Goal: Entertainment & Leisure: Browse casually

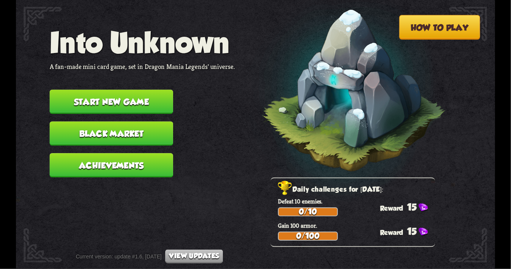
click at [140, 102] on button "Start new game" at bounding box center [111, 102] width 123 height 24
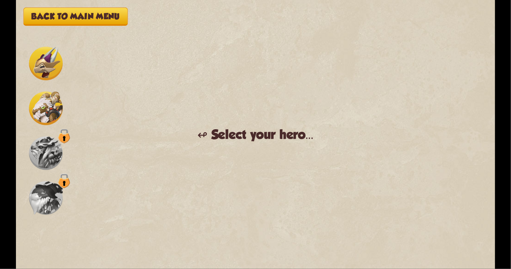
click at [49, 154] on img at bounding box center [46, 154] width 34 height 34
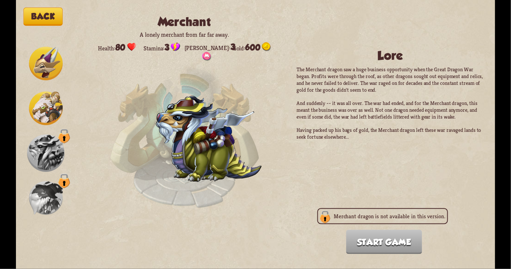
click at [41, 202] on img at bounding box center [46, 198] width 34 height 34
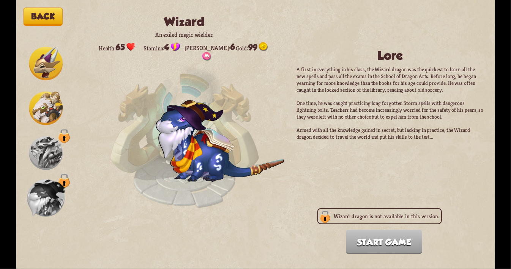
click at [47, 151] on img at bounding box center [46, 154] width 34 height 34
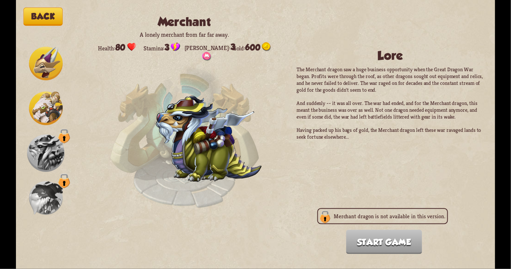
click at [52, 184] on img at bounding box center [46, 198] width 34 height 34
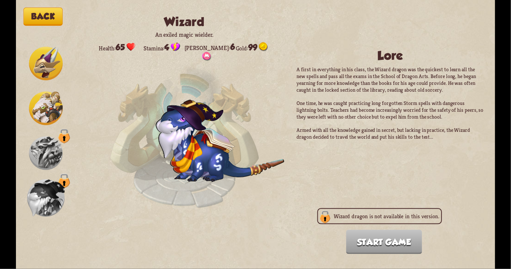
click at [43, 169] on img at bounding box center [46, 154] width 34 height 34
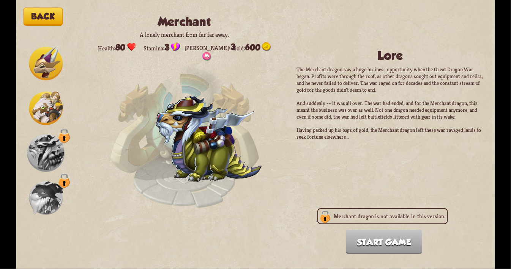
click at [43, 196] on img at bounding box center [46, 198] width 34 height 34
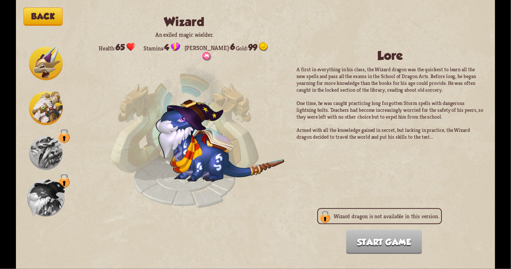
click at [43, 157] on img at bounding box center [46, 154] width 34 height 34
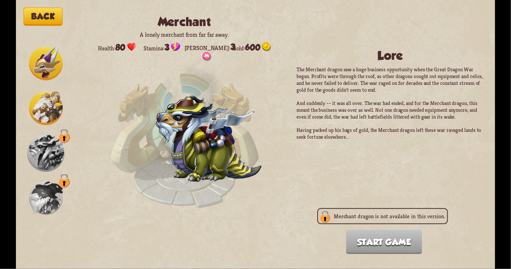
click at [50, 189] on img at bounding box center [46, 198] width 34 height 34
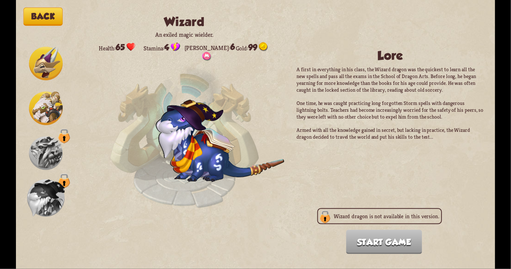
click at [46, 102] on img at bounding box center [46, 109] width 34 height 34
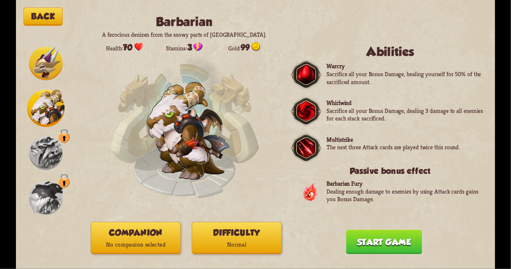
click at [45, 66] on img at bounding box center [46, 64] width 34 height 34
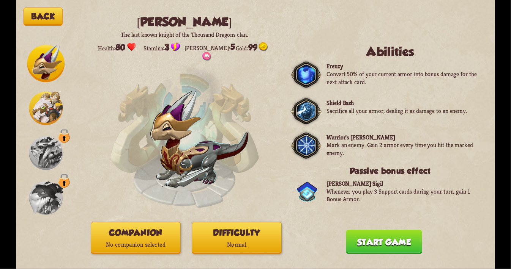
click at [54, 100] on img at bounding box center [46, 109] width 34 height 34
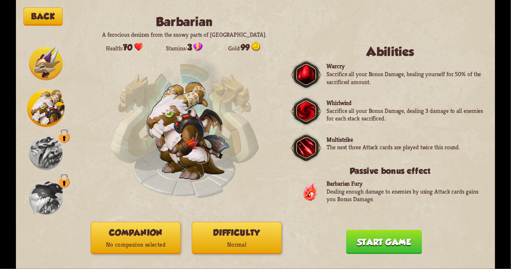
click at [50, 60] on img at bounding box center [46, 64] width 34 height 34
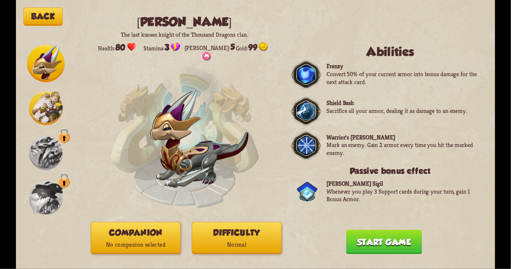
click at [50, 100] on img at bounding box center [46, 109] width 34 height 34
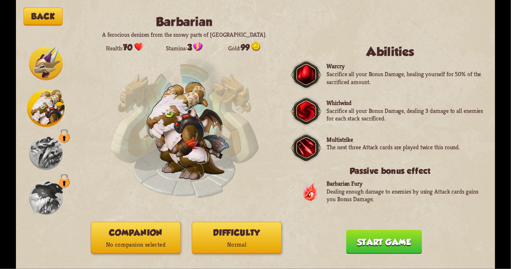
click at [47, 60] on img at bounding box center [46, 64] width 34 height 34
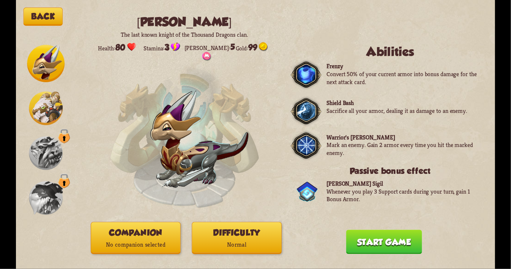
click at [56, 96] on img at bounding box center [46, 109] width 34 height 34
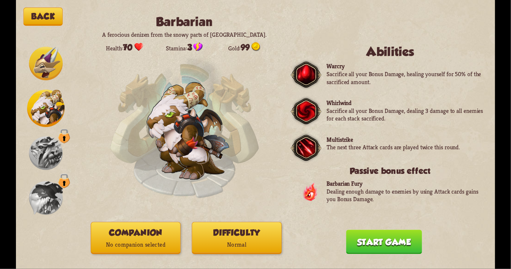
click at [46, 58] on img at bounding box center [46, 64] width 34 height 34
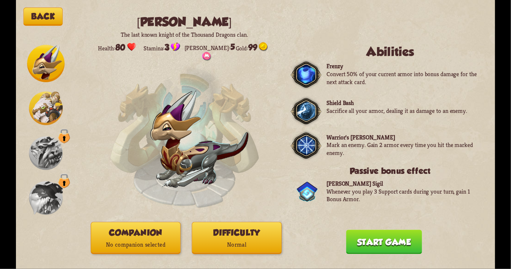
click at [48, 88] on div at bounding box center [46, 135] width 38 height 180
click at [41, 63] on img at bounding box center [46, 64] width 38 height 38
click at [49, 93] on img at bounding box center [46, 109] width 34 height 34
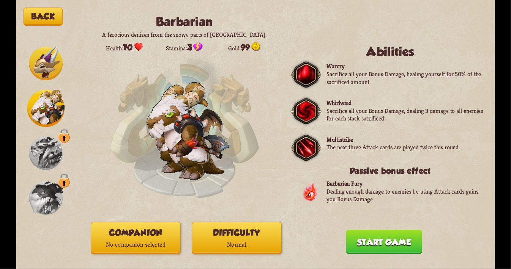
click at [42, 63] on img at bounding box center [46, 64] width 34 height 34
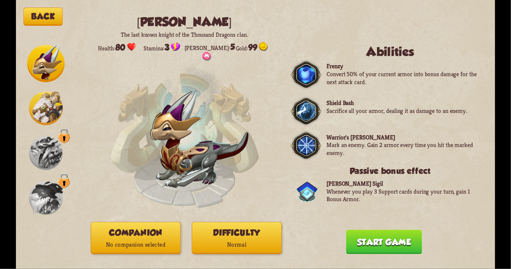
click at [50, 99] on img at bounding box center [46, 109] width 34 height 34
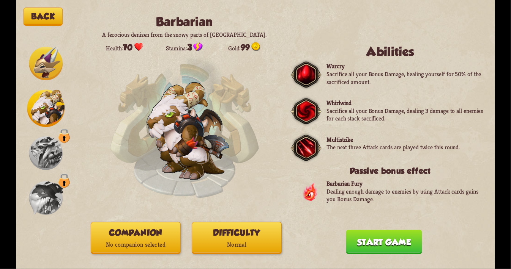
click at [48, 76] on img at bounding box center [46, 64] width 34 height 34
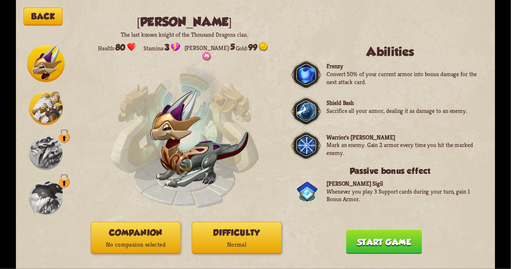
click at [43, 99] on img at bounding box center [46, 109] width 34 height 34
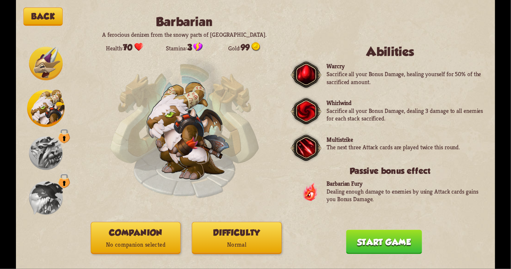
click at [34, 68] on img at bounding box center [46, 64] width 34 height 34
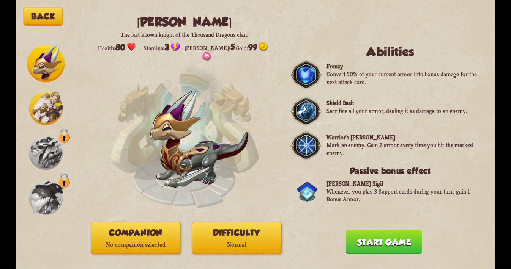
click at [41, 103] on img at bounding box center [46, 109] width 34 height 34
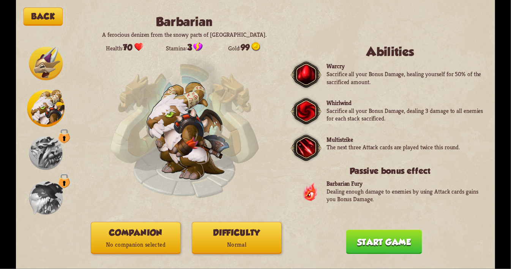
click at [54, 70] on img at bounding box center [46, 64] width 34 height 34
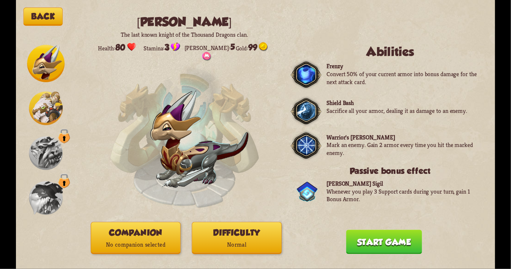
click at [52, 128] on div at bounding box center [46, 135] width 38 height 180
click at [47, 143] on img at bounding box center [46, 154] width 34 height 34
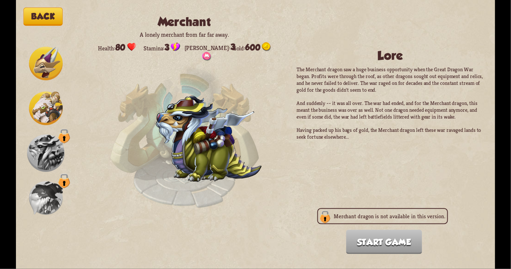
click at [44, 181] on div at bounding box center [46, 199] width 38 height 38
click at [42, 186] on img at bounding box center [46, 198] width 34 height 34
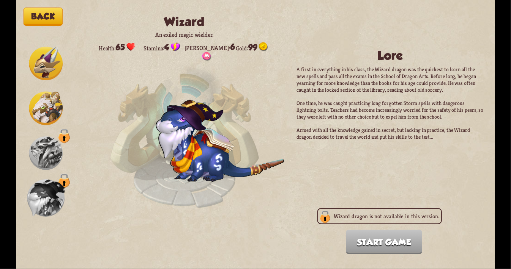
click at [35, 156] on img at bounding box center [46, 154] width 34 height 34
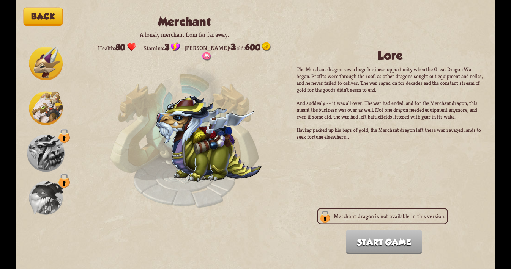
click at [49, 104] on img at bounding box center [46, 109] width 34 height 34
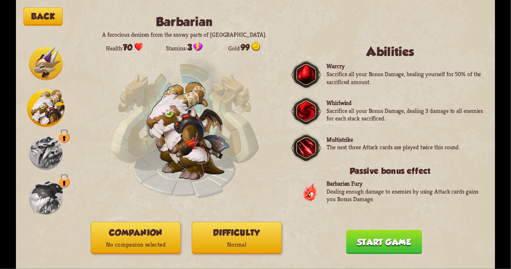
click at [51, 72] on img at bounding box center [46, 64] width 34 height 34
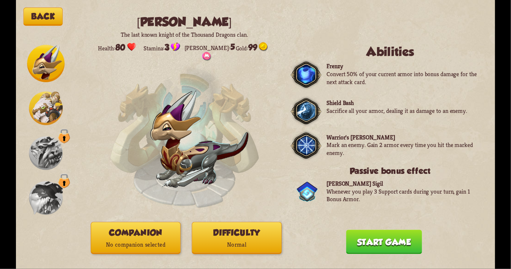
click at [129, 239] on p "No companion selected" at bounding box center [135, 245] width 89 height 12
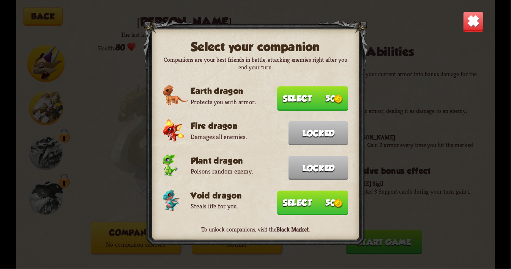
click at [327, 208] on button "Select 50" at bounding box center [312, 203] width 71 height 25
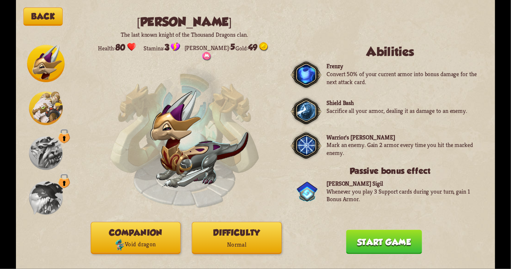
click at [263, 238] on button "Difficulty Normal" at bounding box center [237, 238] width 90 height 32
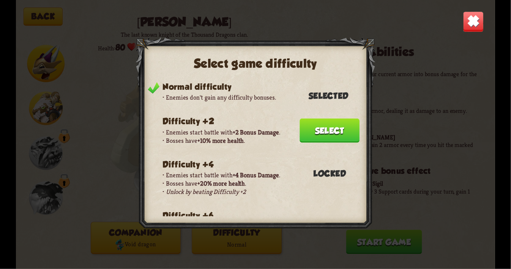
click at [323, 127] on button "Select" at bounding box center [329, 131] width 60 height 24
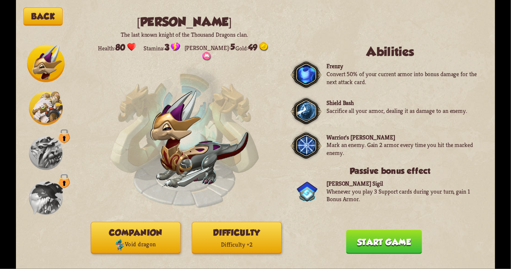
click at [372, 236] on button "Start game" at bounding box center [384, 242] width 76 height 24
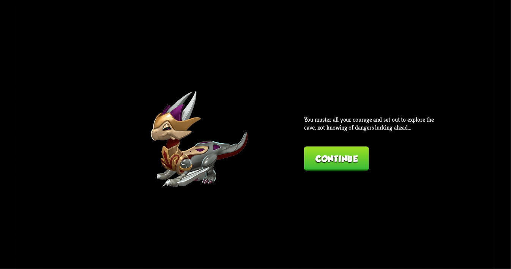
click at [323, 158] on button "Continue" at bounding box center [336, 159] width 65 height 24
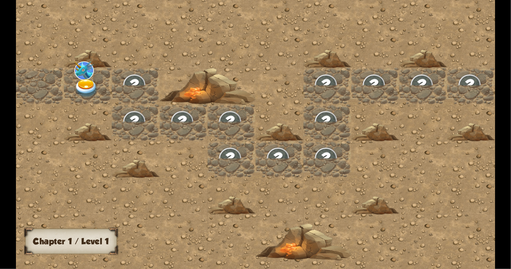
click at [76, 87] on img at bounding box center [86, 88] width 24 height 19
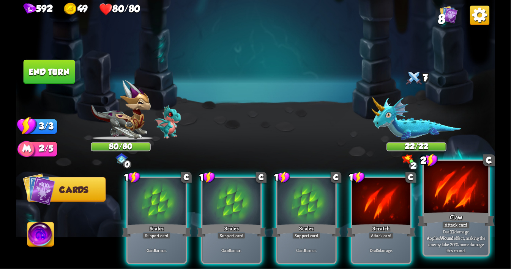
click at [438, 206] on div at bounding box center [456, 188] width 65 height 54
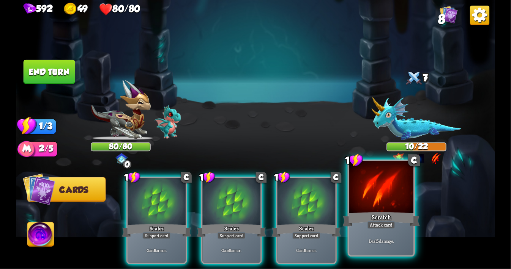
click at [371, 198] on div at bounding box center [381, 188] width 65 height 54
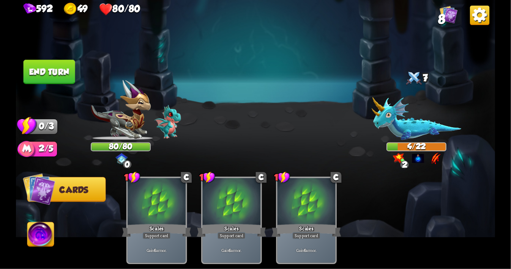
click at [54, 79] on button "End turn" at bounding box center [50, 72] width 52 height 24
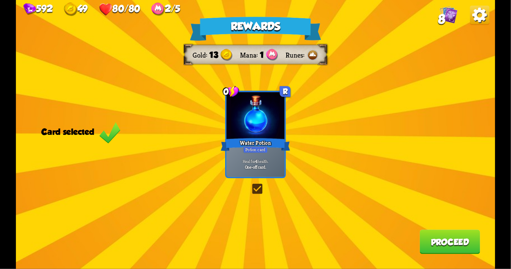
click at [251, 185] on label at bounding box center [251, 185] width 0 height 0
click at [0, 0] on input "checkbox" at bounding box center [0, 0] width 0 height 0
click at [251, 185] on label at bounding box center [251, 185] width 0 height 0
click at [0, 0] on input "checkbox" at bounding box center [0, 0] width 0 height 0
click at [432, 241] on button "Proceed" at bounding box center [449, 242] width 60 height 24
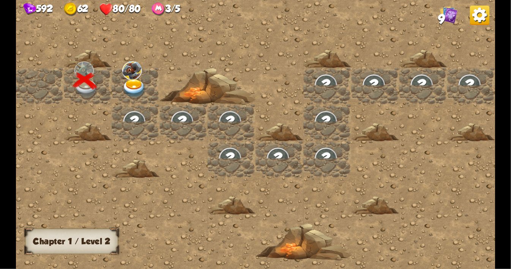
click at [141, 94] on img at bounding box center [134, 88] width 24 height 19
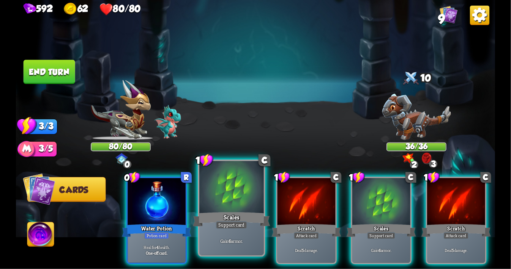
click at [261, 202] on div at bounding box center [231, 188] width 65 height 54
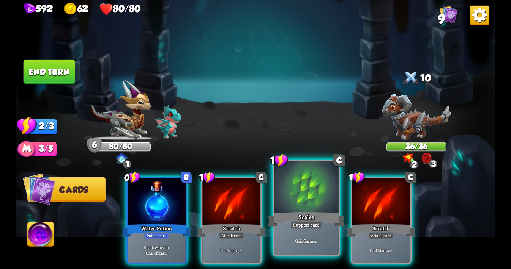
click at [288, 211] on div at bounding box center [306, 188] width 65 height 54
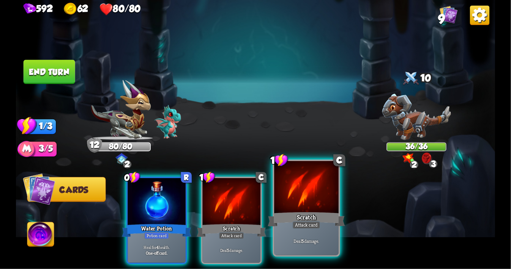
click at [288, 211] on div "Scratch" at bounding box center [306, 219] width 77 height 17
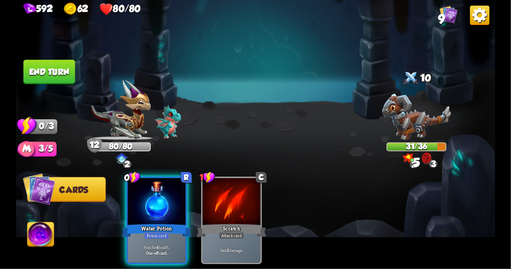
click at [58, 75] on button "End turn" at bounding box center [50, 72] width 52 height 24
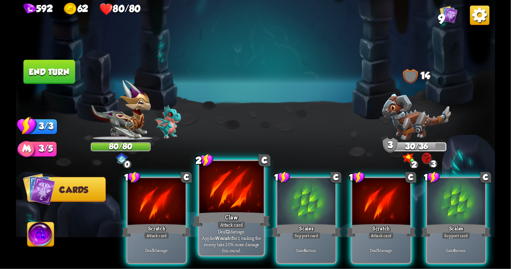
click at [221, 205] on div at bounding box center [231, 188] width 65 height 54
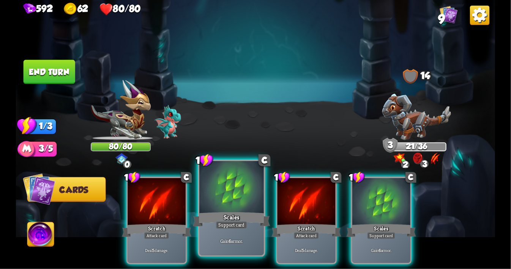
click at [243, 213] on div "Scales" at bounding box center [231, 219] width 77 height 17
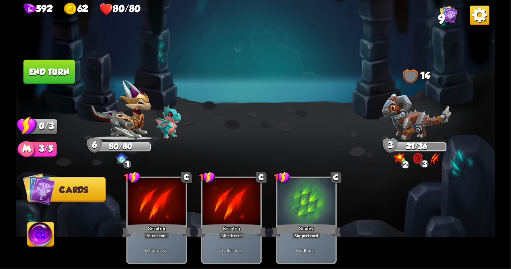
click at [74, 73] on button "End turn" at bounding box center [50, 72] width 52 height 24
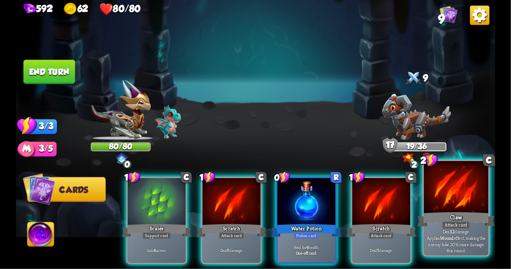
click at [447, 222] on div "Attack card" at bounding box center [456, 226] width 28 height 8
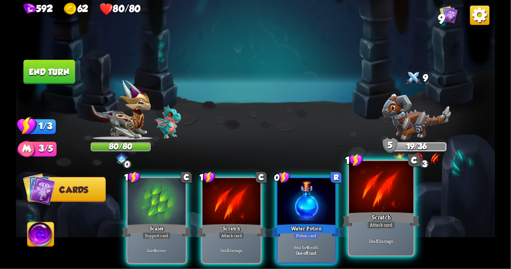
click at [385, 225] on div "Attack card" at bounding box center [381, 226] width 28 height 8
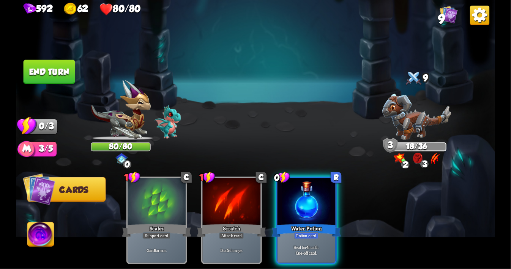
click at [70, 86] on img at bounding box center [255, 134] width 479 height 269
click at [62, 80] on button "End turn" at bounding box center [50, 72] width 52 height 24
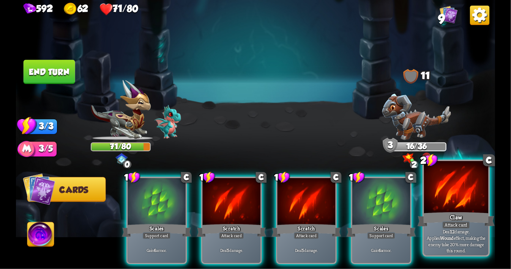
click at [447, 223] on div "Attack card" at bounding box center [456, 226] width 28 height 8
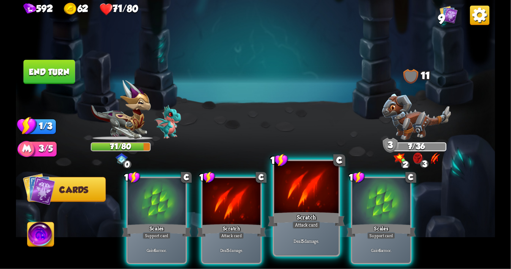
click at [307, 197] on div at bounding box center [306, 188] width 65 height 54
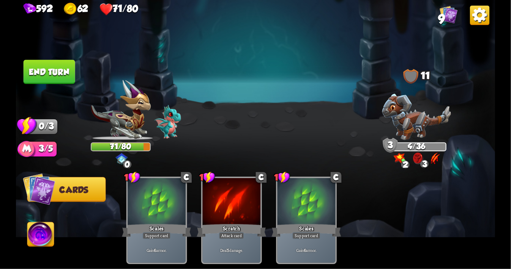
click at [54, 65] on button "End turn" at bounding box center [50, 72] width 52 height 24
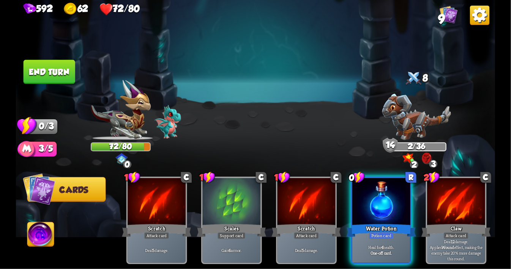
click at [425, 161] on div "Player turn" at bounding box center [255, 135] width 479 height 74
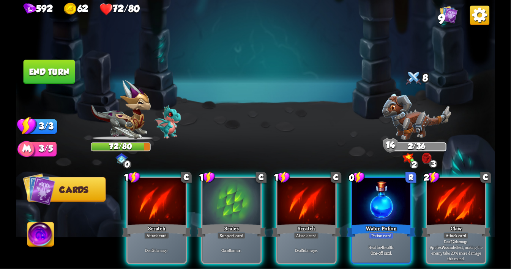
click at [425, 161] on img at bounding box center [427, 159] width 10 height 12
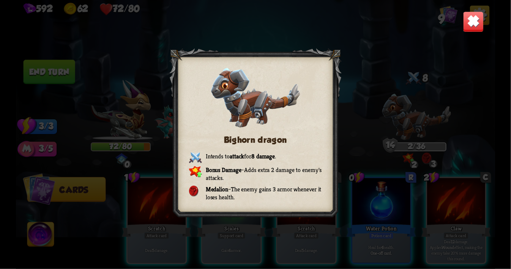
click at [473, 23] on img at bounding box center [473, 21] width 21 height 21
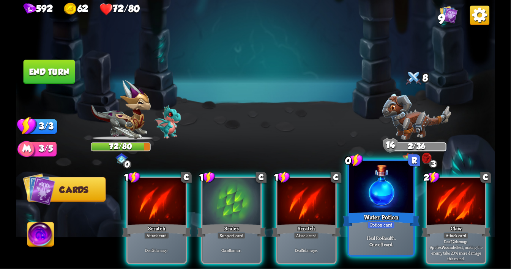
click at [374, 223] on div "Potion card" at bounding box center [381, 226] width 28 height 8
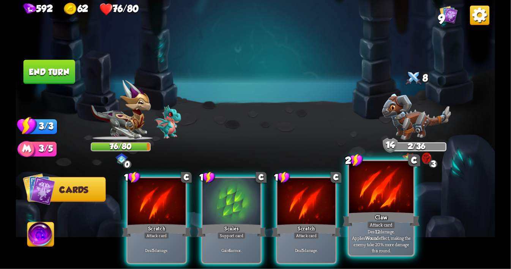
click at [373, 196] on div at bounding box center [381, 188] width 65 height 54
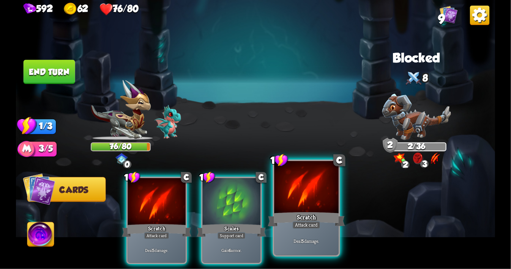
click at [320, 197] on div at bounding box center [306, 188] width 65 height 54
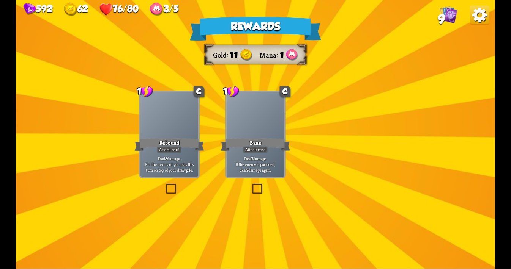
click at [258, 131] on div "Rewards Gold 11 Mana 1 Select a card 1 C Rebound Attack card Deal 8 damage. Put…" at bounding box center [255, 134] width 479 height 269
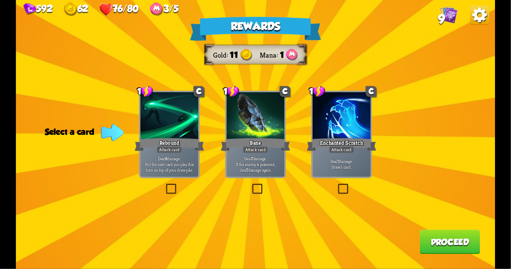
click at [251, 185] on label at bounding box center [251, 185] width 0 height 0
click at [0, 0] on input "checkbox" at bounding box center [0, 0] width 0 height 0
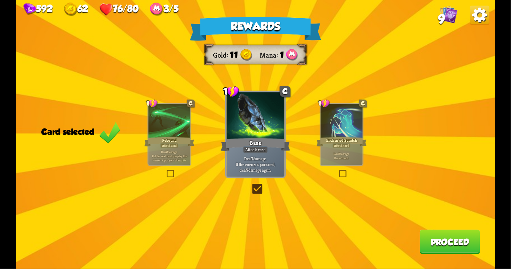
click at [430, 239] on button "Proceed" at bounding box center [449, 242] width 60 height 24
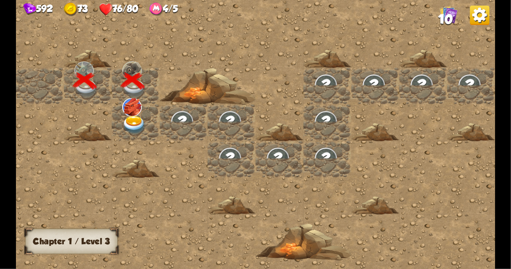
click at [134, 125] on img at bounding box center [134, 125] width 24 height 19
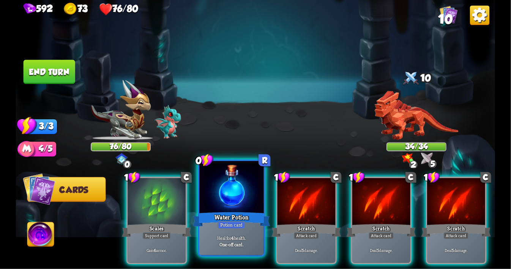
click at [214, 181] on div at bounding box center [231, 188] width 65 height 54
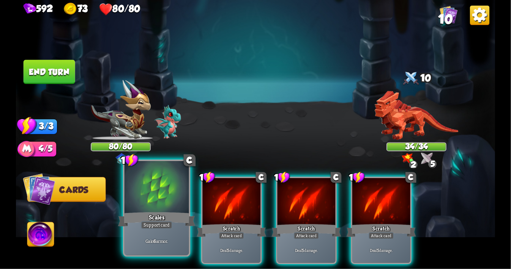
click at [161, 206] on div at bounding box center [156, 188] width 65 height 54
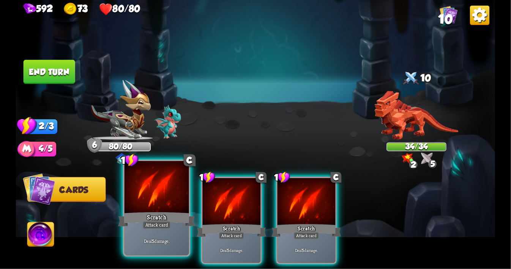
click at [147, 210] on div at bounding box center [156, 188] width 65 height 54
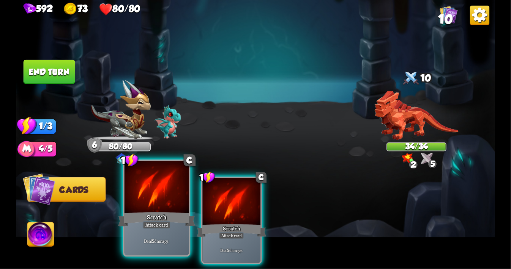
click at [147, 210] on div at bounding box center [156, 188] width 65 height 54
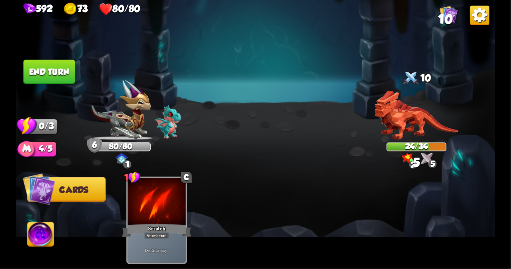
click at [50, 79] on button "End turn" at bounding box center [50, 72] width 52 height 24
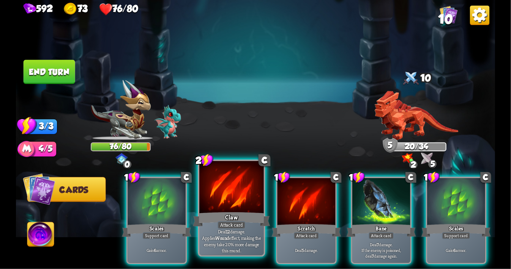
click at [231, 203] on div at bounding box center [231, 188] width 65 height 54
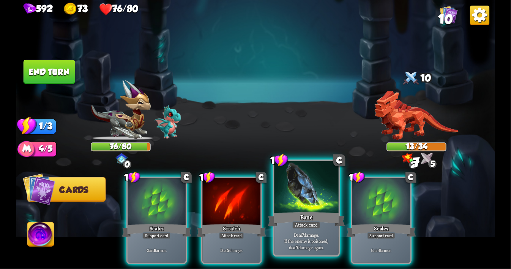
click at [302, 205] on div at bounding box center [306, 188] width 65 height 54
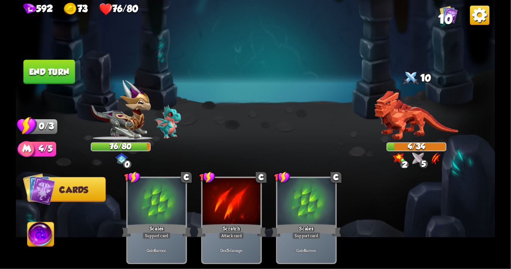
click at [58, 80] on button "End turn" at bounding box center [50, 72] width 52 height 24
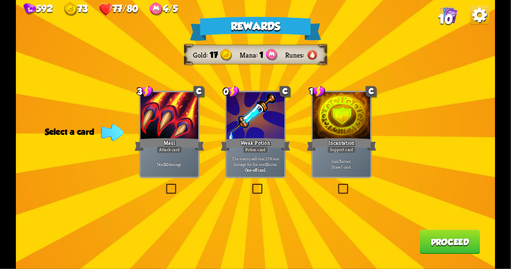
click at [336, 185] on label at bounding box center [336, 185] width 0 height 0
click at [0, 0] on input "checkbox" at bounding box center [0, 0] width 0 height 0
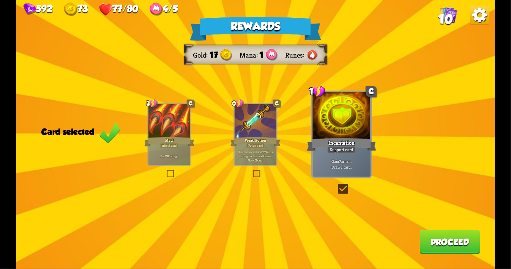
click at [431, 249] on button "Proceed" at bounding box center [449, 242] width 60 height 24
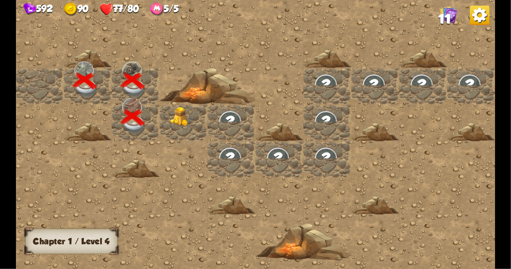
click at [186, 119] on img at bounding box center [182, 116] width 24 height 19
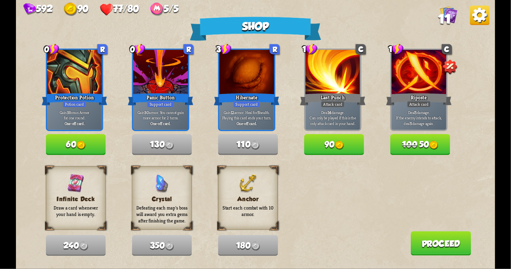
click at [409, 149] on span "100" at bounding box center [409, 145] width 15 height 10
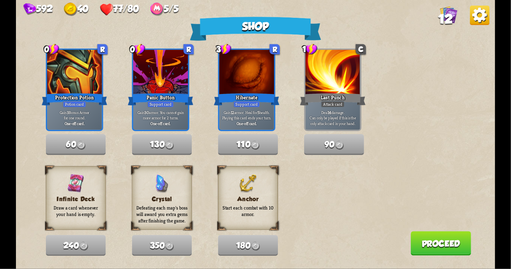
click at [434, 243] on button "Proceed" at bounding box center [441, 244] width 60 height 24
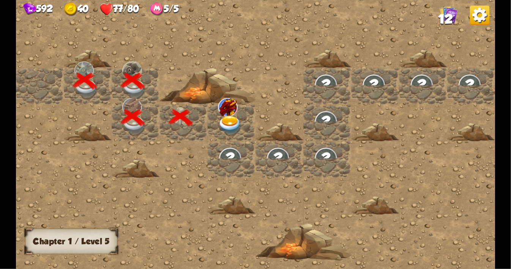
click at [229, 124] on img at bounding box center [230, 125] width 24 height 19
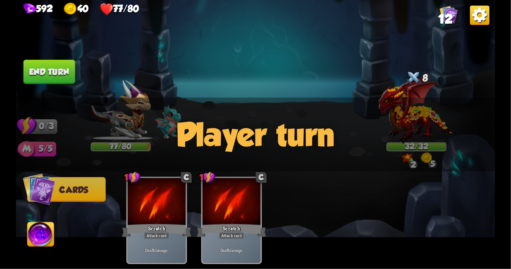
click at [428, 159] on div "Player turn" at bounding box center [255, 135] width 479 height 74
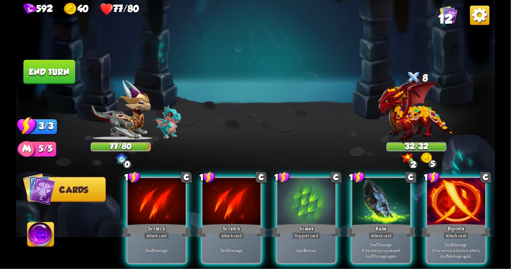
click at [424, 157] on img at bounding box center [427, 159] width 12 height 12
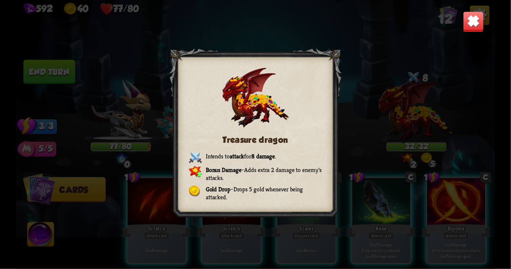
click at [471, 14] on img at bounding box center [473, 21] width 21 height 21
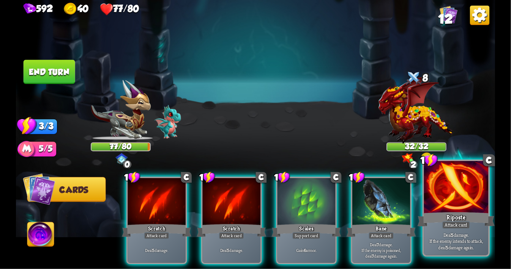
click at [451, 191] on div at bounding box center [456, 188] width 65 height 54
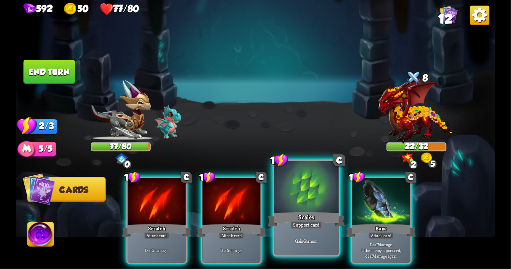
click at [309, 192] on div at bounding box center [306, 188] width 65 height 54
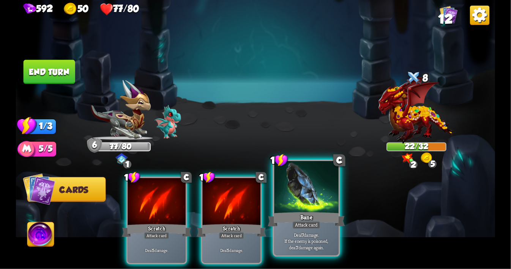
click at [298, 200] on div at bounding box center [306, 188] width 65 height 54
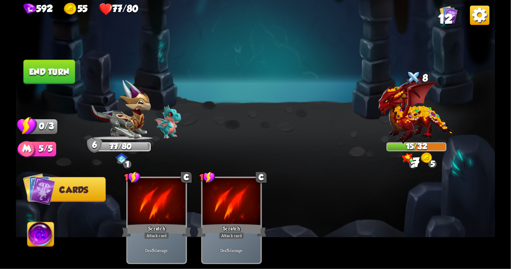
click at [58, 70] on button "End turn" at bounding box center [50, 72] width 52 height 24
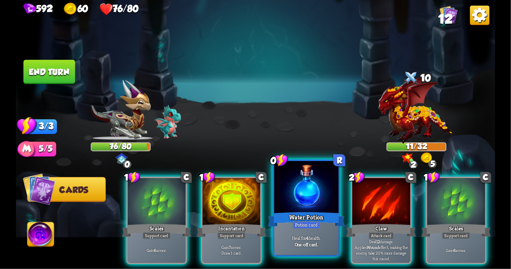
click at [293, 195] on div at bounding box center [306, 188] width 65 height 54
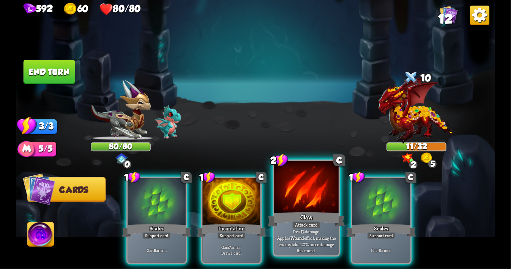
click at [302, 184] on div at bounding box center [306, 188] width 65 height 54
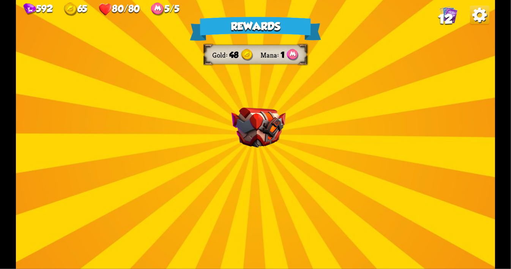
click at [267, 152] on div "Rewards Gold 48 Mana 1 Select a card 1 C [PERSON_NAME] Attack card Remove all a…" at bounding box center [255, 134] width 479 height 269
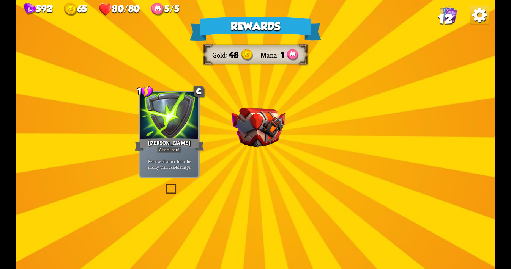
click at [257, 142] on img at bounding box center [259, 128] width 54 height 40
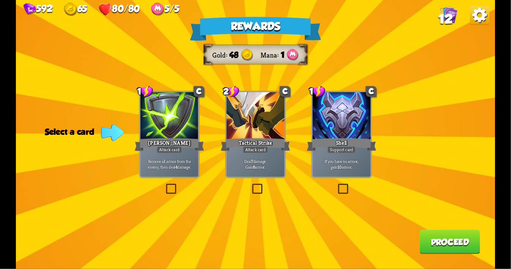
click at [251, 185] on label at bounding box center [251, 185] width 0 height 0
click at [0, 0] on input "checkbox" at bounding box center [0, 0] width 0 height 0
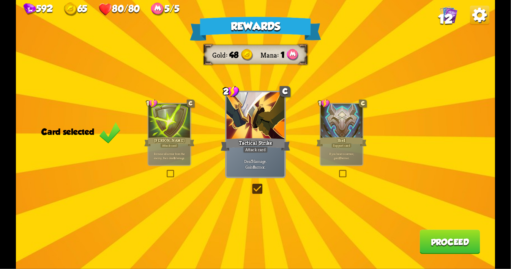
click at [428, 247] on button "Proceed" at bounding box center [449, 242] width 60 height 24
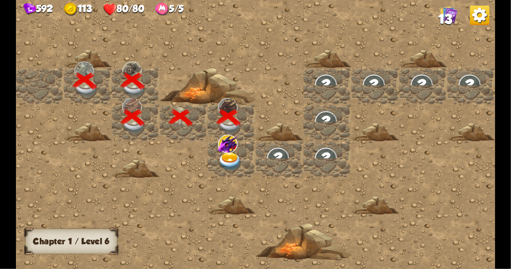
click at [229, 153] on img at bounding box center [230, 162] width 24 height 19
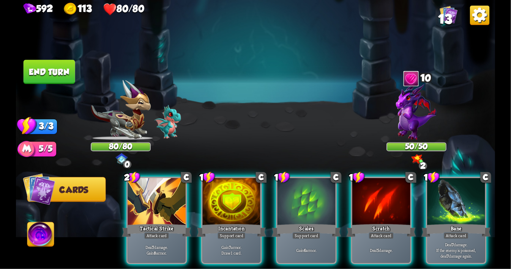
click at [413, 160] on div "Player turn" at bounding box center [255, 135] width 479 height 74
click at [414, 161] on img at bounding box center [417, 159] width 12 height 10
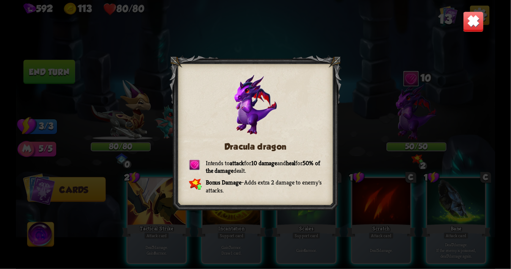
click at [469, 24] on img at bounding box center [473, 21] width 21 height 21
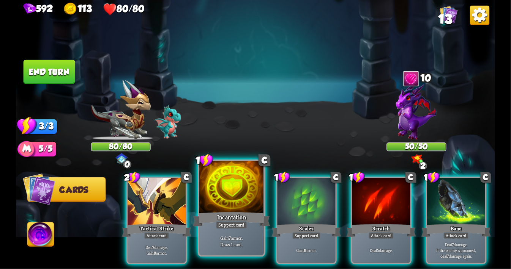
click at [227, 192] on div at bounding box center [231, 188] width 65 height 54
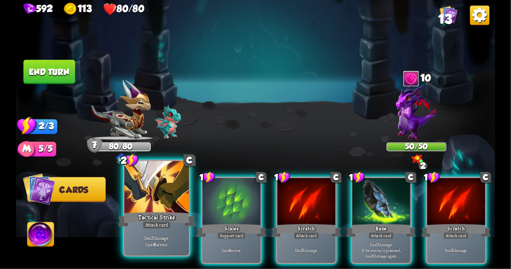
click at [148, 191] on div at bounding box center [156, 188] width 65 height 54
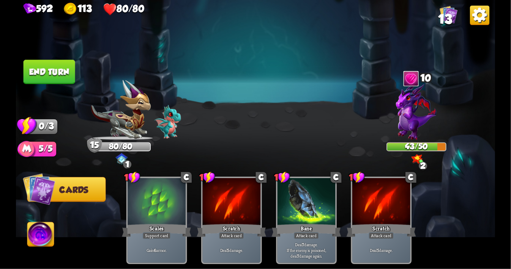
click at [59, 72] on button "End turn" at bounding box center [50, 72] width 52 height 24
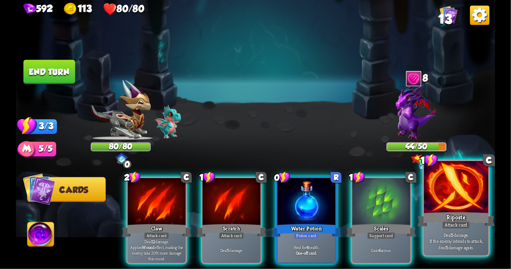
click at [449, 193] on div at bounding box center [456, 188] width 65 height 54
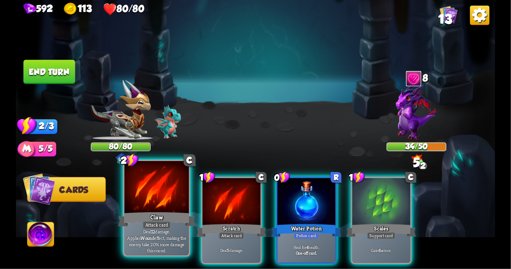
click at [160, 191] on div at bounding box center [156, 188] width 65 height 54
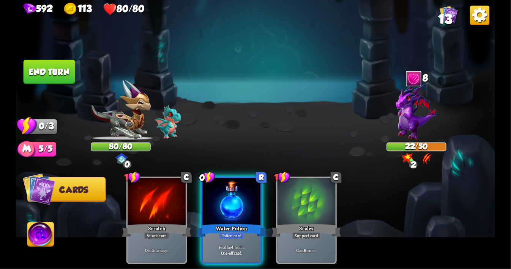
click at [64, 78] on button "End turn" at bounding box center [50, 72] width 52 height 24
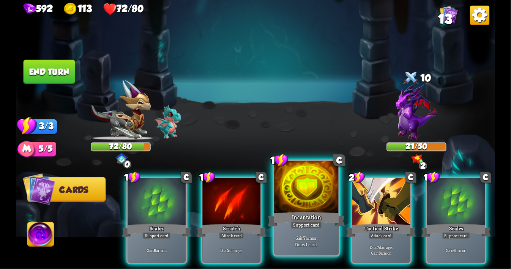
click at [304, 197] on div at bounding box center [306, 188] width 65 height 54
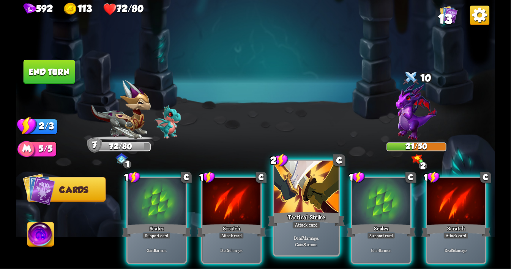
click at [306, 202] on div at bounding box center [306, 188] width 65 height 54
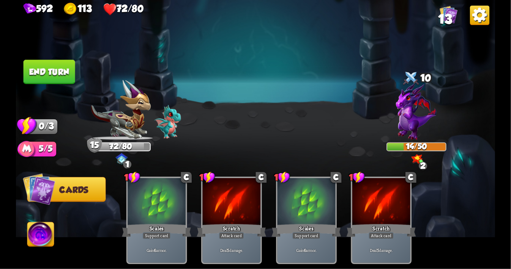
click at [68, 80] on button "End turn" at bounding box center [50, 72] width 52 height 24
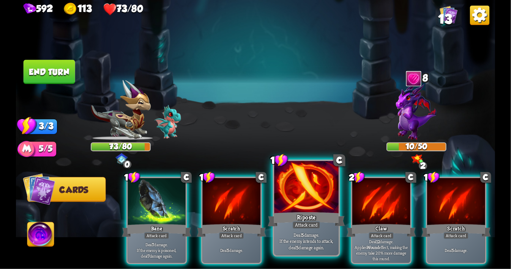
click at [298, 200] on div at bounding box center [306, 188] width 65 height 54
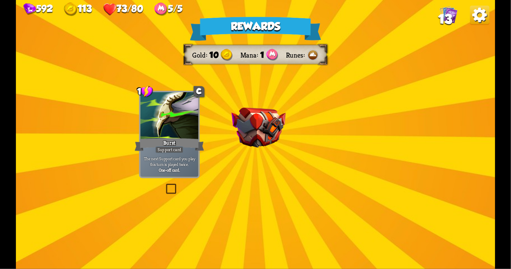
click at [272, 145] on img at bounding box center [259, 128] width 54 height 40
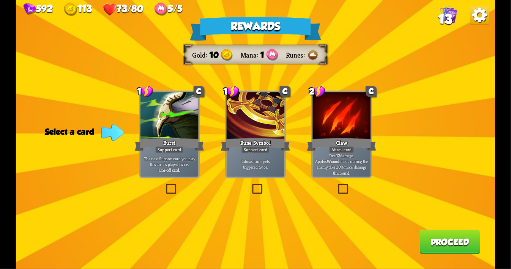
click at [164, 185] on label at bounding box center [164, 185] width 0 height 0
click at [0, 0] on input "checkbox" at bounding box center [0, 0] width 0 height 0
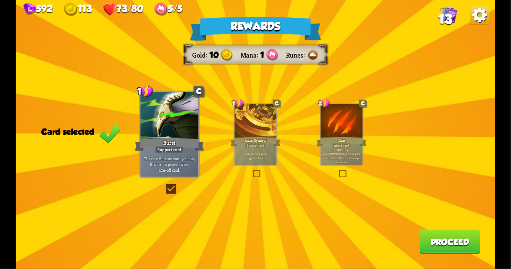
click at [425, 239] on button "Proceed" at bounding box center [449, 242] width 60 height 24
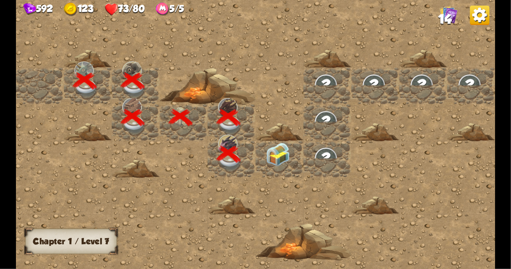
click at [282, 161] on div at bounding box center [279, 159] width 48 height 37
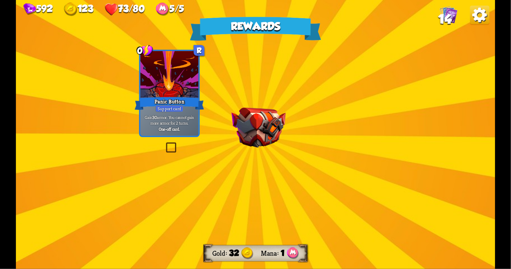
click at [267, 138] on img at bounding box center [259, 128] width 54 height 40
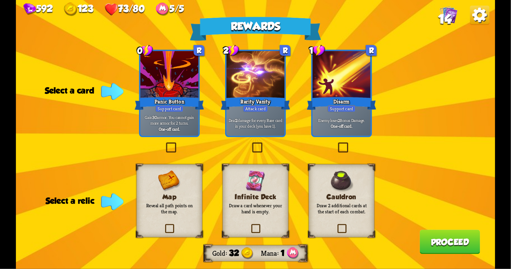
click at [251, 144] on label at bounding box center [251, 144] width 0 height 0
click at [0, 0] on input "checkbox" at bounding box center [0, 0] width 0 height 0
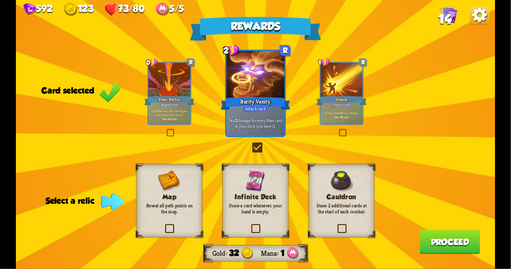
click at [250, 225] on label at bounding box center [250, 225] width 0 height 0
click at [0, 0] on input "checkbox" at bounding box center [0, 0] width 0 height 0
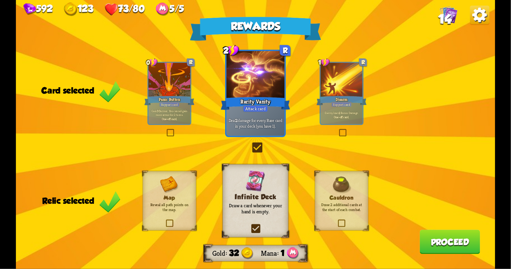
click at [437, 243] on button "Proceed" at bounding box center [449, 242] width 60 height 24
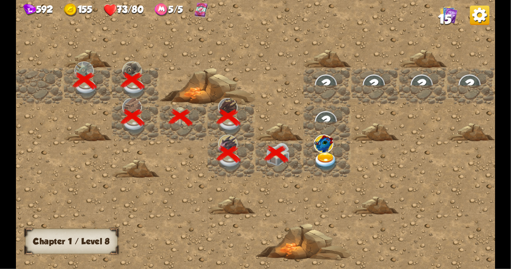
click at [328, 160] on img at bounding box center [326, 162] width 24 height 19
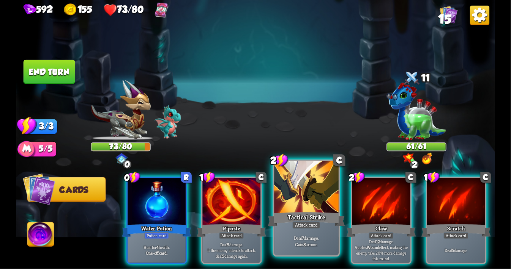
click at [292, 189] on div at bounding box center [306, 188] width 65 height 54
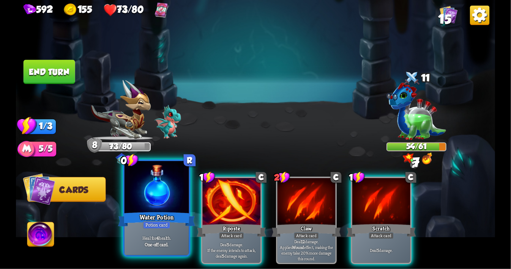
click at [165, 201] on div at bounding box center [156, 188] width 65 height 54
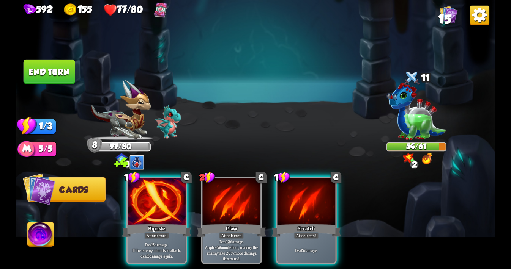
click at [165, 201] on div at bounding box center [157, 202] width 58 height 49
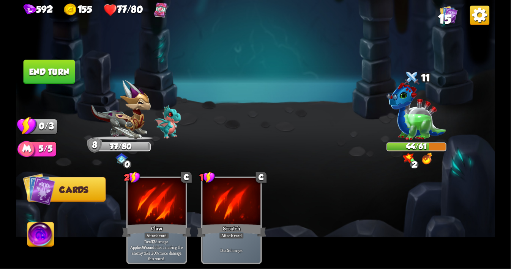
click at [70, 80] on button "End turn" at bounding box center [50, 72] width 52 height 24
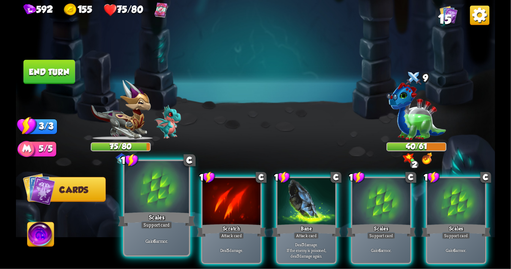
click at [163, 191] on div at bounding box center [156, 188] width 65 height 54
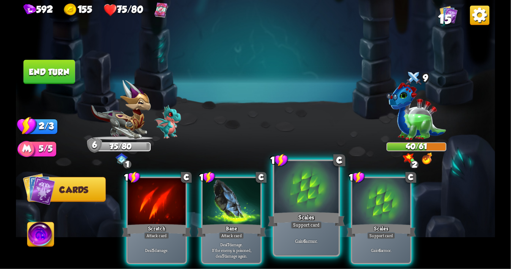
click at [302, 197] on div at bounding box center [306, 188] width 65 height 54
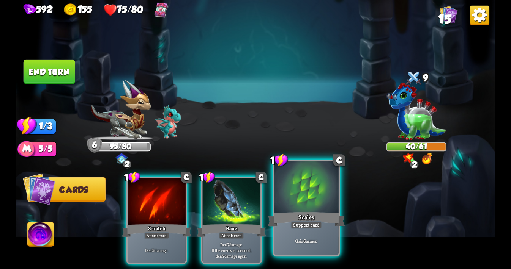
click at [302, 197] on div at bounding box center [306, 188] width 65 height 54
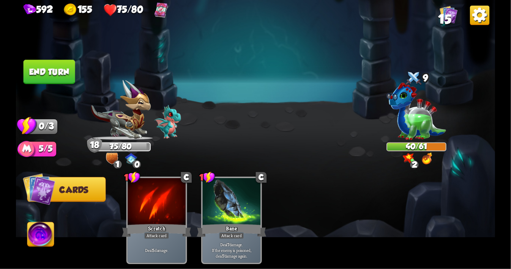
click at [40, 236] on img at bounding box center [40, 236] width 27 height 27
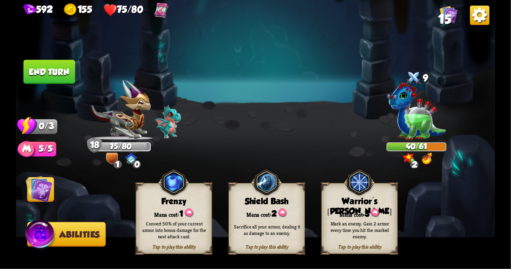
click at [174, 191] on img at bounding box center [173, 183] width 31 height 32
click at [67, 79] on button "End turn" at bounding box center [50, 72] width 52 height 24
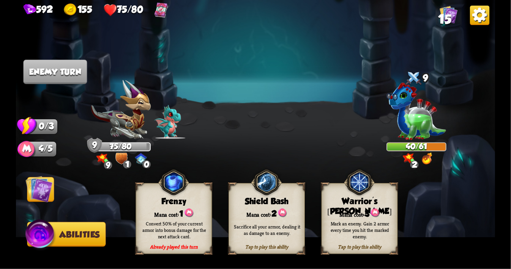
click at [39, 189] on img at bounding box center [39, 189] width 27 height 27
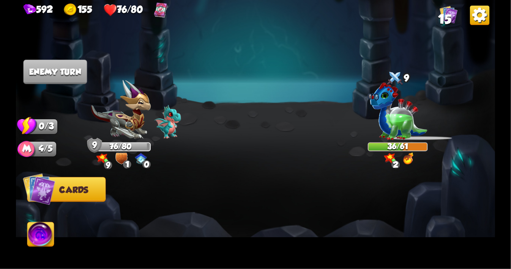
click at [426, 156] on div "Select an enemy to attack... You don't have enough stamina to play that card...…" at bounding box center [255, 134] width 479 height 269
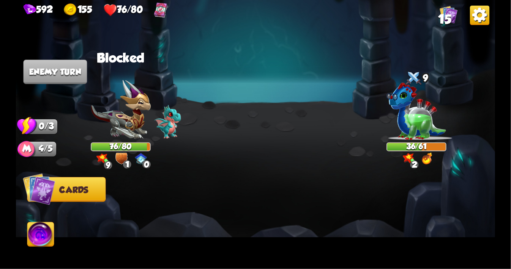
click at [426, 156] on img at bounding box center [427, 159] width 10 height 12
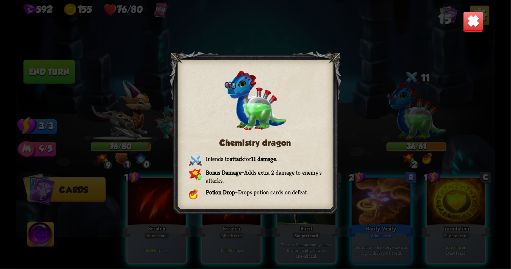
click at [468, 26] on img at bounding box center [473, 21] width 21 height 21
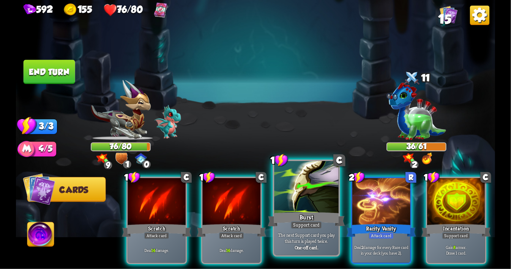
click at [308, 200] on div at bounding box center [306, 188] width 65 height 54
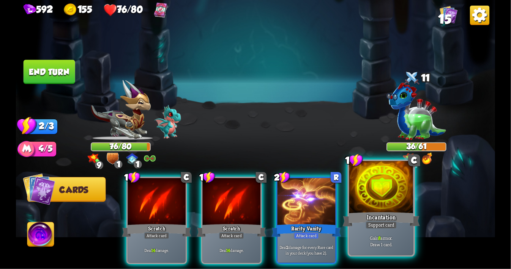
click at [399, 192] on div at bounding box center [381, 188] width 65 height 54
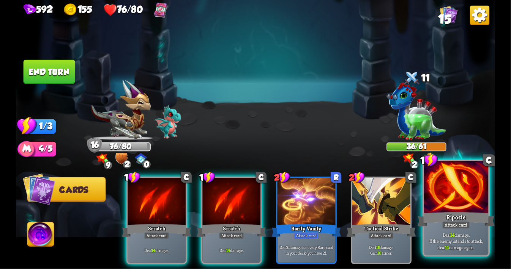
click at [444, 185] on div at bounding box center [456, 188] width 65 height 54
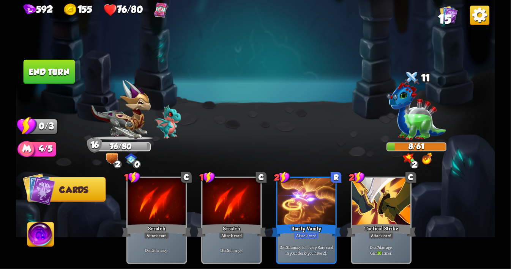
click at [67, 71] on button "End turn" at bounding box center [50, 72] width 52 height 24
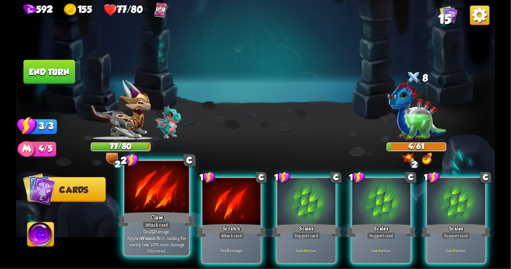
click at [165, 192] on div at bounding box center [156, 188] width 65 height 54
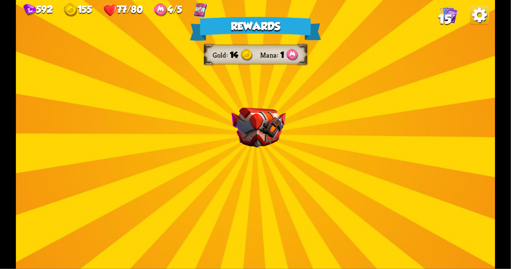
click at [291, 154] on div "Rewards Gold 14 Mana 1 Select a card 0 R Chaos Potion Potion card Trigger a ran…" at bounding box center [255, 134] width 479 height 269
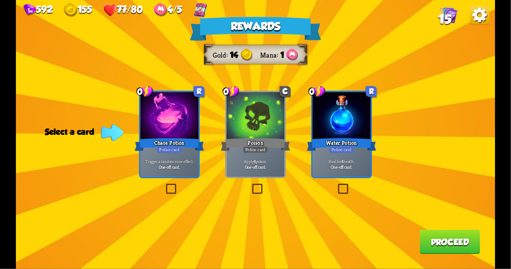
click at [259, 169] on b "One-off card." at bounding box center [255, 168] width 21 height 6
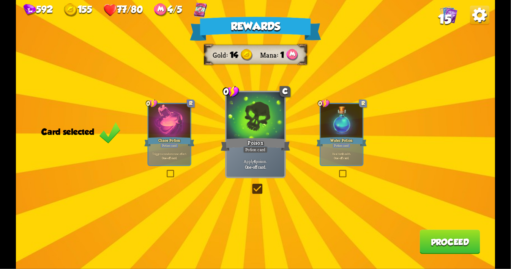
click at [434, 238] on button "Proceed" at bounding box center [449, 242] width 60 height 24
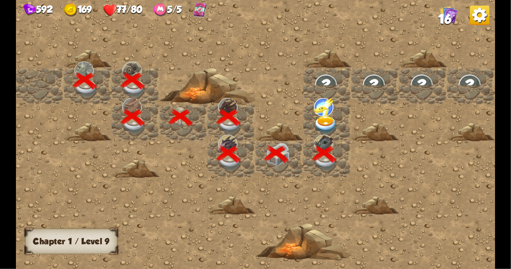
click at [326, 126] on img at bounding box center [326, 125] width 24 height 19
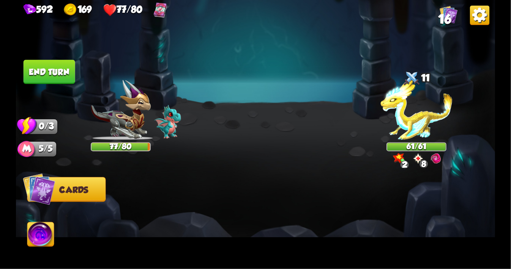
click at [431, 164] on div "2 0 8" at bounding box center [416, 159] width 54 height 12
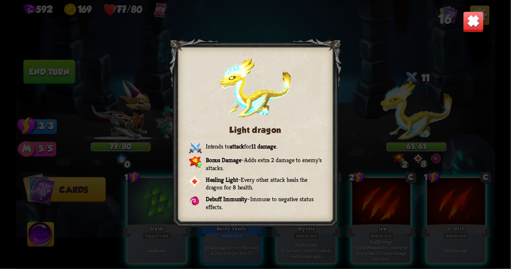
click at [472, 22] on img at bounding box center [473, 21] width 21 height 21
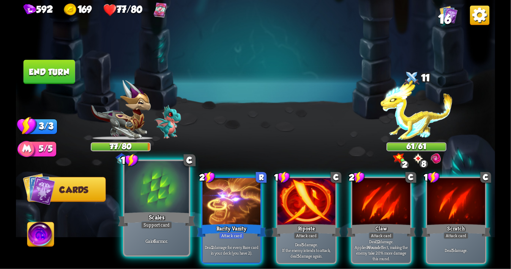
click at [150, 193] on div at bounding box center [156, 188] width 65 height 54
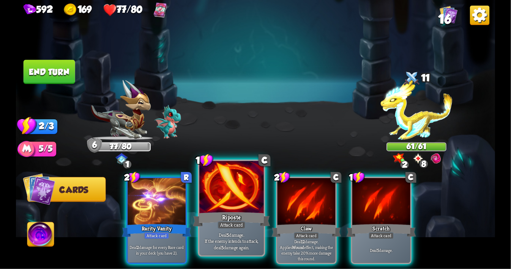
click at [235, 196] on div at bounding box center [231, 188] width 65 height 54
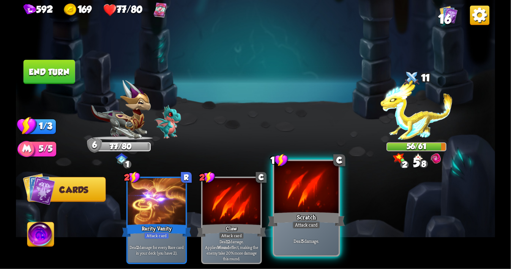
click at [296, 212] on div "Scratch" at bounding box center [306, 219] width 77 height 17
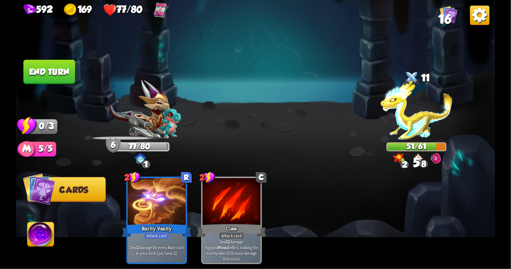
click at [67, 85] on img at bounding box center [255, 134] width 479 height 269
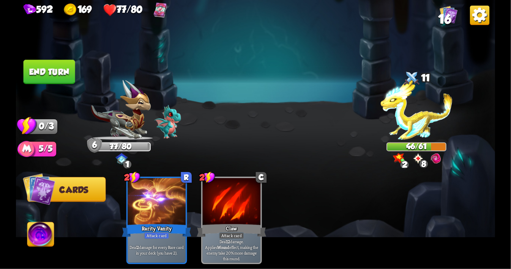
click at [66, 76] on button "End turn" at bounding box center [50, 72] width 52 height 24
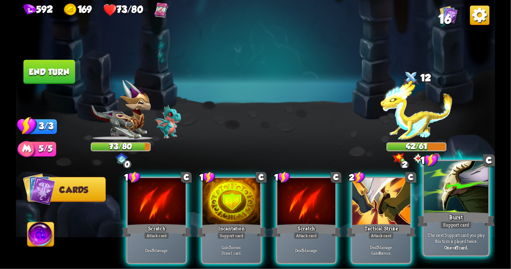
click at [452, 188] on div at bounding box center [456, 188] width 65 height 54
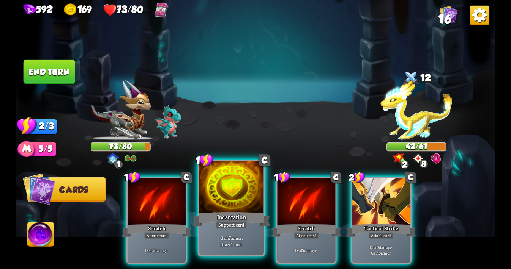
click at [252, 213] on div "Incantation" at bounding box center [231, 219] width 77 height 17
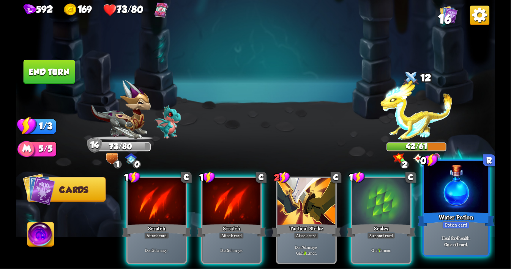
click at [451, 200] on div at bounding box center [456, 188] width 65 height 54
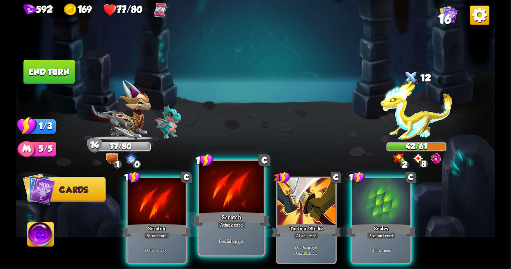
click at [230, 199] on div at bounding box center [231, 188] width 65 height 54
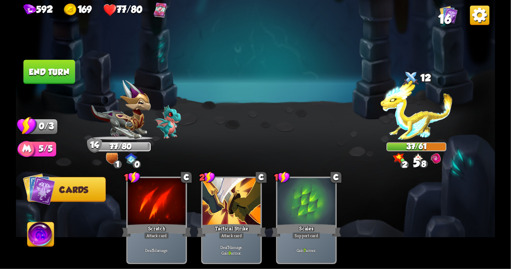
click at [55, 72] on button "End turn" at bounding box center [50, 72] width 52 height 24
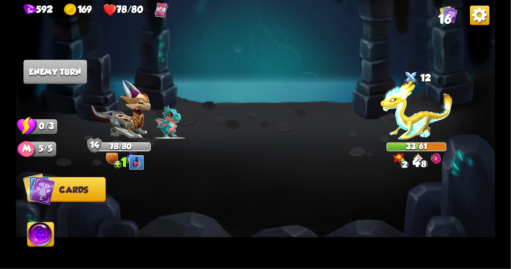
click at [117, 161] on div "1" at bounding box center [117, 165] width 8 height 8
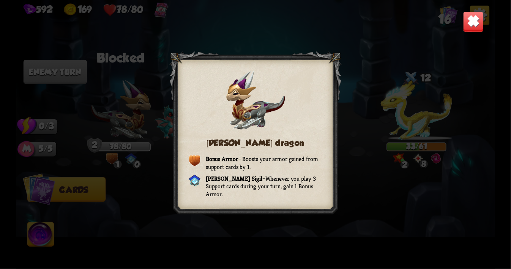
click at [466, 25] on img at bounding box center [473, 21] width 21 height 21
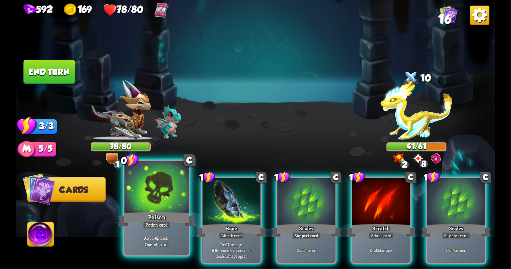
click at [161, 206] on div at bounding box center [156, 188] width 65 height 54
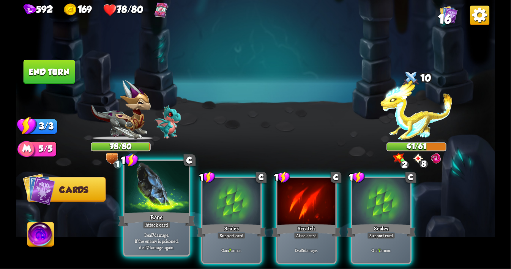
click at [155, 208] on div at bounding box center [156, 188] width 65 height 54
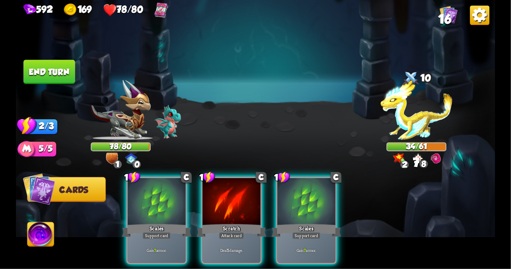
click at [155, 208] on div at bounding box center [157, 202] width 58 height 49
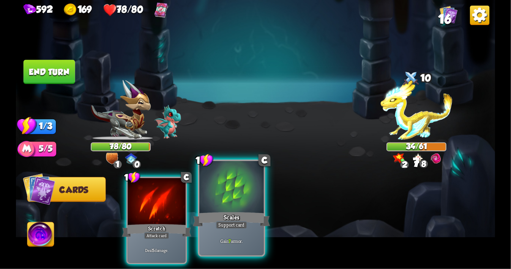
click at [226, 206] on div at bounding box center [231, 188] width 65 height 54
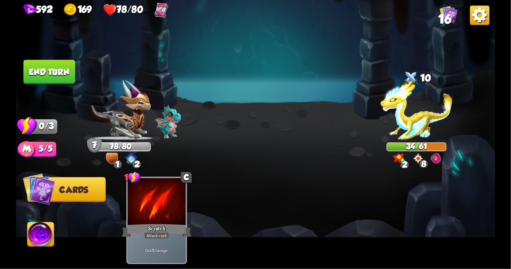
click at [49, 86] on img at bounding box center [255, 134] width 479 height 269
click at [50, 81] on button "End turn" at bounding box center [50, 72] width 52 height 24
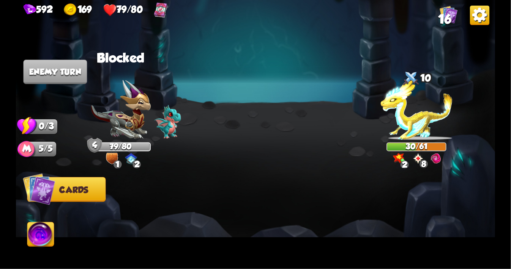
click at [198, 156] on div at bounding box center [303, 210] width 383 height 120
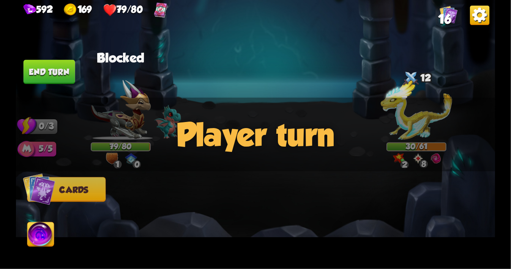
click at [200, 157] on div "Player turn" at bounding box center [255, 135] width 479 height 74
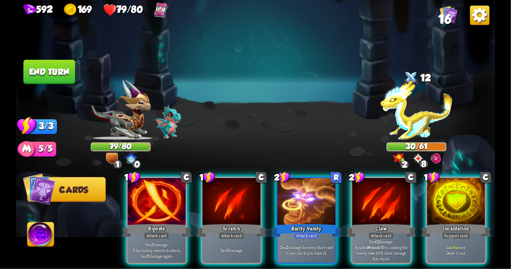
click at [200, 157] on div "1 C Riposte Attack card Deal 5 damage. If the enemy intends to attack, deal 5 d…" at bounding box center [303, 210] width 383 height 120
click at [200, 161] on div "1 C Riposte Attack card Deal 5 damage. If the enemy intends to attack, deal 5 d…" at bounding box center [303, 210] width 383 height 120
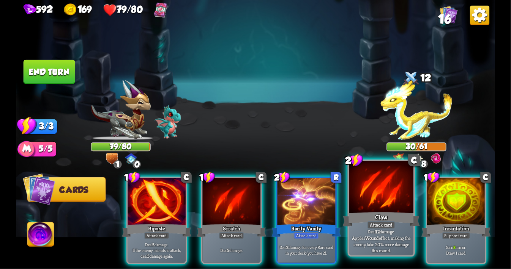
click at [376, 195] on div at bounding box center [381, 188] width 65 height 54
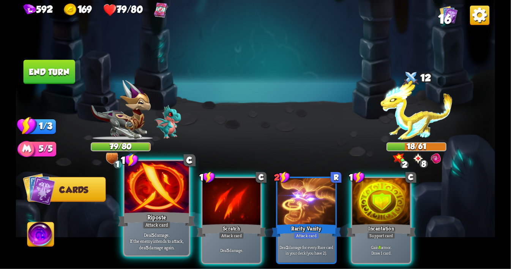
click at [162, 188] on div at bounding box center [156, 188] width 65 height 54
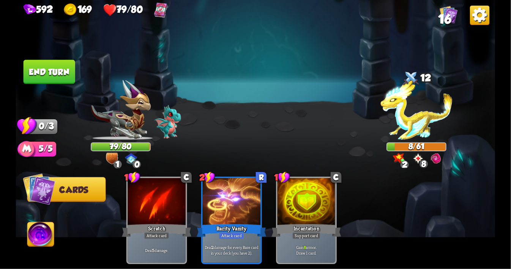
click at [40, 244] on img at bounding box center [40, 236] width 27 height 27
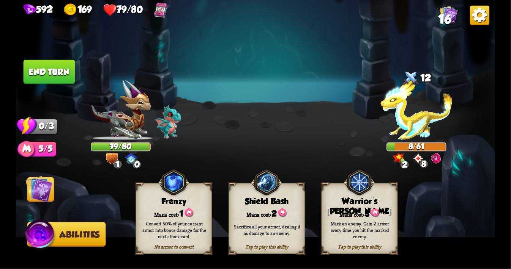
click at [50, 78] on button "End turn" at bounding box center [50, 72] width 52 height 24
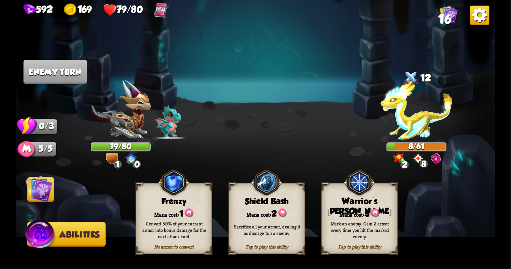
click at [43, 189] on img at bounding box center [39, 189] width 27 height 27
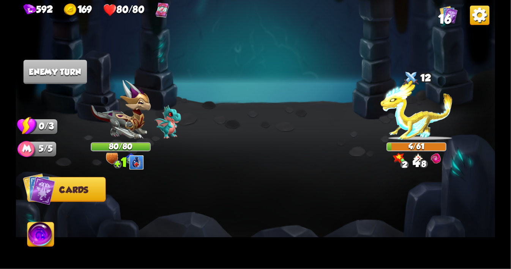
click at [43, 189] on img at bounding box center [39, 189] width 32 height 32
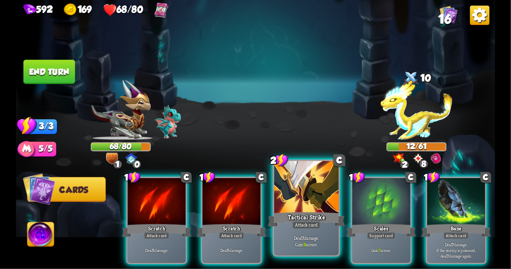
click at [324, 215] on div "Tactical Strike" at bounding box center [306, 219] width 77 height 17
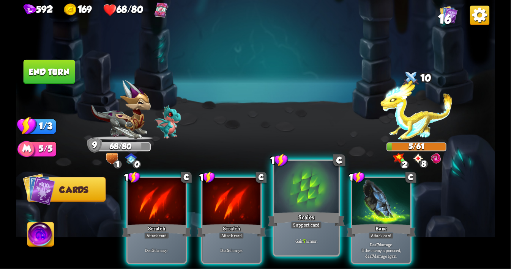
click at [304, 196] on div at bounding box center [306, 188] width 65 height 54
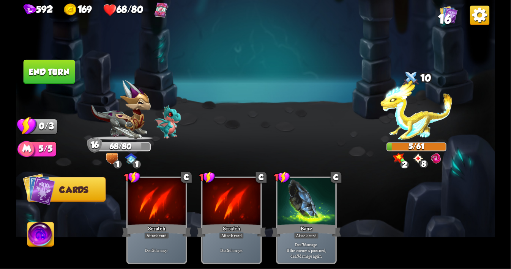
click at [43, 234] on img at bounding box center [40, 236] width 27 height 27
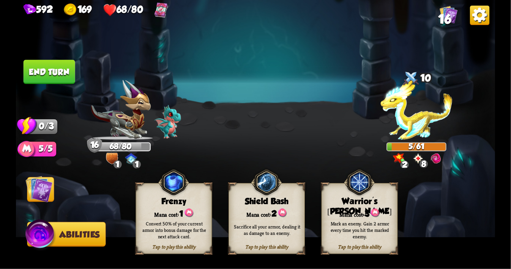
click at [39, 200] on img at bounding box center [39, 189] width 27 height 27
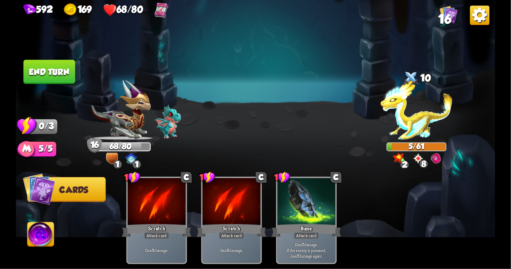
click at [57, 74] on button "End turn" at bounding box center [50, 72] width 52 height 24
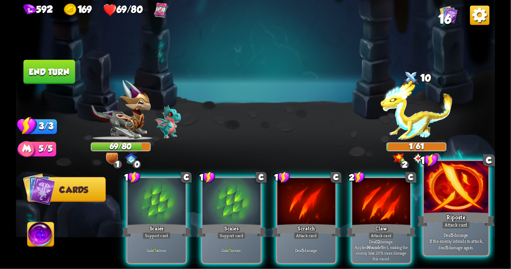
click at [452, 195] on div at bounding box center [456, 188] width 65 height 54
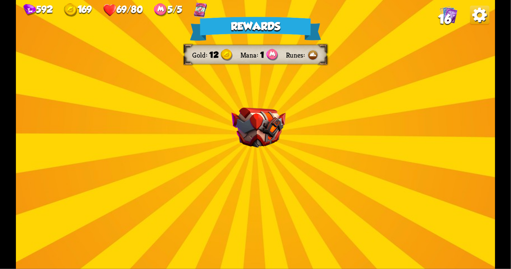
drag, startPoint x: 290, startPoint y: 101, endPoint x: 349, endPoint y: 189, distance: 105.3
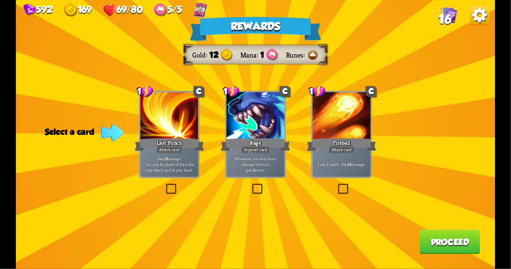
click at [251, 185] on label at bounding box center [251, 185] width 0 height 0
click at [0, 0] on input "checkbox" at bounding box center [0, 0] width 0 height 0
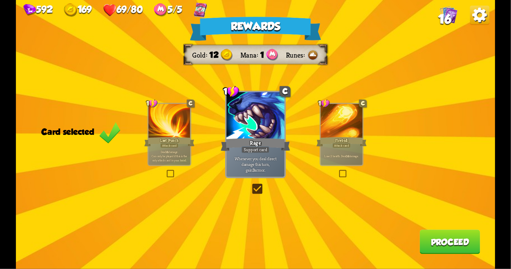
click at [437, 246] on button "Proceed" at bounding box center [449, 242] width 60 height 24
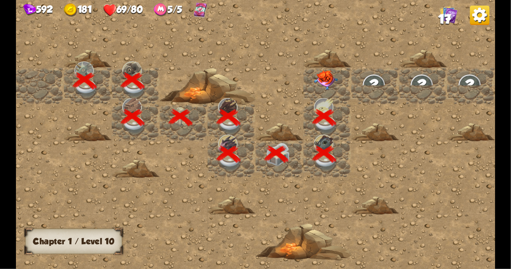
click at [328, 81] on img at bounding box center [326, 81] width 24 height 20
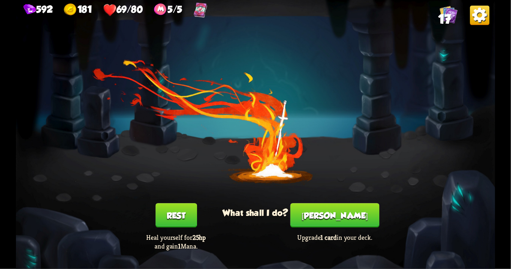
click at [344, 217] on button "[PERSON_NAME]" at bounding box center [334, 215] width 89 height 24
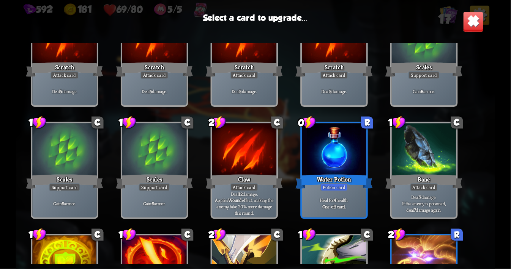
scroll to position [73, 0]
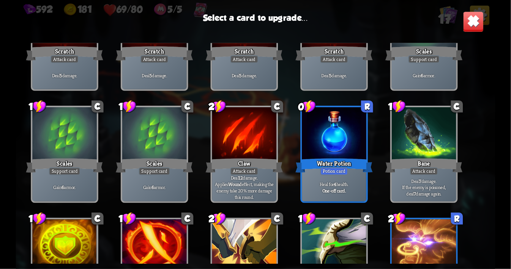
click at [341, 167] on div "Water Potion" at bounding box center [333, 165] width 77 height 17
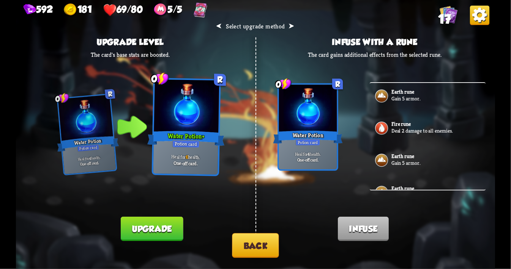
click at [268, 242] on button "Back" at bounding box center [255, 245] width 47 height 25
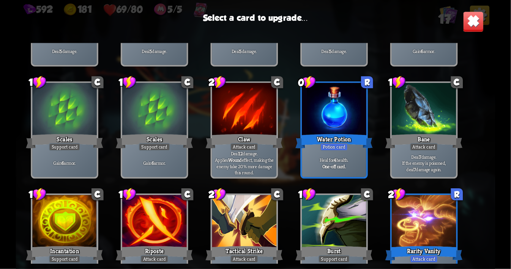
scroll to position [98, 0]
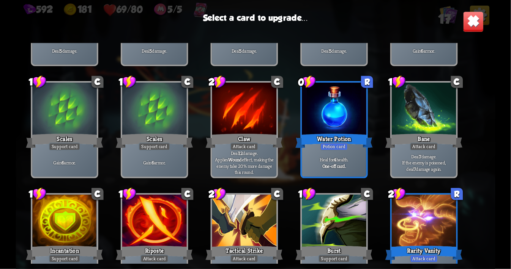
click at [416, 130] on div at bounding box center [424, 110] width 65 height 54
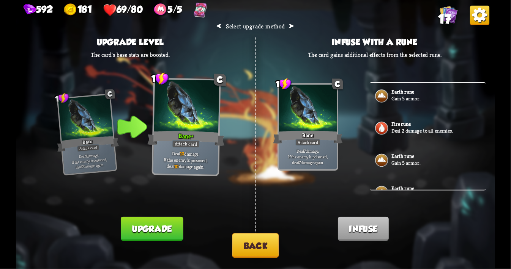
click at [152, 227] on button "Upgrade" at bounding box center [152, 229] width 62 height 24
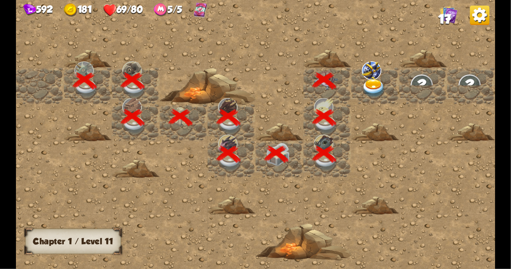
scroll to position [0, 146]
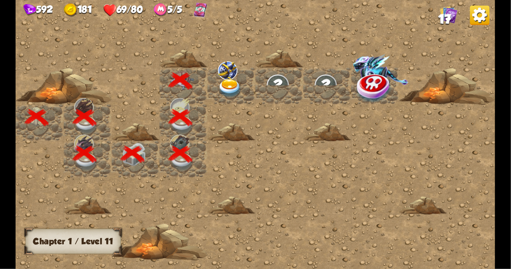
click at [229, 88] on img at bounding box center [230, 88] width 24 height 19
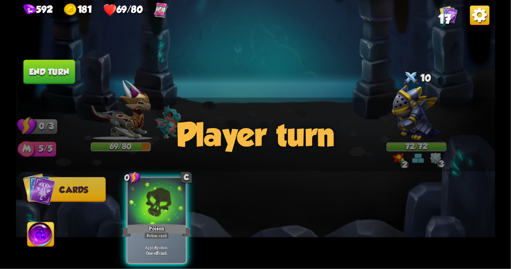
click at [422, 159] on div "Select an enemy to attack... You don't have enough stamina to play that card...…" at bounding box center [255, 134] width 479 height 269
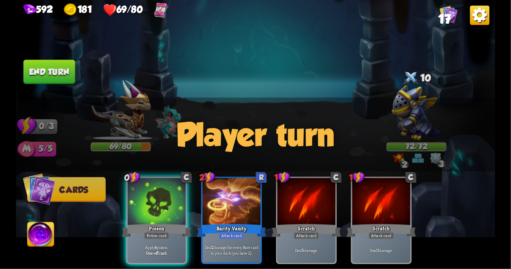
click at [419, 156] on div "Player turn" at bounding box center [255, 135] width 479 height 74
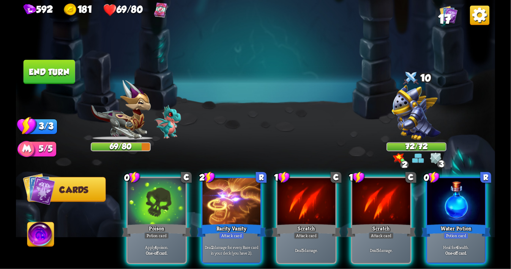
click at [419, 162] on div "Player turn" at bounding box center [255, 135] width 479 height 74
click at [419, 162] on div "Select an enemy to attack... You don't have enough stamina to play that card...…" at bounding box center [255, 134] width 479 height 269
click at [419, 162] on img at bounding box center [418, 159] width 12 height 12
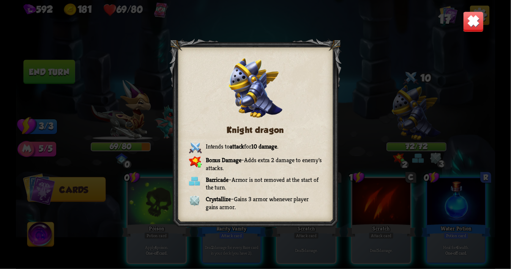
click at [471, 32] on img at bounding box center [473, 21] width 21 height 21
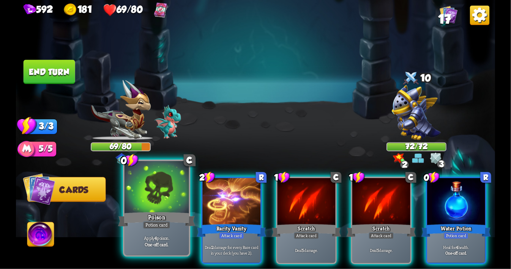
click at [153, 198] on div at bounding box center [156, 188] width 65 height 54
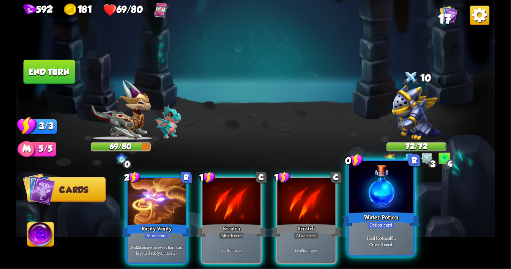
click at [389, 193] on div at bounding box center [381, 188] width 65 height 54
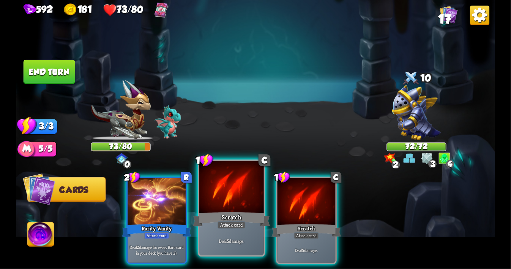
click at [229, 206] on div at bounding box center [231, 188] width 65 height 54
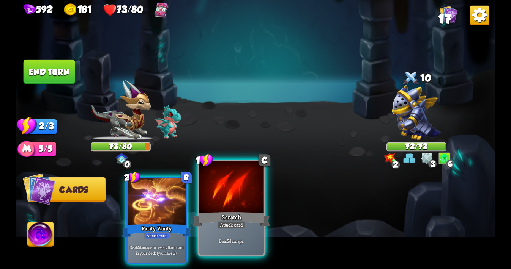
click at [229, 206] on div at bounding box center [231, 188] width 65 height 54
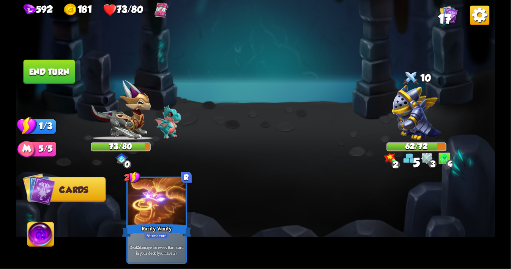
click at [60, 72] on button "End turn" at bounding box center [50, 72] width 52 height 24
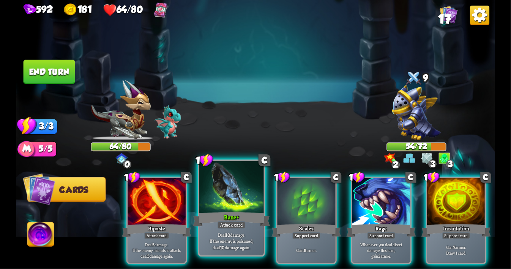
click at [226, 203] on div at bounding box center [231, 188] width 65 height 54
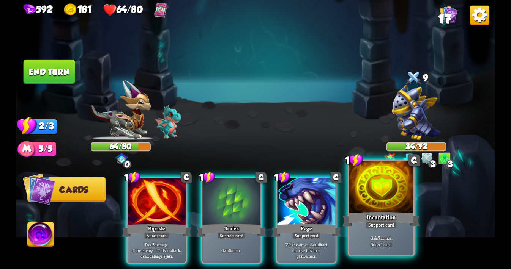
click at [382, 215] on div "Incantation" at bounding box center [381, 219] width 77 height 17
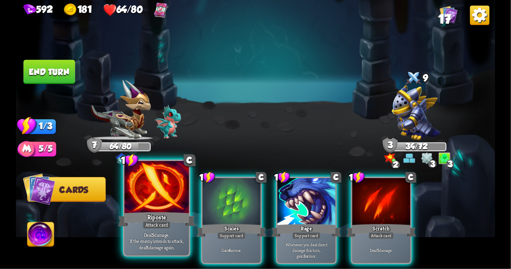
click at [160, 197] on div at bounding box center [156, 188] width 65 height 54
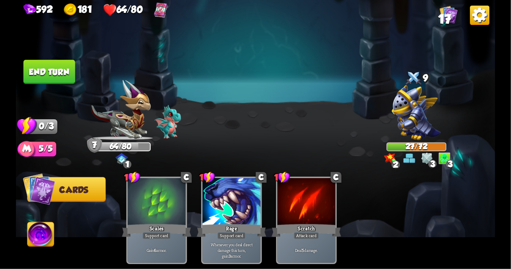
click at [55, 71] on button "End turn" at bounding box center [50, 72] width 52 height 24
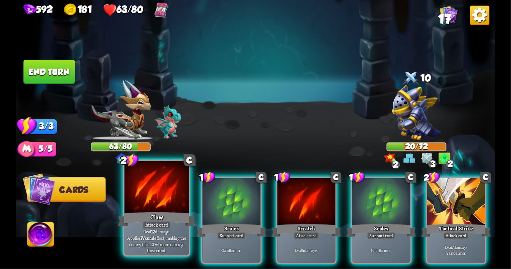
click at [166, 181] on div at bounding box center [156, 188] width 65 height 54
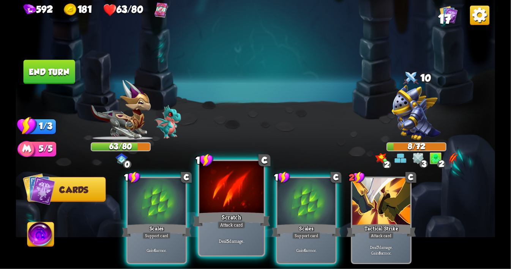
click at [226, 187] on div at bounding box center [231, 188] width 65 height 54
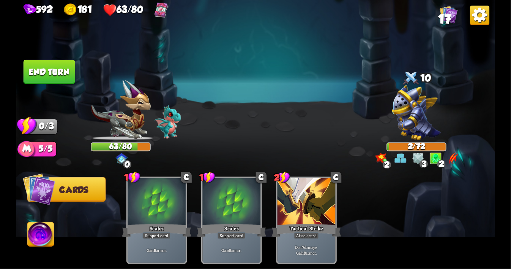
click at [64, 72] on button "End turn" at bounding box center [50, 72] width 52 height 24
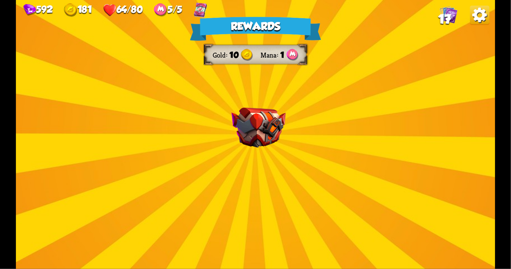
click at [258, 124] on img at bounding box center [259, 128] width 54 height 40
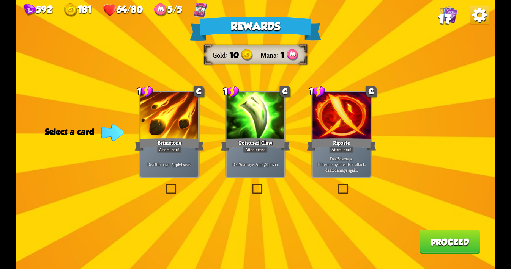
click at [251, 185] on label at bounding box center [251, 185] width 0 height 0
click at [0, 0] on input "checkbox" at bounding box center [0, 0] width 0 height 0
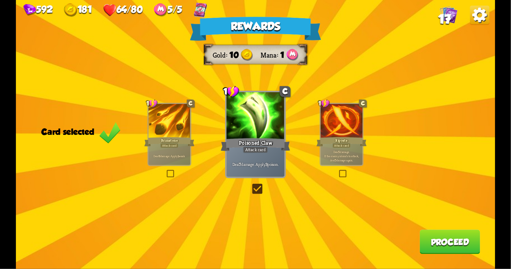
click at [432, 241] on button "Proceed" at bounding box center [449, 242] width 60 height 24
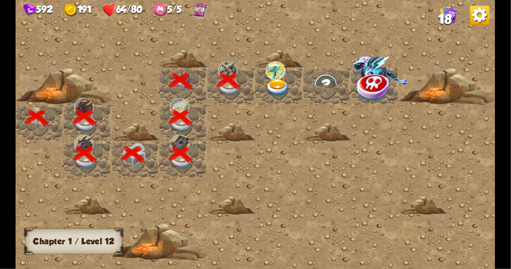
click at [277, 86] on img at bounding box center [278, 88] width 24 height 19
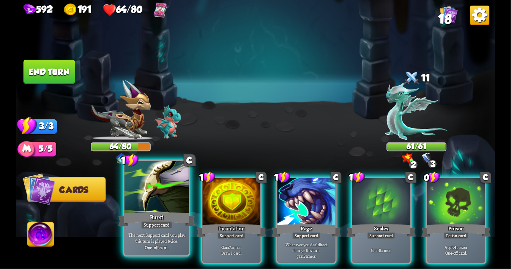
click at [153, 207] on div at bounding box center [156, 188] width 65 height 54
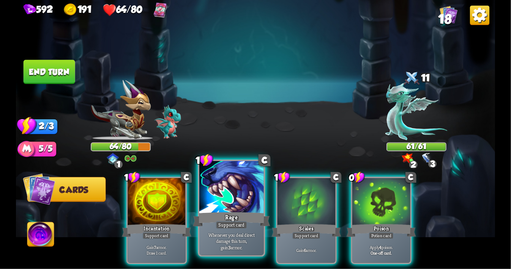
click at [235, 200] on div at bounding box center [231, 188] width 65 height 54
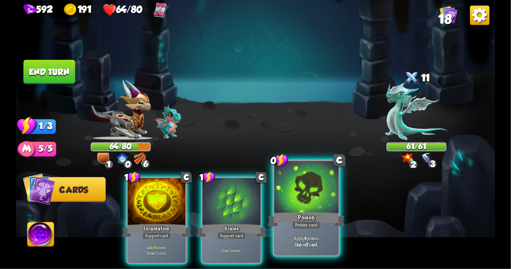
click at [306, 206] on div at bounding box center [306, 188] width 65 height 54
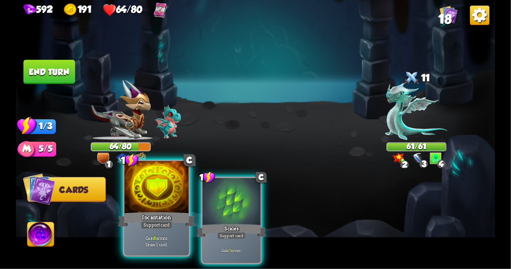
click at [169, 195] on div at bounding box center [156, 188] width 65 height 54
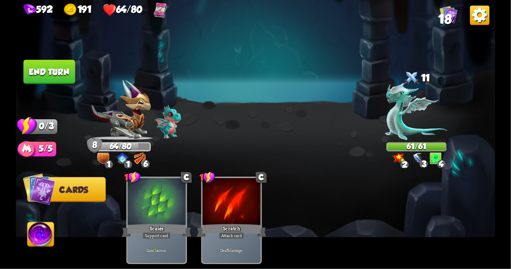
click at [63, 73] on button "End turn" at bounding box center [50, 72] width 52 height 24
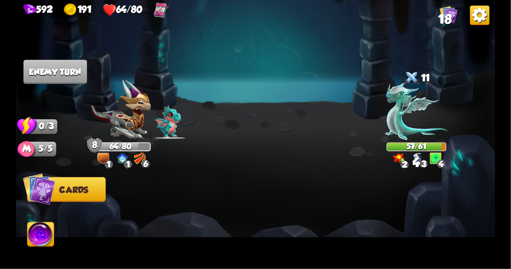
click at [141, 162] on img at bounding box center [140, 159] width 12 height 12
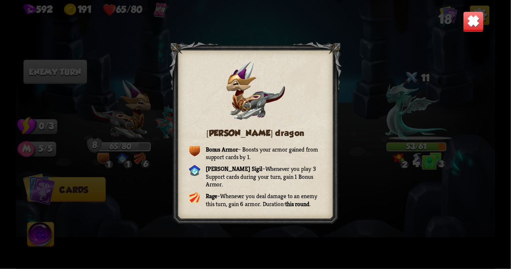
click at [473, 25] on img at bounding box center [473, 21] width 21 height 21
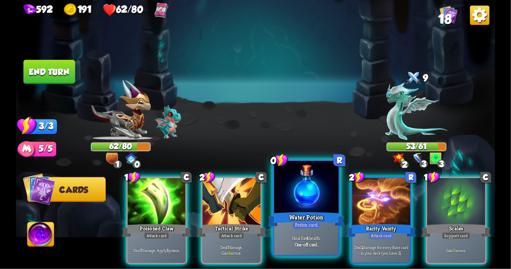
click at [296, 191] on div at bounding box center [306, 188] width 65 height 54
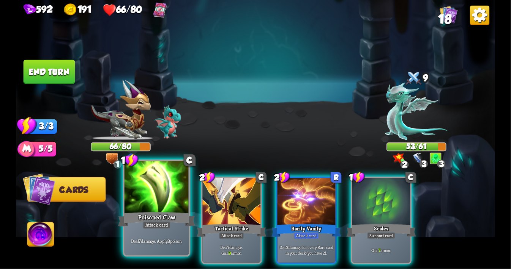
click at [142, 196] on div at bounding box center [156, 188] width 65 height 54
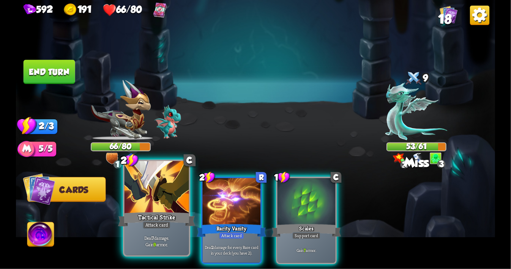
click at [146, 194] on div at bounding box center [156, 188] width 65 height 54
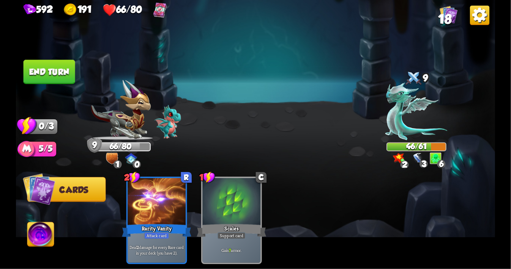
click at [58, 71] on button "End turn" at bounding box center [50, 72] width 52 height 24
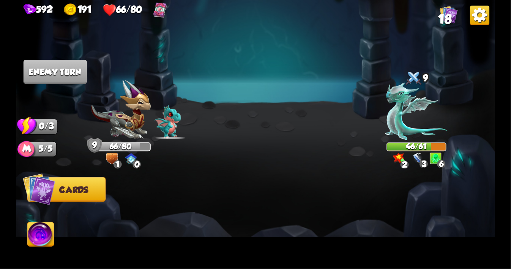
click at [444, 16] on span "18" at bounding box center [445, 19] width 14 height 14
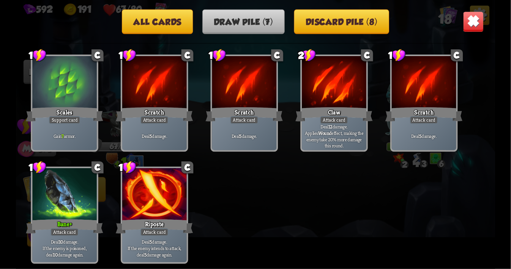
scroll to position [0, 0]
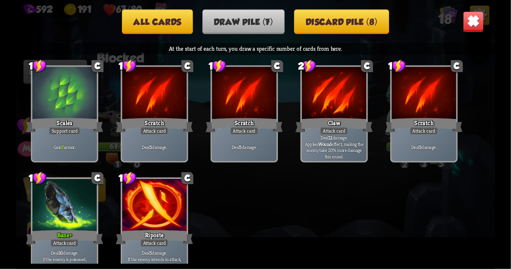
click at [173, 21] on button "All cards" at bounding box center [157, 21] width 71 height 25
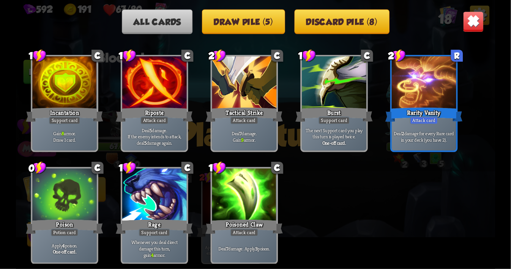
scroll to position [239, 0]
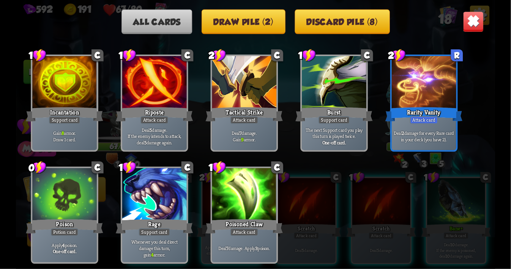
click at [467, 22] on img at bounding box center [473, 21] width 21 height 21
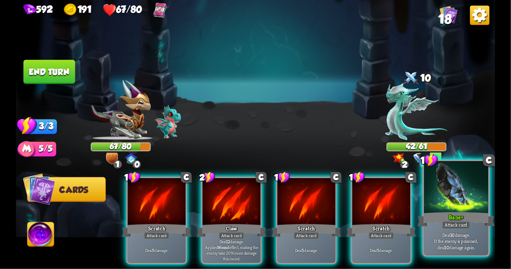
click at [457, 205] on div at bounding box center [456, 188] width 65 height 54
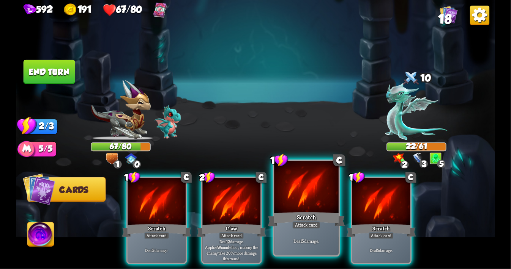
click at [295, 200] on div at bounding box center [306, 188] width 65 height 54
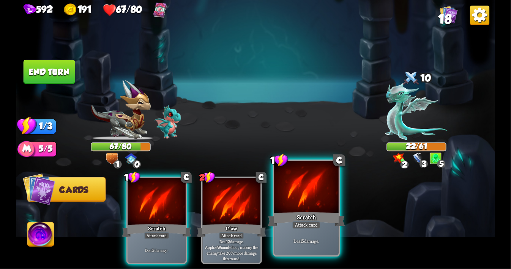
click at [294, 196] on div at bounding box center [306, 188] width 65 height 54
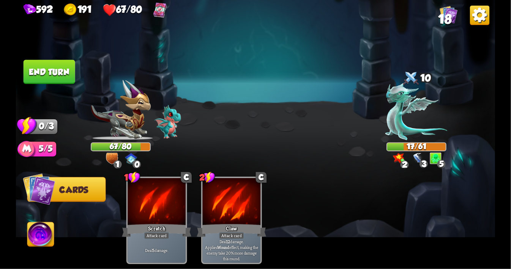
click at [61, 74] on button "End turn" at bounding box center [50, 72] width 52 height 24
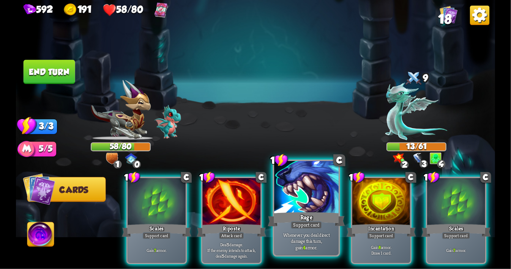
click at [299, 203] on div at bounding box center [306, 188] width 65 height 54
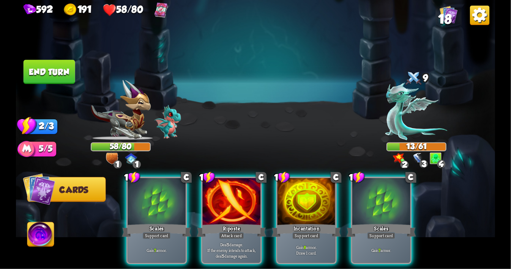
click at [299, 203] on div at bounding box center [306, 202] width 58 height 49
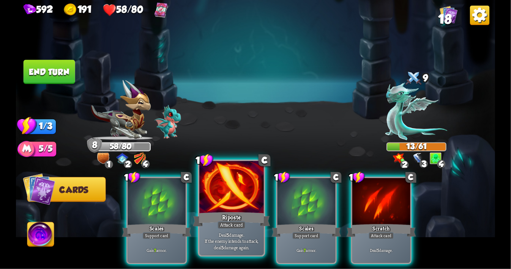
click at [239, 197] on div at bounding box center [231, 188] width 65 height 54
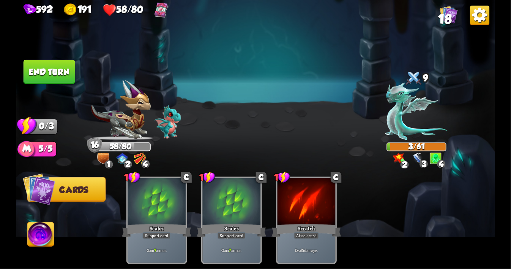
click at [45, 69] on button "End turn" at bounding box center [50, 72] width 52 height 24
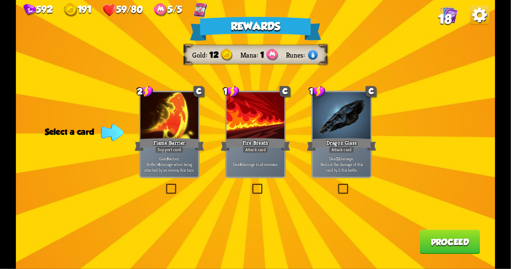
click at [251, 185] on label at bounding box center [251, 185] width 0 height 0
click at [0, 0] on input "checkbox" at bounding box center [0, 0] width 0 height 0
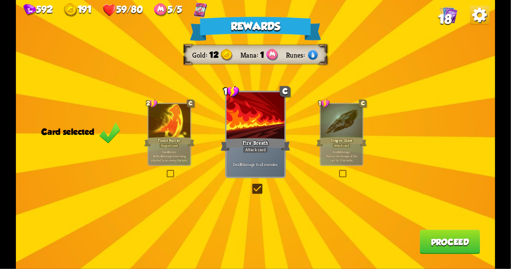
click at [257, 178] on div "1 C Fire Breath Attack card Deal 6 damage to all enemies." at bounding box center [255, 135] width 61 height 88
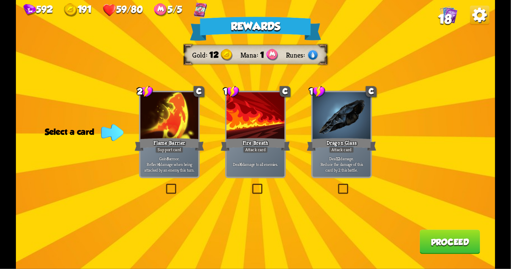
click at [164, 189] on div "Rewards Gold 12 Mana 1 Runes Select a card 2 C Flame Barrier Support card Gain …" at bounding box center [255, 134] width 479 height 269
click at [164, 185] on label at bounding box center [164, 185] width 0 height 0
click at [0, 0] on input "checkbox" at bounding box center [0, 0] width 0 height 0
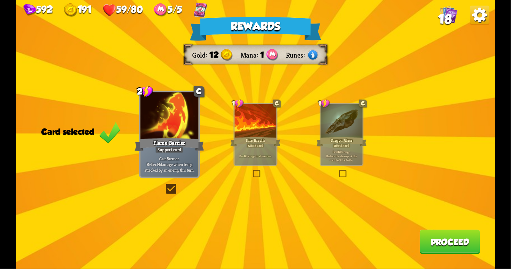
click at [450, 244] on button "Proceed" at bounding box center [449, 242] width 60 height 24
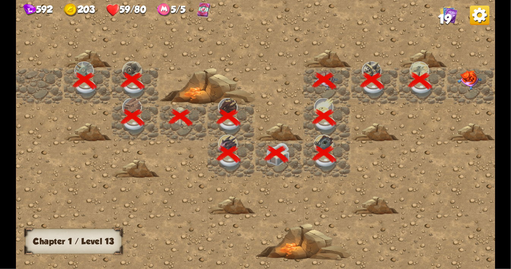
scroll to position [0, 146]
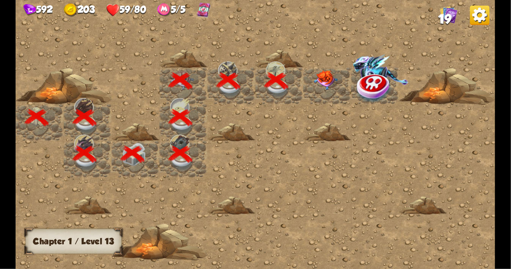
click at [321, 77] on img at bounding box center [326, 81] width 24 height 20
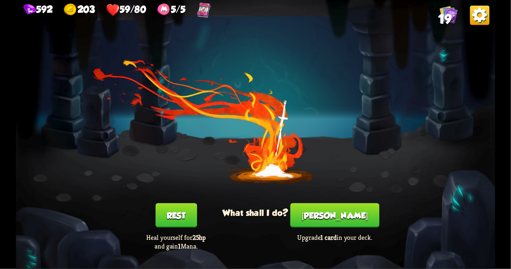
click at [335, 211] on button "[PERSON_NAME]" at bounding box center [334, 215] width 89 height 24
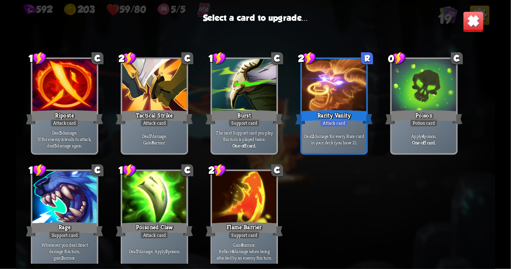
scroll to position [239, 0]
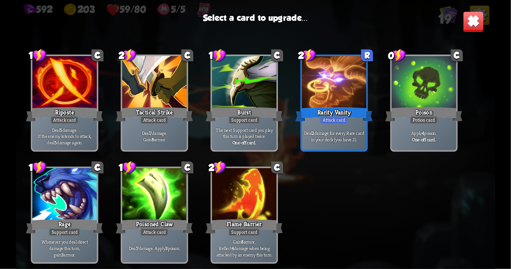
click at [418, 112] on div "Poison" at bounding box center [423, 114] width 77 height 17
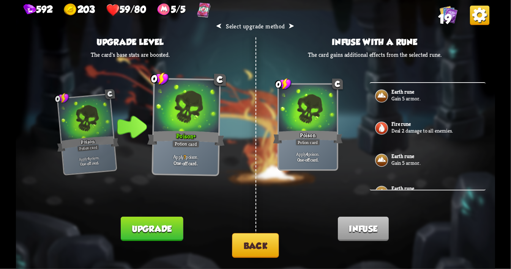
click at [266, 246] on button "Back" at bounding box center [255, 245] width 47 height 25
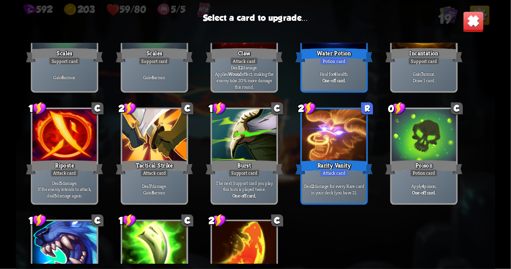
scroll to position [185, 0]
click at [343, 153] on div at bounding box center [334, 136] width 65 height 54
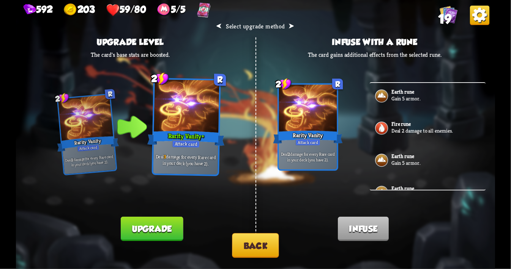
click at [265, 241] on button "Back" at bounding box center [255, 245] width 47 height 25
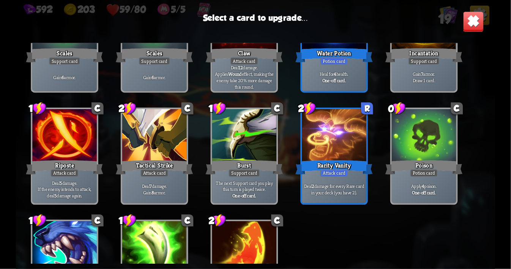
click at [270, 129] on div at bounding box center [244, 136] width 65 height 54
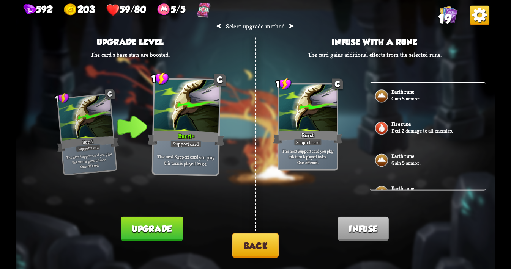
click at [266, 236] on button "Back" at bounding box center [255, 245] width 47 height 25
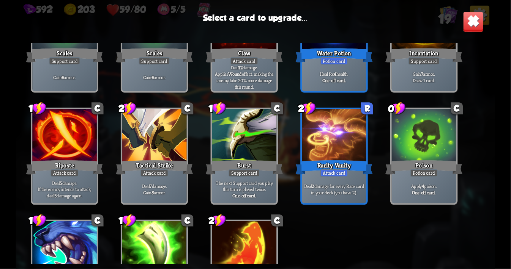
click at [444, 168] on div "Poison" at bounding box center [423, 167] width 77 height 17
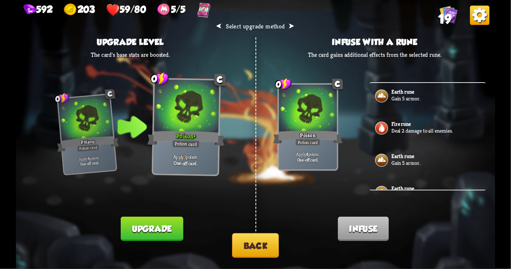
click at [168, 231] on button "Upgrade" at bounding box center [152, 229] width 62 height 24
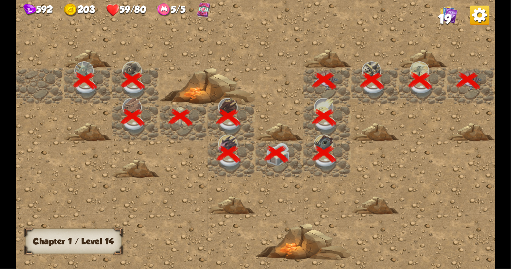
scroll to position [0, 146]
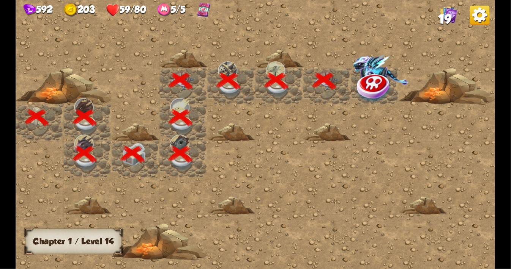
click at [257, 181] on div at bounding box center [183, 135] width 623 height 280
click at [374, 84] on img at bounding box center [374, 87] width 36 height 31
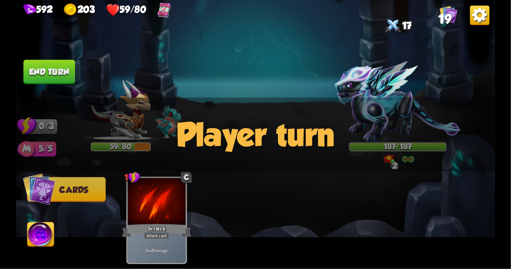
click at [385, 111] on div "Player turn" at bounding box center [255, 135] width 479 height 74
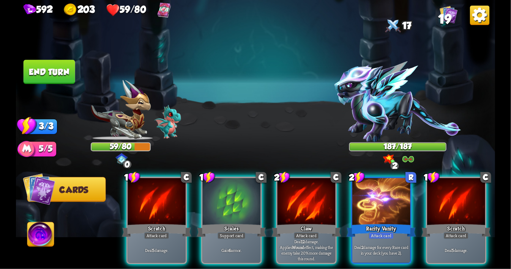
click at [409, 156] on div "Player turn" at bounding box center [255, 135] width 479 height 74
click at [398, 127] on img at bounding box center [397, 101] width 126 height 81
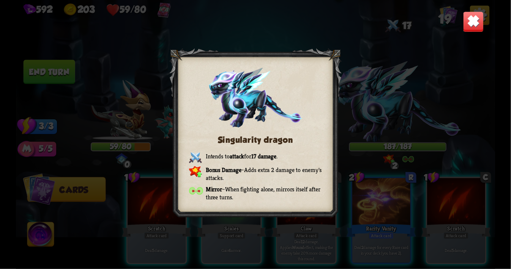
click at [468, 26] on img at bounding box center [473, 21] width 21 height 21
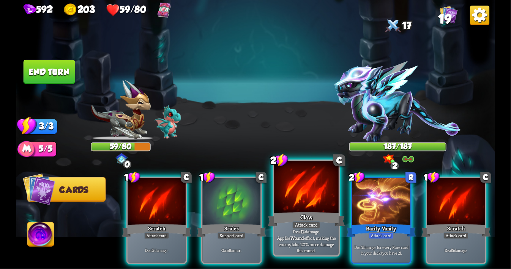
click at [290, 198] on div at bounding box center [306, 188] width 65 height 54
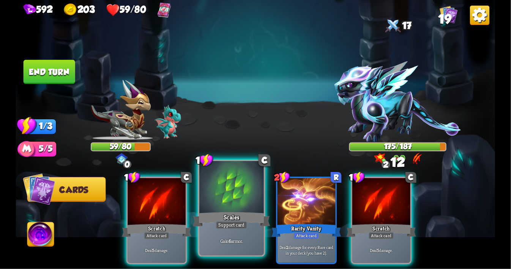
click at [225, 201] on div at bounding box center [231, 188] width 65 height 54
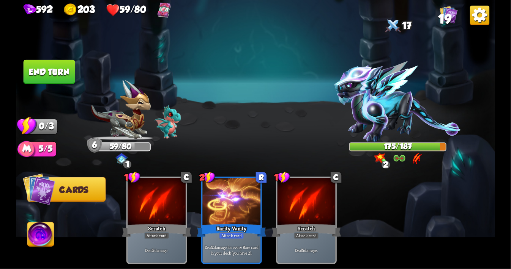
click at [58, 79] on button "End turn" at bounding box center [50, 72] width 52 height 24
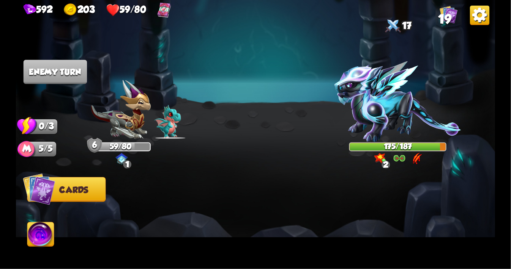
click at [43, 232] on img at bounding box center [40, 236] width 27 height 27
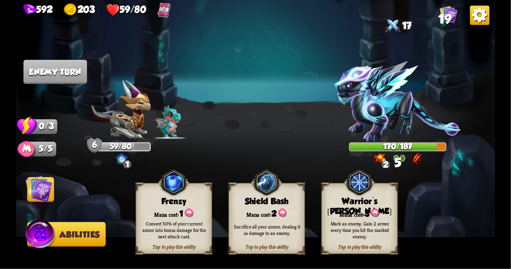
click at [345, 199] on div "Warrior's [PERSON_NAME]" at bounding box center [360, 207] width 76 height 20
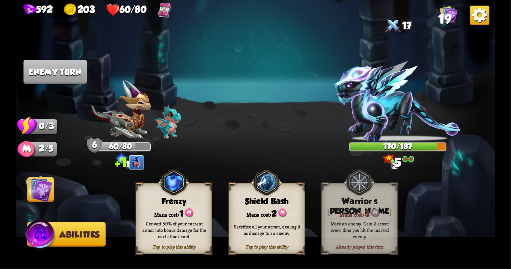
click at [47, 194] on img at bounding box center [39, 189] width 27 height 27
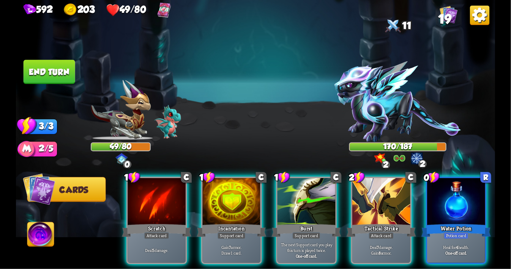
click at [416, 158] on img at bounding box center [417, 159] width 12 height 12
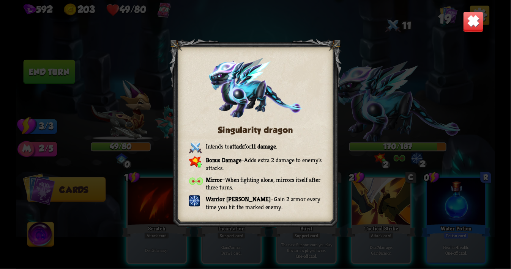
click at [479, 17] on img at bounding box center [473, 21] width 21 height 21
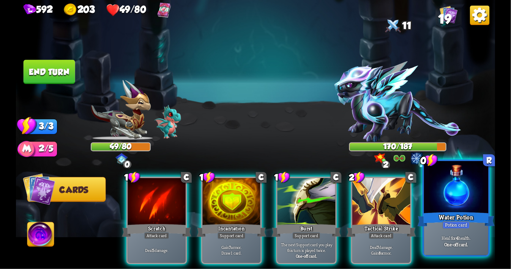
click at [468, 189] on div at bounding box center [456, 188] width 65 height 54
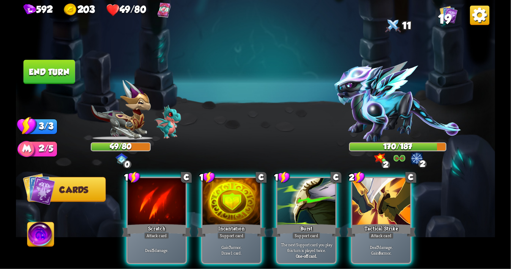
scroll to position [0, 0]
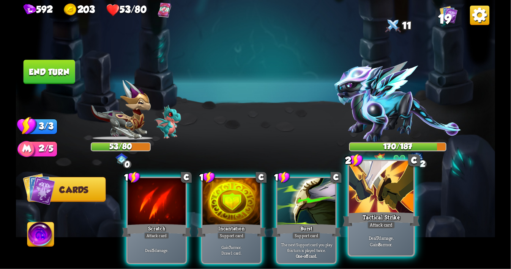
click at [371, 213] on div "Tactical Strike" at bounding box center [381, 219] width 77 height 17
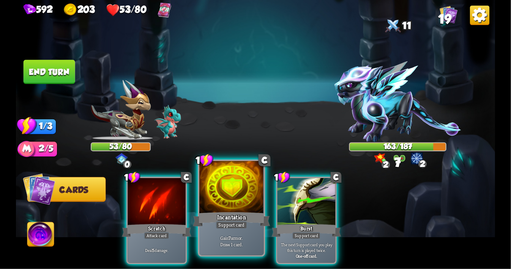
click at [231, 214] on div "Incantation" at bounding box center [231, 219] width 77 height 17
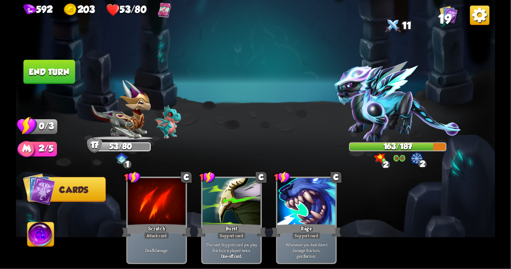
click at [68, 84] on button "End turn" at bounding box center [50, 72] width 52 height 24
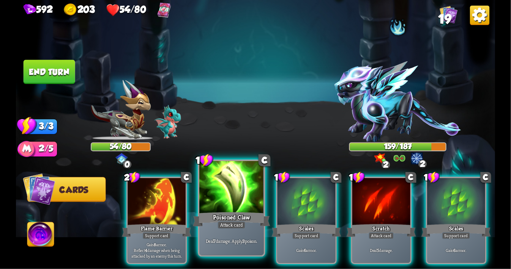
click at [224, 197] on div at bounding box center [231, 188] width 65 height 54
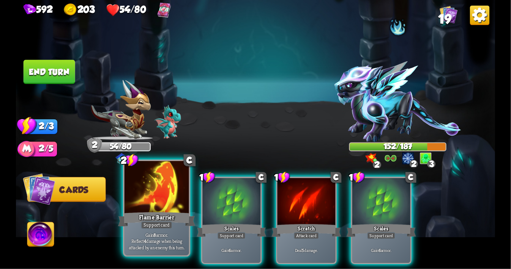
click at [147, 218] on div "Flame Barrier" at bounding box center [156, 219] width 77 height 17
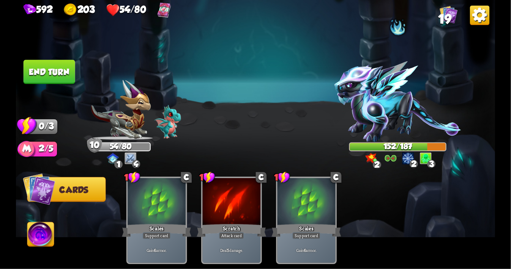
click at [62, 80] on button "End turn" at bounding box center [50, 72] width 52 height 24
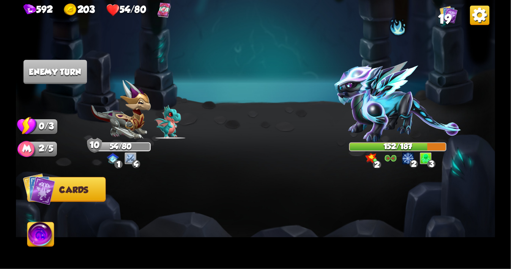
click at [131, 155] on img at bounding box center [130, 159] width 12 height 12
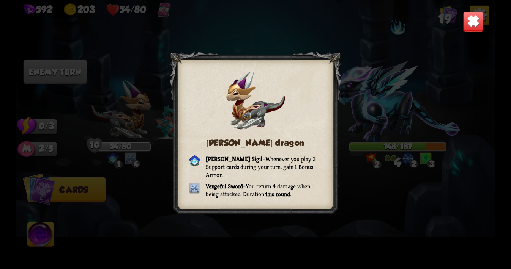
click at [466, 26] on img at bounding box center [473, 21] width 21 height 21
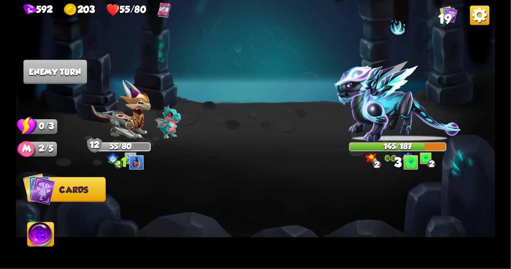
click at [396, 30] on div at bounding box center [398, 26] width 18 height 19
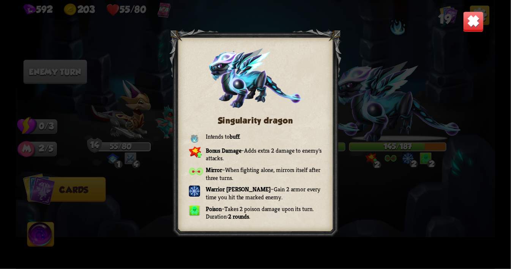
click at [476, 12] on img at bounding box center [473, 21] width 21 height 21
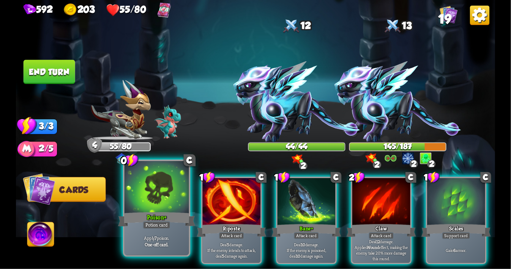
click at [170, 203] on div at bounding box center [156, 188] width 65 height 54
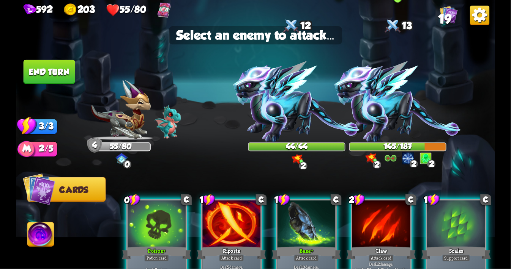
click at [372, 113] on img at bounding box center [397, 101] width 126 height 81
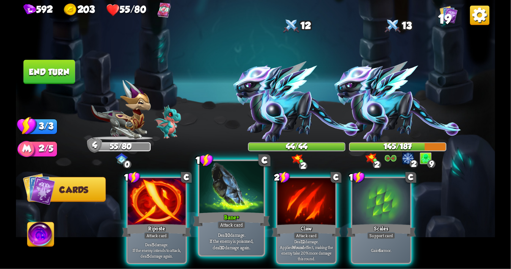
click at [234, 197] on div at bounding box center [231, 188] width 65 height 54
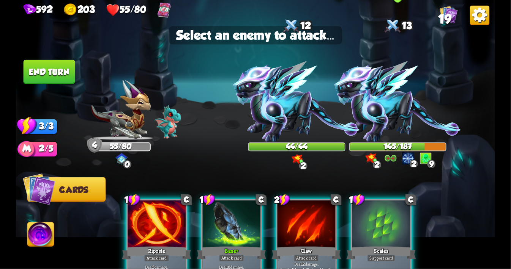
click at [396, 94] on img at bounding box center [397, 101] width 126 height 81
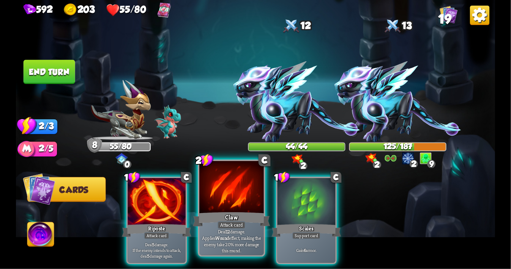
click at [230, 203] on div at bounding box center [231, 188] width 65 height 54
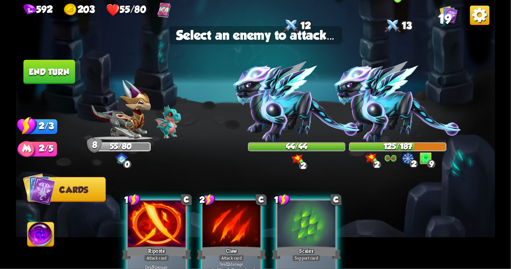
click at [377, 102] on img at bounding box center [397, 101] width 126 height 81
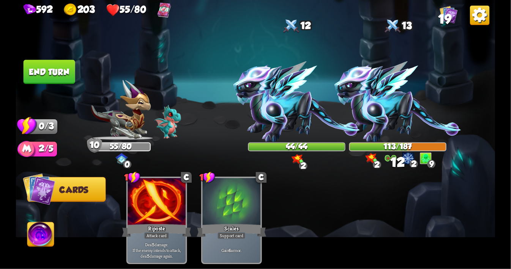
click at [49, 74] on button "End turn" at bounding box center [50, 72] width 52 height 24
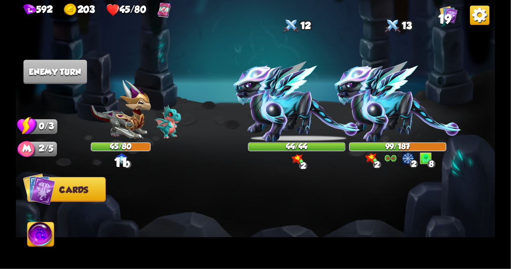
drag, startPoint x: 220, startPoint y: 161, endPoint x: 273, endPoint y: 100, distance: 80.2
click at [273, 100] on div "Select an enemy to attack... You don't have enough stamina to play that card...…" at bounding box center [255, 134] width 479 height 269
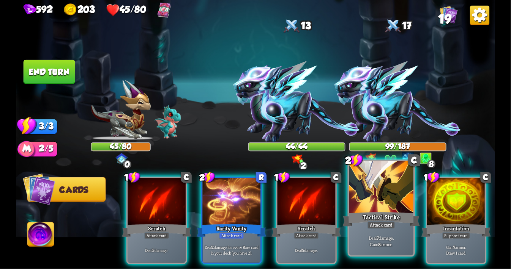
click at [384, 198] on div at bounding box center [381, 188] width 65 height 54
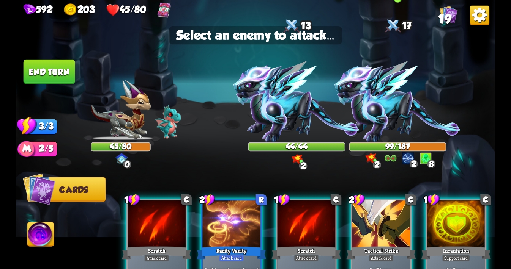
click at [381, 86] on img at bounding box center [397, 101] width 126 height 81
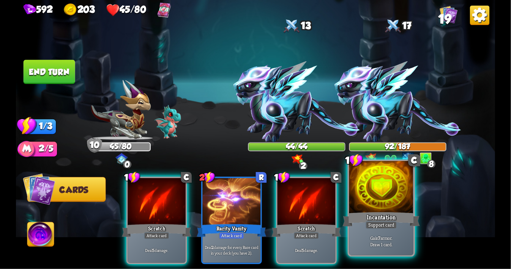
click at [383, 195] on div at bounding box center [381, 188] width 65 height 54
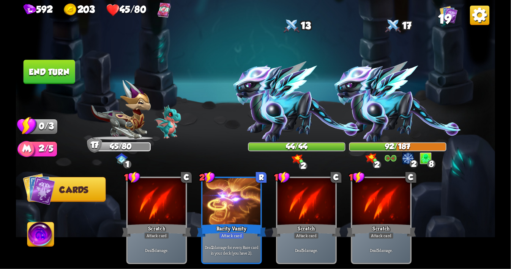
click at [55, 71] on button "End turn" at bounding box center [50, 72] width 52 height 24
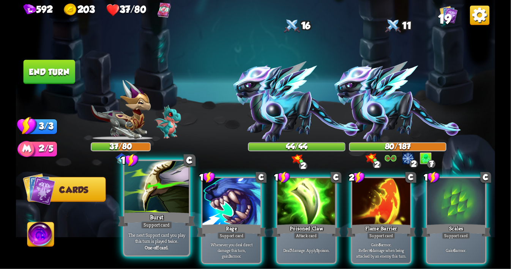
click at [166, 205] on div at bounding box center [156, 188] width 65 height 54
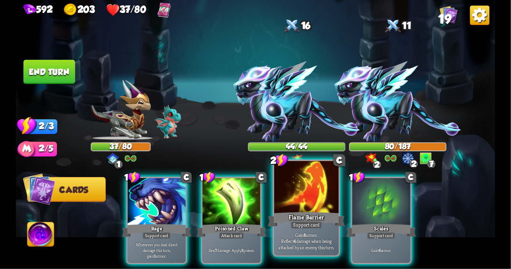
click at [298, 200] on div at bounding box center [306, 188] width 65 height 54
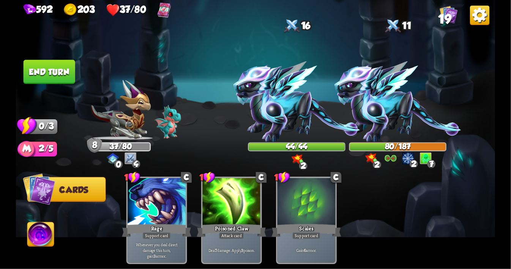
click at [46, 224] on img at bounding box center [40, 236] width 27 height 27
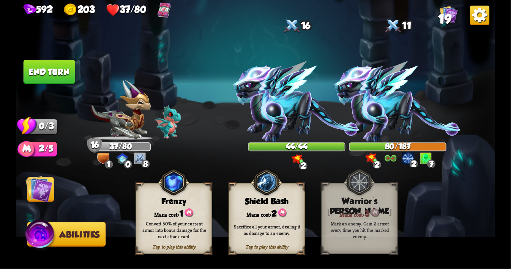
click at [60, 184] on img at bounding box center [255, 134] width 479 height 269
click at [40, 184] on img at bounding box center [39, 189] width 27 height 27
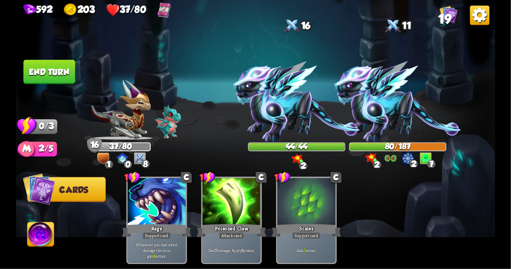
click at [57, 81] on button "End turn" at bounding box center [50, 72] width 52 height 24
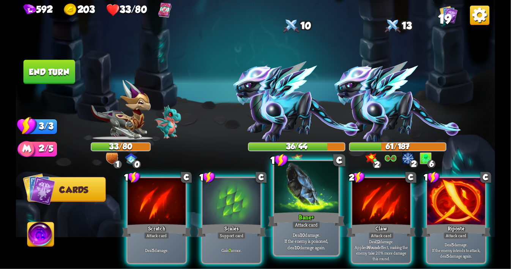
click at [310, 197] on div at bounding box center [306, 188] width 65 height 54
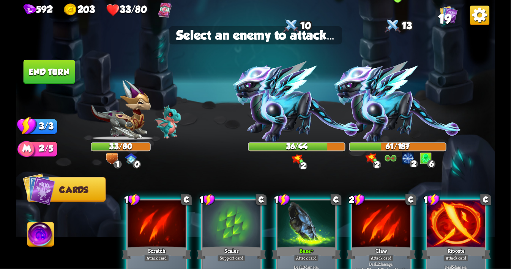
click at [378, 109] on img at bounding box center [397, 101] width 126 height 81
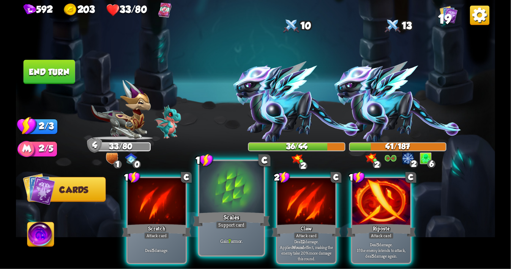
click at [225, 182] on div at bounding box center [231, 188] width 65 height 54
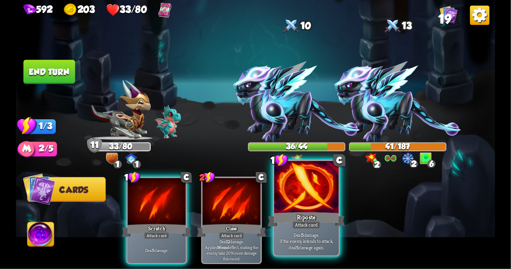
click at [291, 195] on div at bounding box center [306, 188] width 65 height 54
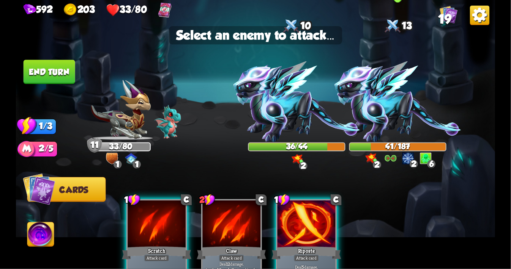
click at [378, 109] on img at bounding box center [397, 101] width 126 height 81
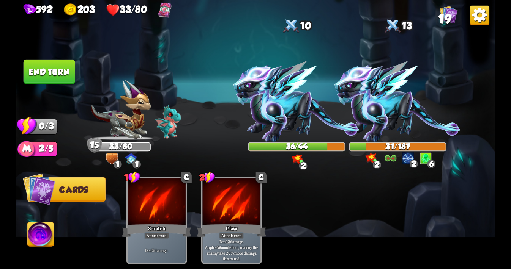
click at [55, 84] on img at bounding box center [255, 134] width 479 height 269
click at [51, 69] on button "End turn" at bounding box center [50, 72] width 52 height 24
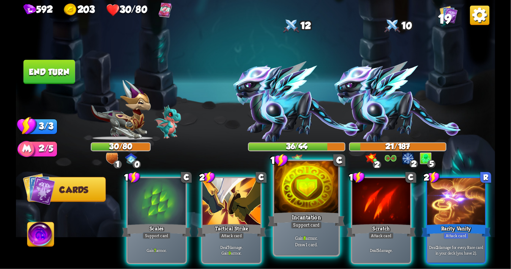
click at [301, 197] on div at bounding box center [306, 188] width 65 height 54
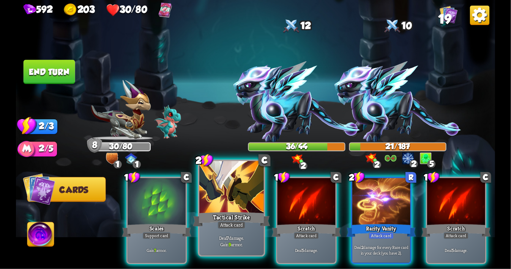
click at [227, 203] on div at bounding box center [231, 188] width 65 height 54
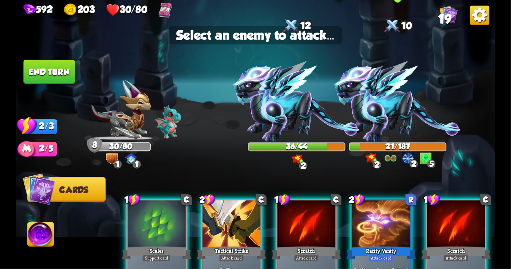
click at [377, 107] on img at bounding box center [397, 101] width 126 height 81
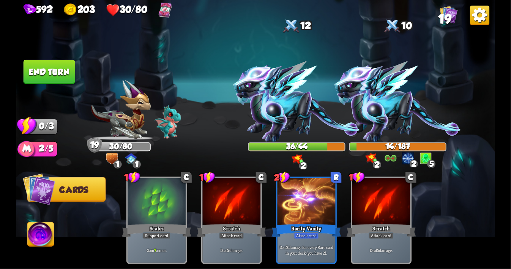
click at [61, 66] on button "End turn" at bounding box center [50, 72] width 52 height 24
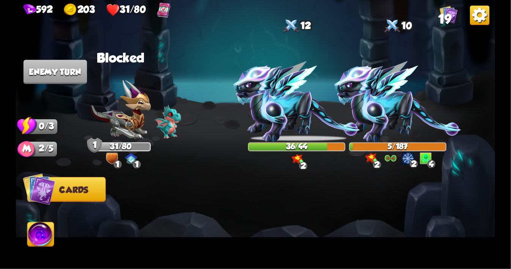
click at [143, 112] on img at bounding box center [121, 110] width 60 height 60
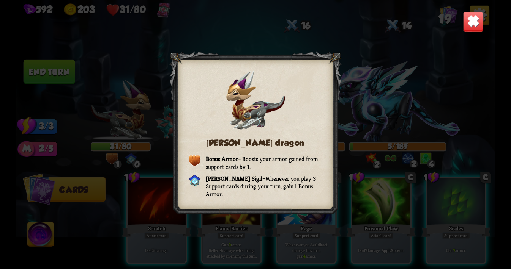
click at [471, 24] on img at bounding box center [473, 21] width 21 height 21
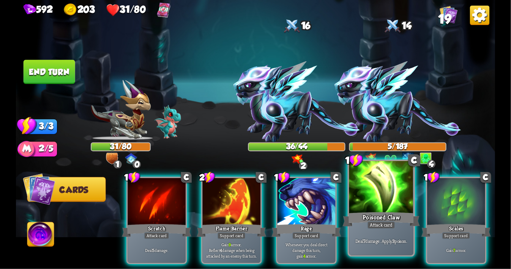
click at [377, 193] on div at bounding box center [381, 188] width 65 height 54
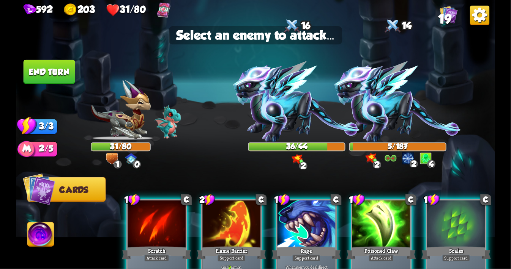
click at [381, 216] on div at bounding box center [381, 225] width 58 height 49
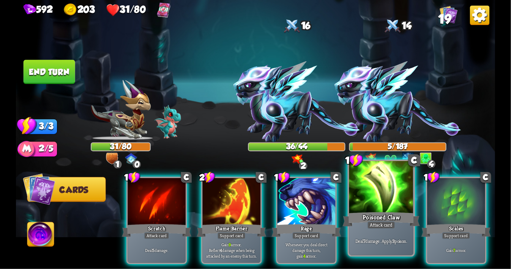
click at [383, 217] on div "Poisoned Claw" at bounding box center [381, 219] width 77 height 17
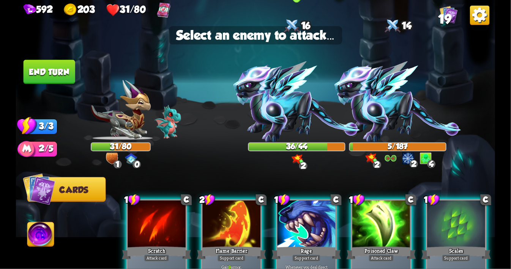
click at [282, 99] on img at bounding box center [296, 101] width 126 height 81
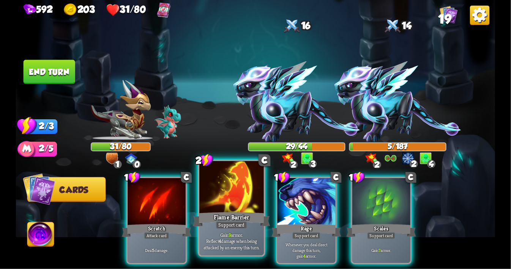
click at [225, 192] on div at bounding box center [231, 188] width 65 height 54
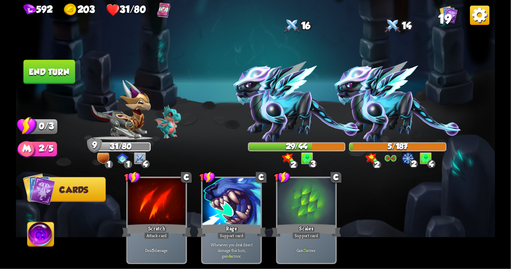
click at [58, 78] on button "End turn" at bounding box center [50, 72] width 52 height 24
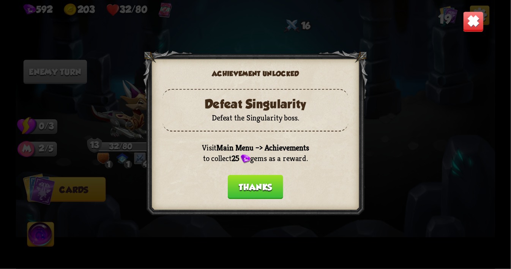
click at [255, 186] on button "Thanks" at bounding box center [255, 187] width 55 height 24
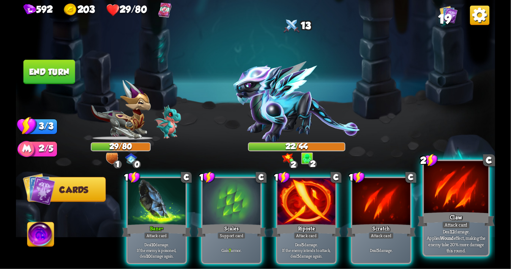
click at [458, 199] on div at bounding box center [456, 188] width 65 height 54
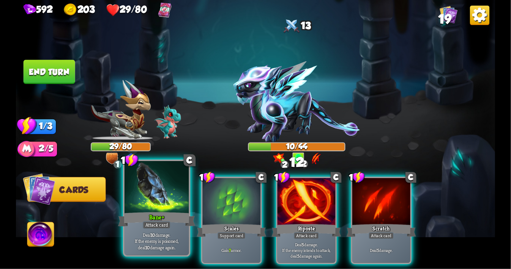
click at [156, 192] on div at bounding box center [156, 188] width 65 height 54
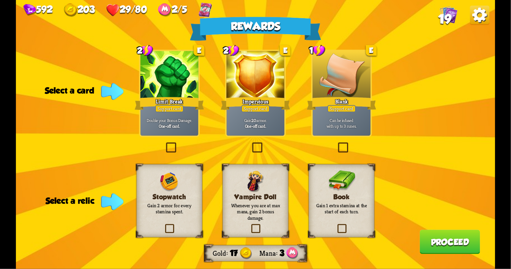
click at [164, 144] on label at bounding box center [164, 144] width 0 height 0
click at [0, 0] on input "checkbox" at bounding box center [0, 0] width 0 height 0
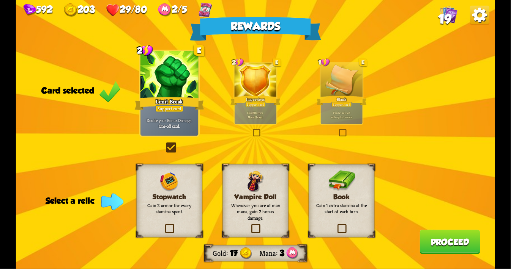
click at [336, 225] on label at bounding box center [336, 225] width 0 height 0
click at [0, 0] on input "checkbox" at bounding box center [0, 0] width 0 height 0
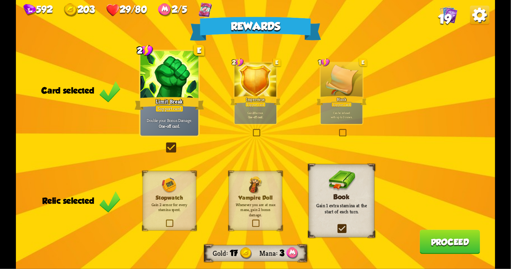
click at [435, 241] on button "Proceed" at bounding box center [449, 242] width 60 height 24
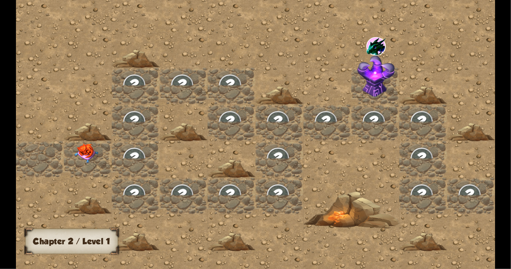
click at [233, 52] on div at bounding box center [327, 135] width 623 height 280
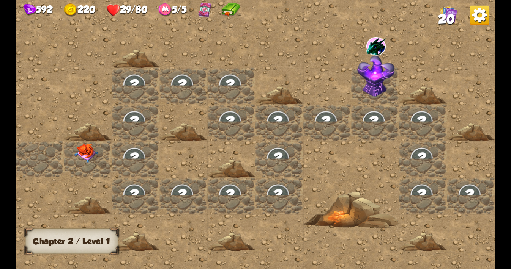
click at [380, 64] on img at bounding box center [376, 76] width 38 height 42
click at [374, 83] on img at bounding box center [376, 76] width 38 height 42
click at [378, 41] on img at bounding box center [375, 46] width 19 height 19
click at [83, 150] on img at bounding box center [86, 154] width 24 height 20
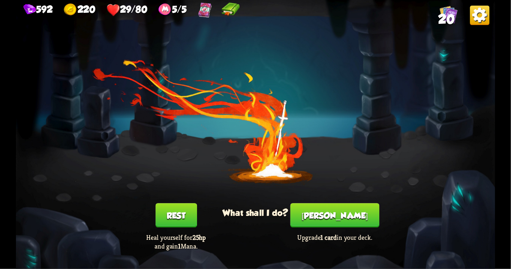
click at [340, 221] on button "[PERSON_NAME]" at bounding box center [334, 215] width 89 height 24
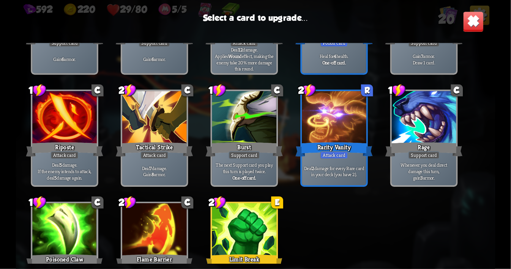
scroll to position [239, 0]
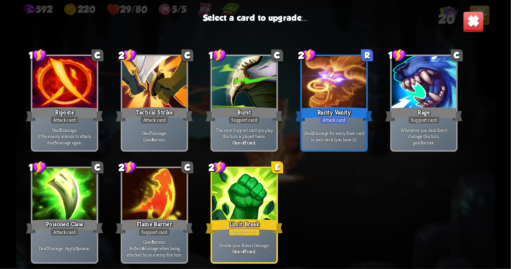
click at [233, 186] on div at bounding box center [244, 196] width 65 height 54
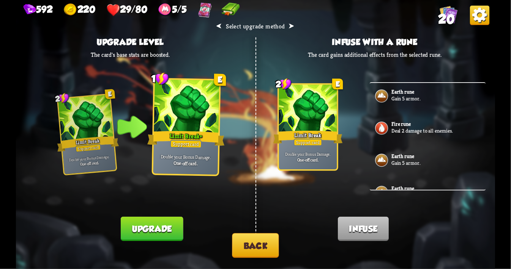
click at [266, 248] on button "Back" at bounding box center [255, 245] width 47 height 25
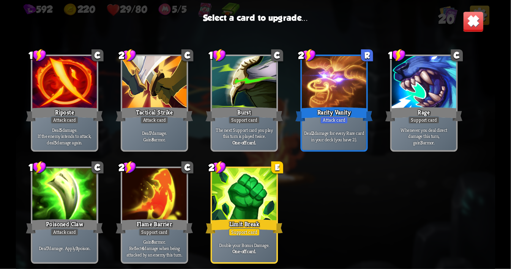
scroll to position [238, 0]
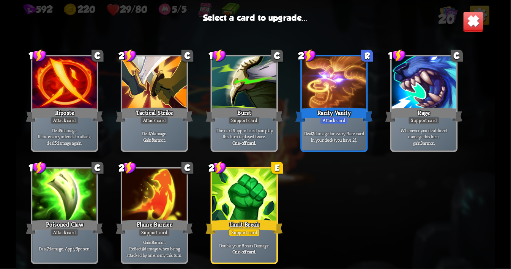
click at [55, 186] on div at bounding box center [64, 196] width 65 height 54
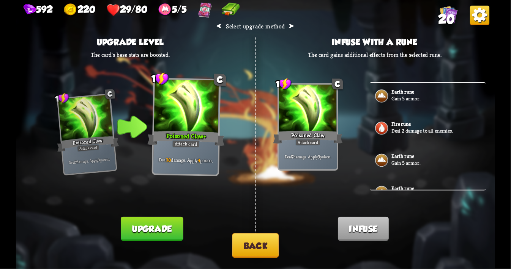
click at [257, 244] on button "Back" at bounding box center [255, 245] width 47 height 25
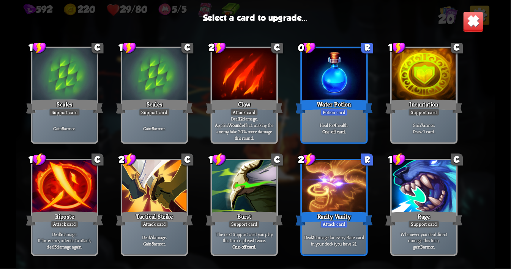
scroll to position [131, 0]
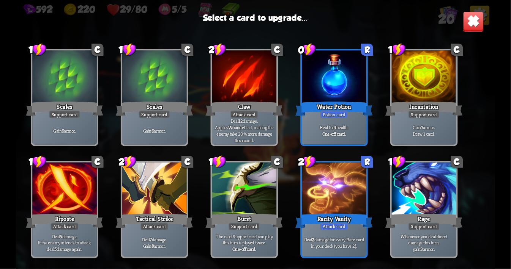
click at [152, 202] on div at bounding box center [154, 190] width 65 height 54
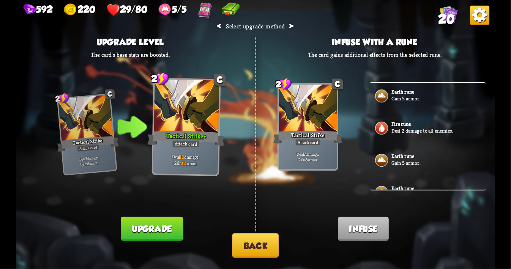
click at [262, 249] on button "Back" at bounding box center [255, 245] width 47 height 25
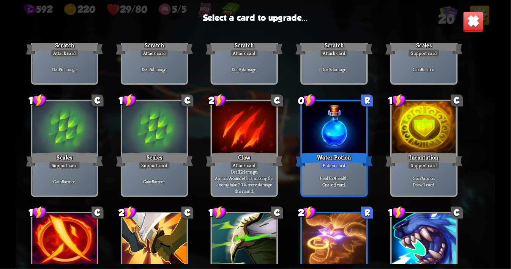
scroll to position [78, 0]
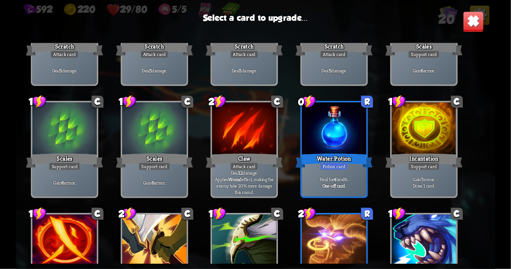
click at [326, 129] on div at bounding box center [334, 129] width 65 height 54
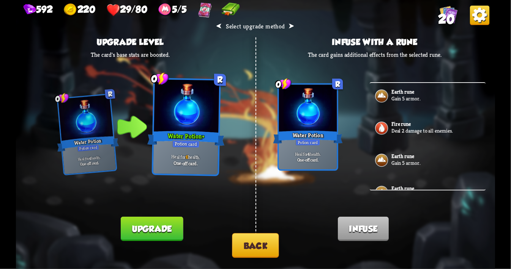
click at [256, 236] on button "Back" at bounding box center [255, 245] width 47 height 25
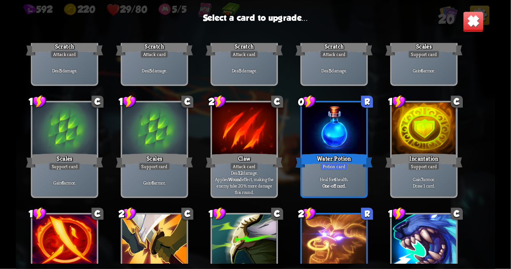
scroll to position [0, 0]
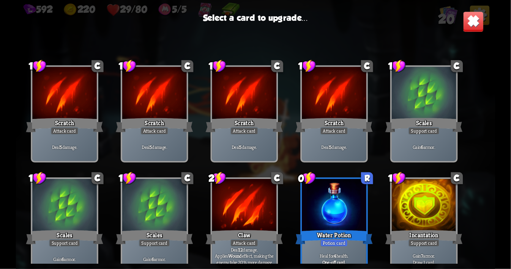
click at [412, 208] on div at bounding box center [424, 207] width 65 height 54
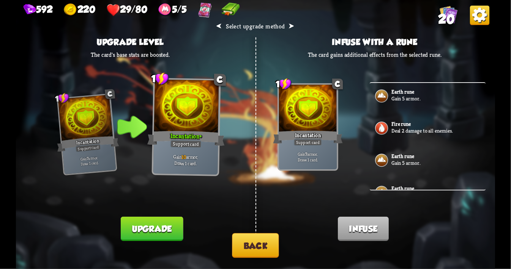
click at [273, 239] on button "Back" at bounding box center [255, 245] width 47 height 25
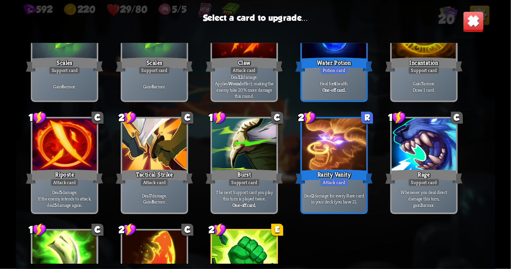
scroll to position [239, 0]
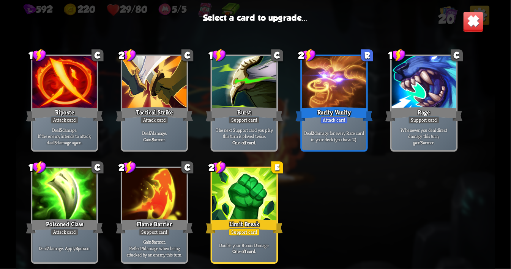
click at [78, 105] on div at bounding box center [64, 83] width 65 height 54
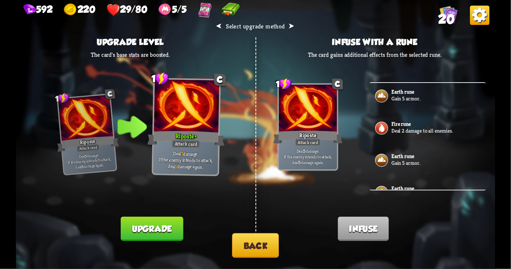
click at [264, 235] on button "Back" at bounding box center [255, 245] width 47 height 25
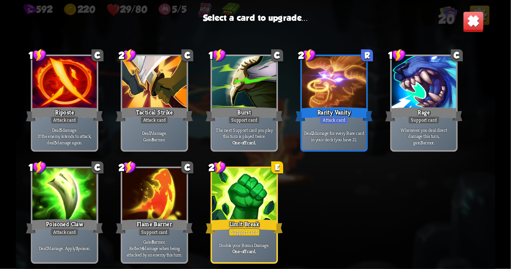
click at [339, 126] on div "Deal 2 damage for every Rare card in your deck (you have 2)." at bounding box center [334, 137] width 65 height 28
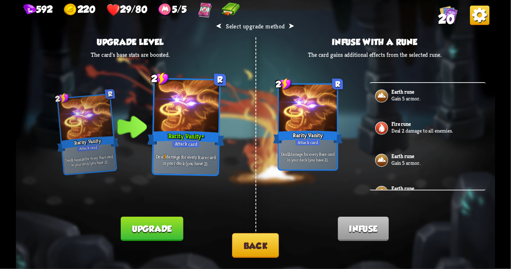
click at [265, 245] on button "Back" at bounding box center [255, 245] width 47 height 25
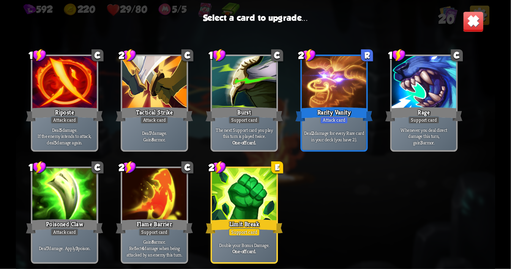
click at [81, 200] on div at bounding box center [64, 196] width 65 height 54
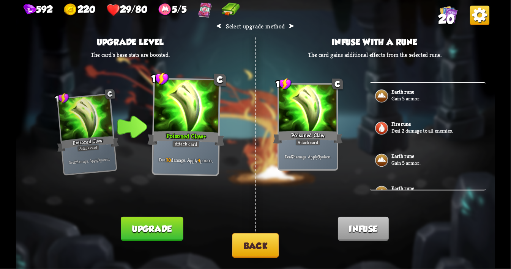
click at [243, 248] on button "Back" at bounding box center [255, 245] width 47 height 25
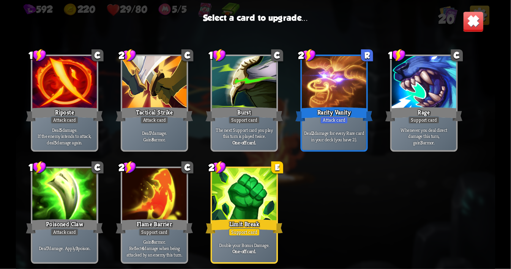
click at [144, 235] on div "Support card" at bounding box center [155, 233] width 32 height 8
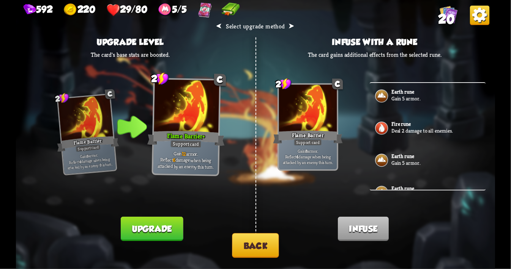
click at [165, 230] on button "Upgrade" at bounding box center [152, 229] width 62 height 24
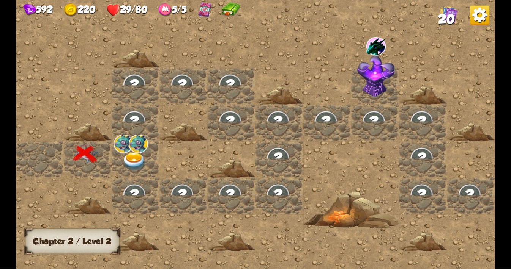
click at [128, 159] on img at bounding box center [134, 162] width 24 height 19
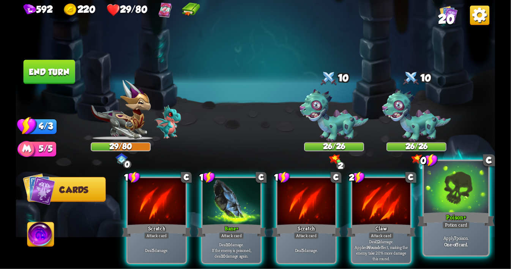
click at [448, 191] on div at bounding box center [456, 188] width 65 height 54
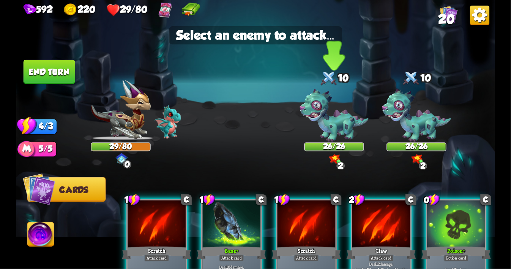
click at [335, 113] on img at bounding box center [333, 115] width 69 height 53
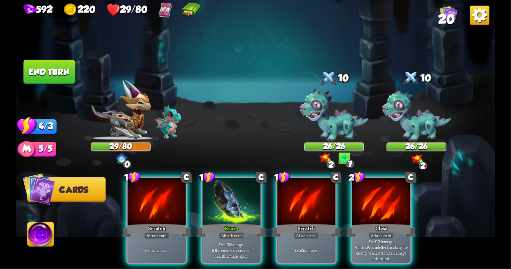
click at [321, 157] on img at bounding box center [325, 159] width 12 height 10
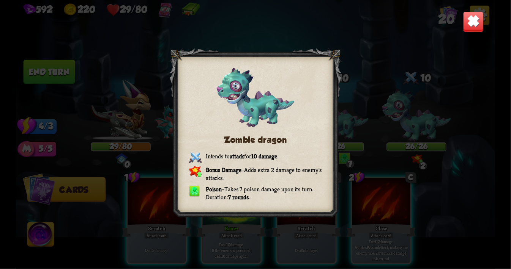
click at [474, 28] on img at bounding box center [473, 21] width 21 height 21
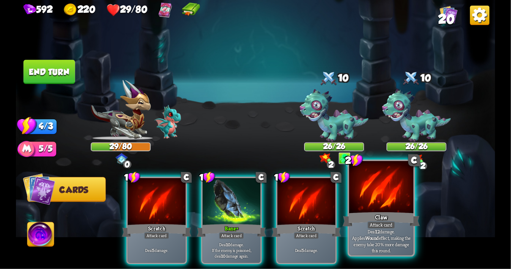
click at [384, 197] on div at bounding box center [381, 188] width 65 height 54
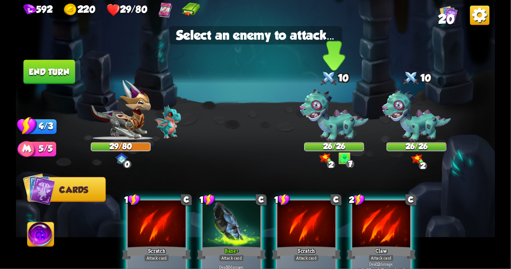
click at [326, 108] on img at bounding box center [333, 115] width 69 height 53
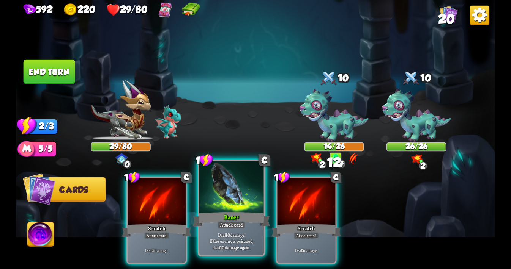
click at [231, 189] on div at bounding box center [231, 188] width 65 height 54
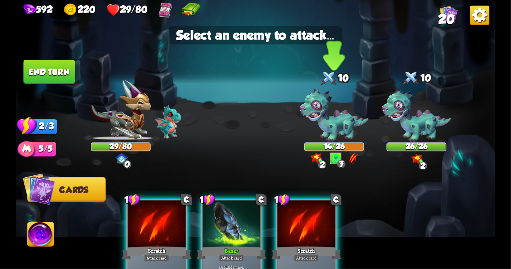
click at [349, 114] on img at bounding box center [333, 115] width 69 height 53
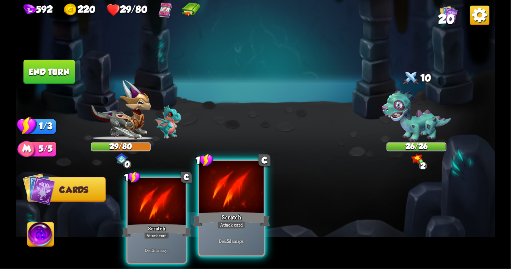
click at [238, 201] on div at bounding box center [231, 188] width 65 height 54
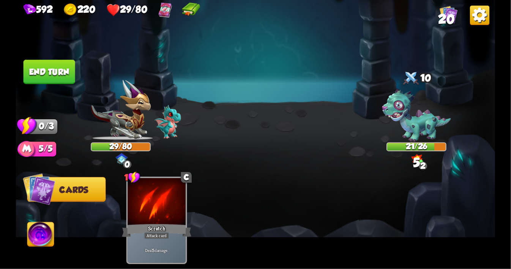
click at [61, 85] on img at bounding box center [255, 134] width 479 height 269
click at [60, 61] on button "End turn" at bounding box center [50, 72] width 52 height 24
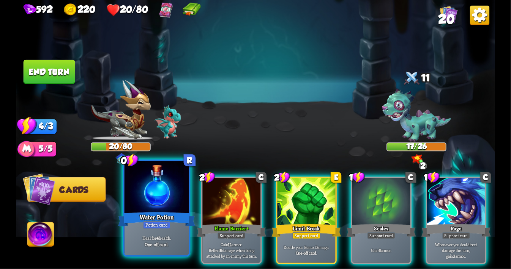
click at [151, 203] on div at bounding box center [156, 188] width 65 height 54
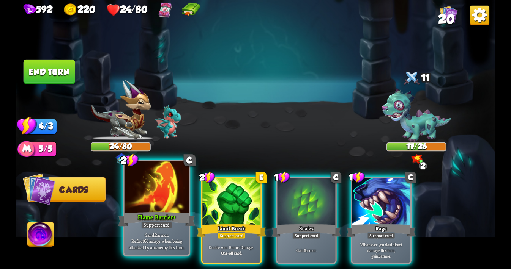
click at [147, 188] on div at bounding box center [156, 188] width 65 height 54
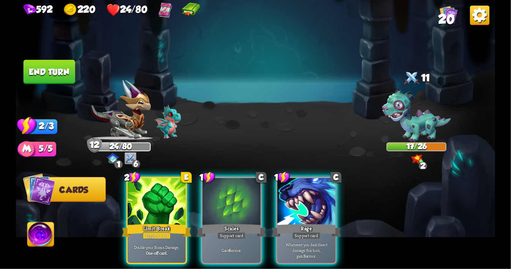
click at [42, 241] on img at bounding box center [40, 236] width 27 height 27
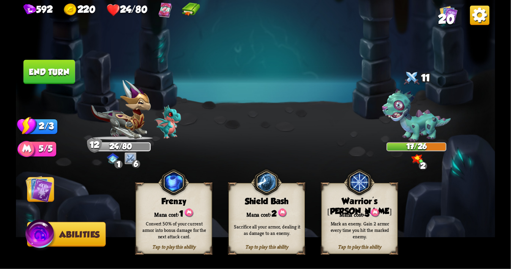
click at [47, 190] on img at bounding box center [39, 189] width 27 height 27
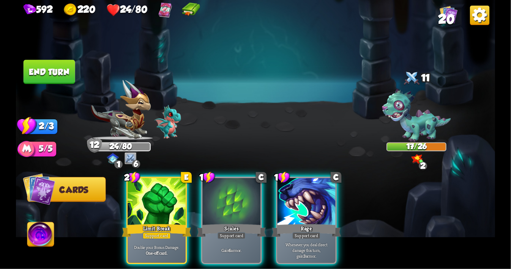
click at [43, 240] on img at bounding box center [40, 236] width 27 height 27
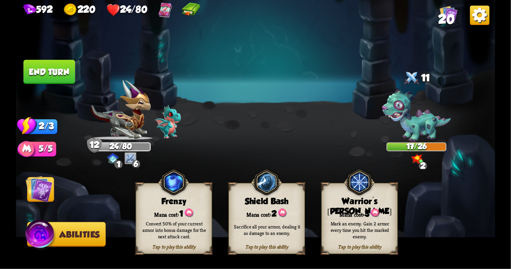
click at [44, 185] on img at bounding box center [39, 189] width 27 height 27
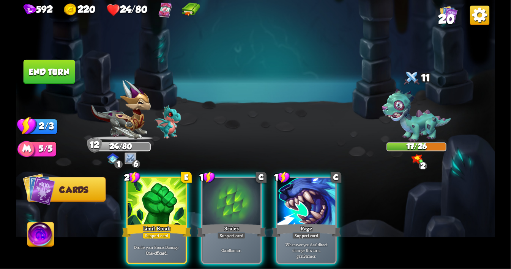
click at [38, 244] on img at bounding box center [40, 236] width 27 height 27
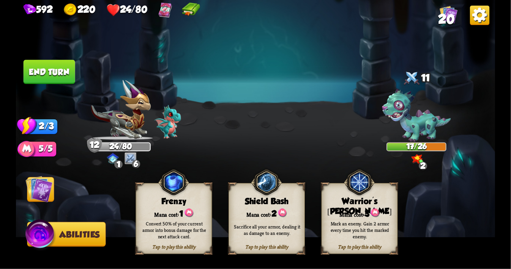
click at [175, 187] on img at bounding box center [173, 183] width 31 height 32
click at [40, 194] on img at bounding box center [39, 189] width 27 height 27
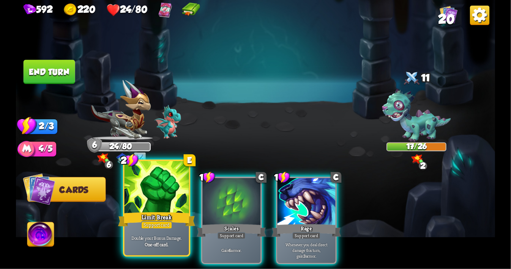
click at [156, 189] on div at bounding box center [156, 188] width 65 height 54
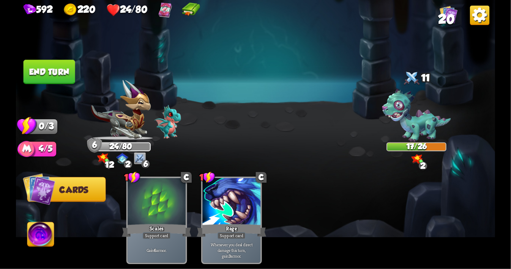
click at [47, 71] on button "End turn" at bounding box center [50, 72] width 52 height 24
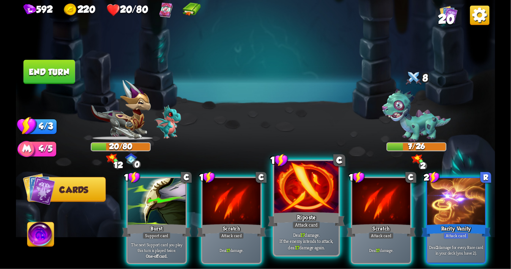
click at [318, 203] on div at bounding box center [306, 188] width 65 height 54
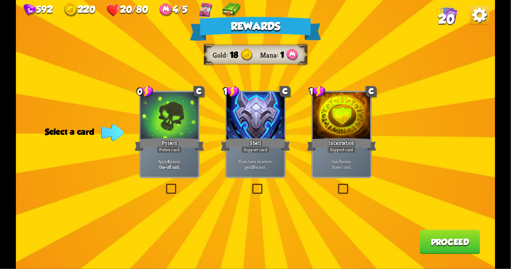
click at [164, 185] on label at bounding box center [164, 185] width 0 height 0
click at [0, 0] on input "checkbox" at bounding box center [0, 0] width 0 height 0
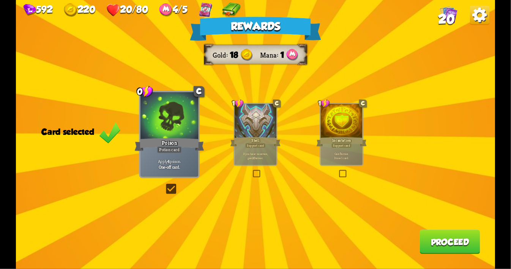
click at [444, 239] on button "Proceed" at bounding box center [449, 242] width 60 height 24
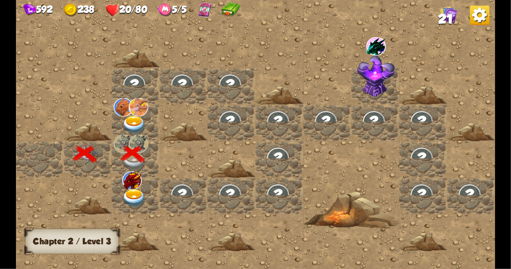
click at [133, 193] on img at bounding box center [134, 198] width 24 height 19
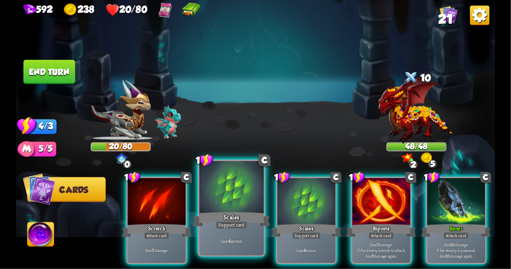
click at [233, 214] on div "Scales" at bounding box center [231, 219] width 77 height 17
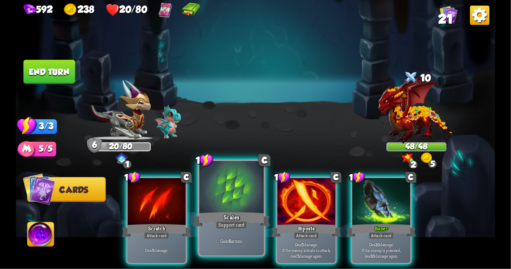
click at [219, 194] on div at bounding box center [231, 188] width 65 height 54
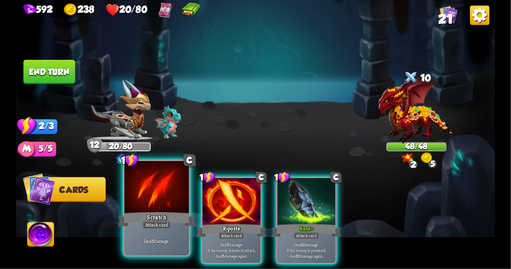
click at [158, 200] on div at bounding box center [156, 188] width 65 height 54
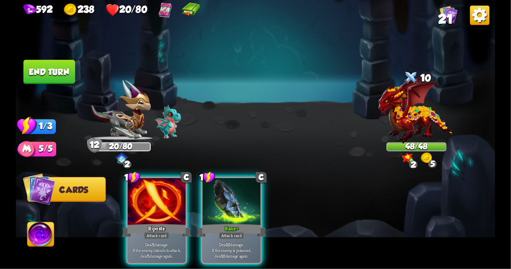
click at [158, 200] on div at bounding box center [157, 202] width 58 height 49
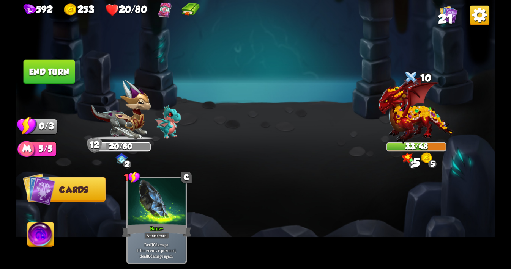
click at [42, 67] on button "End turn" at bounding box center [50, 72] width 52 height 24
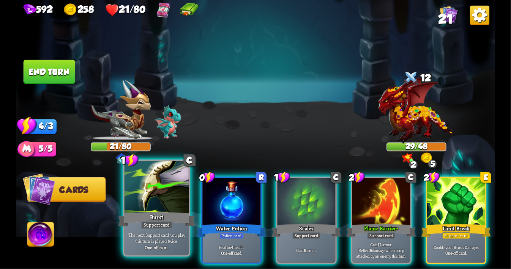
click at [173, 200] on div at bounding box center [156, 188] width 65 height 54
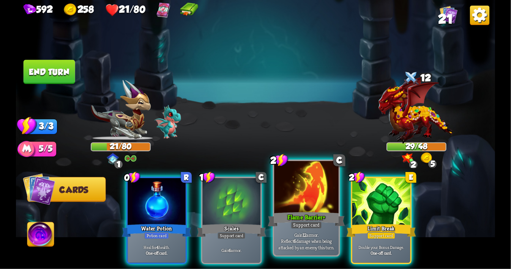
click at [297, 202] on div at bounding box center [306, 188] width 65 height 54
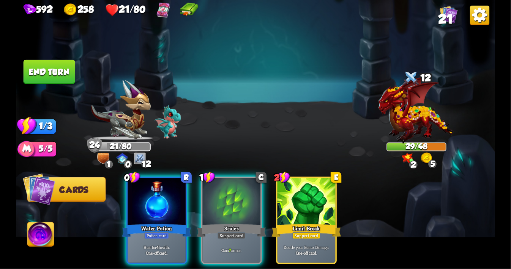
click at [44, 229] on img at bounding box center [40, 236] width 27 height 27
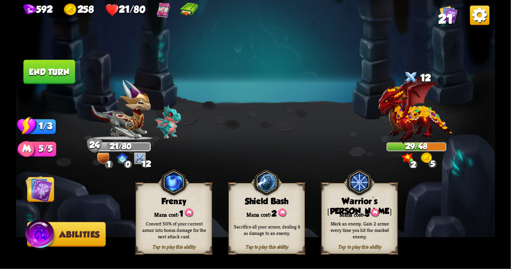
click at [168, 186] on img at bounding box center [173, 183] width 31 height 32
click at [38, 193] on img at bounding box center [39, 189] width 27 height 27
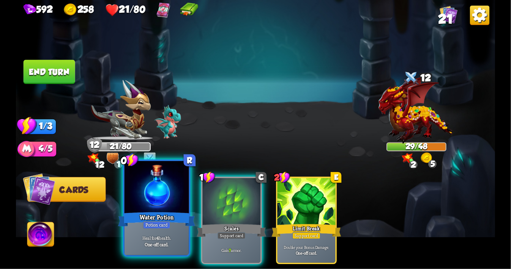
click at [158, 192] on div at bounding box center [156, 188] width 65 height 54
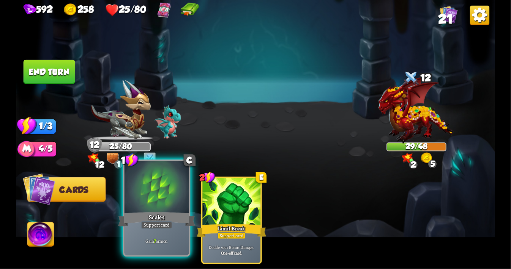
click at [156, 203] on div at bounding box center [156, 188] width 65 height 54
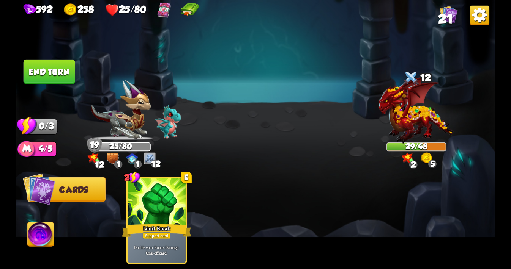
click at [53, 75] on button "End turn" at bounding box center [50, 72] width 52 height 24
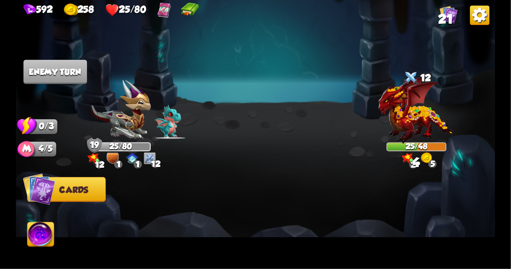
click at [54, 220] on img at bounding box center [255, 134] width 479 height 269
click at [43, 238] on img at bounding box center [40, 236] width 27 height 27
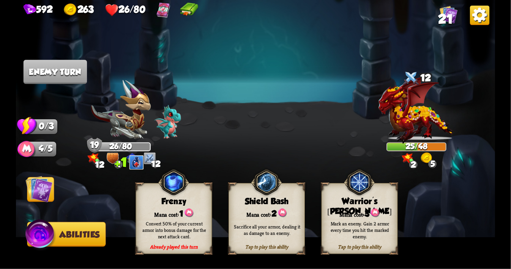
click at [43, 238] on img at bounding box center [41, 236] width 32 height 32
click at [84, 158] on div "12 1 1 12" at bounding box center [121, 159] width 74 height 12
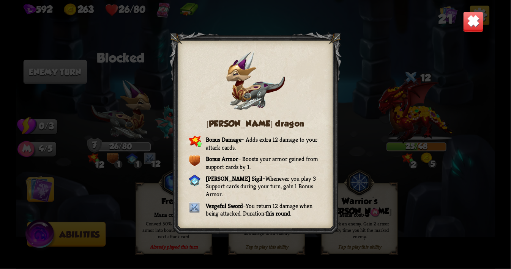
click at [474, 24] on img at bounding box center [473, 21] width 21 height 21
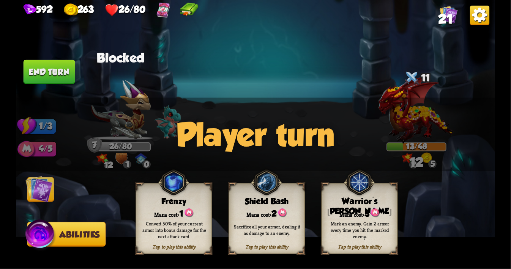
click at [37, 184] on img at bounding box center [39, 189] width 27 height 27
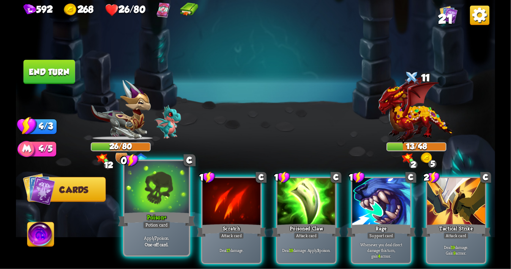
click at [160, 209] on div at bounding box center [156, 188] width 65 height 54
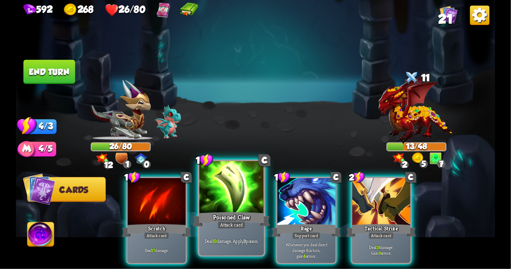
click at [233, 199] on div at bounding box center [231, 188] width 65 height 54
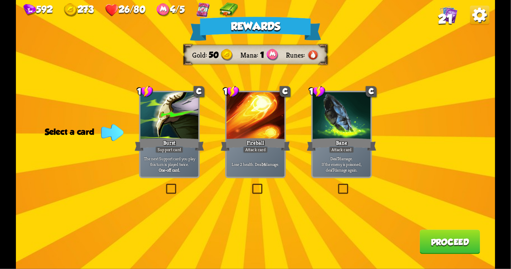
click at [336, 185] on label at bounding box center [336, 185] width 0 height 0
click at [0, 0] on input "checkbox" at bounding box center [0, 0] width 0 height 0
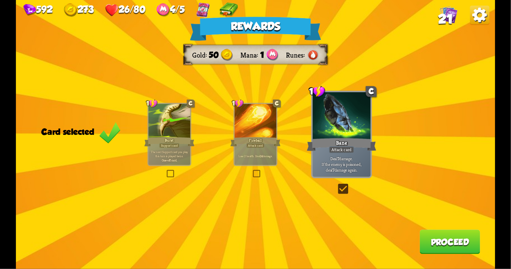
click at [425, 240] on button "Proceed" at bounding box center [449, 242] width 60 height 24
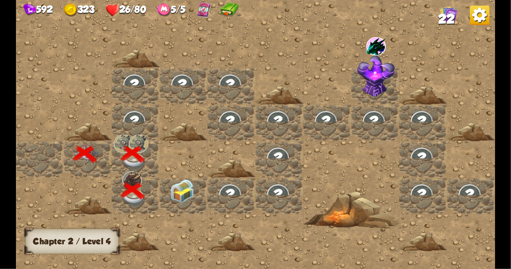
click at [187, 199] on img at bounding box center [182, 192] width 24 height 24
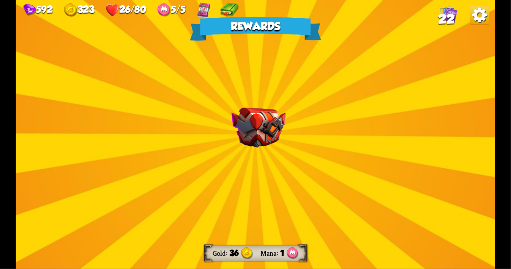
click at [261, 139] on img at bounding box center [259, 128] width 54 height 40
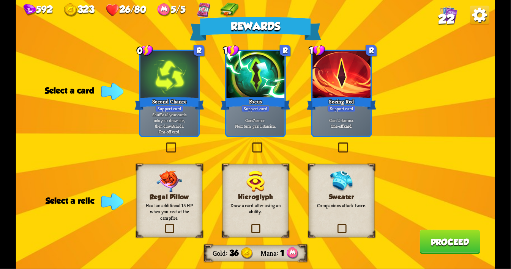
click at [336, 225] on label at bounding box center [336, 225] width 0 height 0
click at [0, 0] on input "checkbox" at bounding box center [0, 0] width 0 height 0
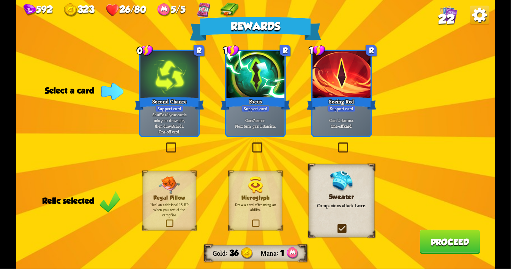
click at [251, 144] on label at bounding box center [251, 144] width 0 height 0
click at [0, 0] on input "checkbox" at bounding box center [0, 0] width 0 height 0
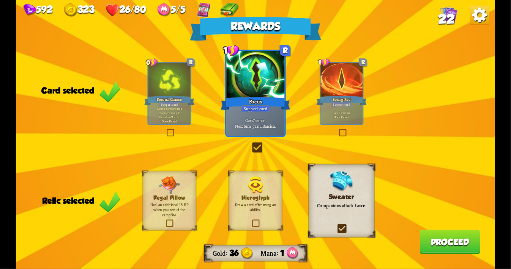
click at [451, 242] on button "Proceed" at bounding box center [449, 242] width 60 height 24
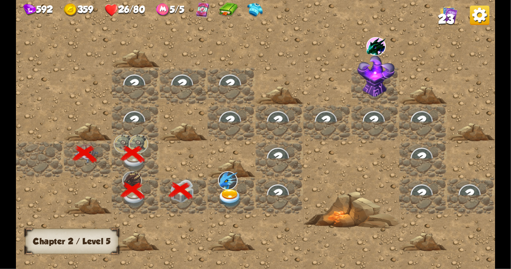
click at [231, 197] on img at bounding box center [230, 198] width 24 height 19
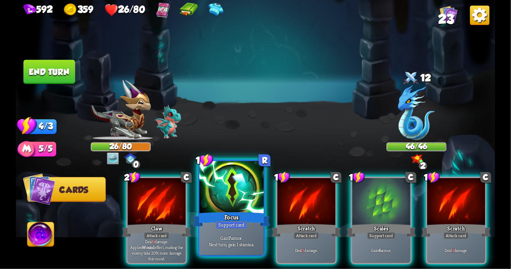
click at [221, 192] on div at bounding box center [231, 188] width 65 height 54
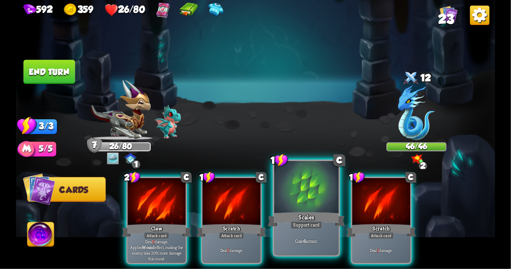
click at [306, 197] on div at bounding box center [306, 188] width 65 height 54
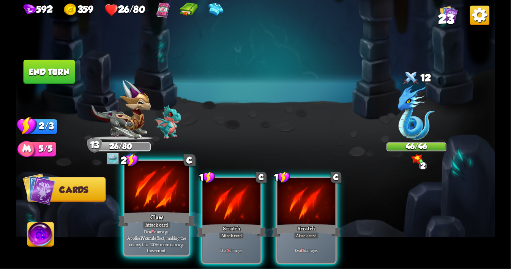
click at [151, 186] on div at bounding box center [156, 188] width 65 height 54
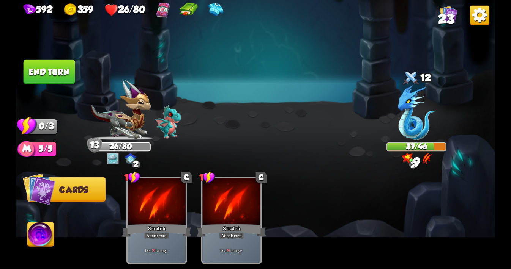
click at [55, 73] on button "End turn" at bounding box center [50, 72] width 52 height 24
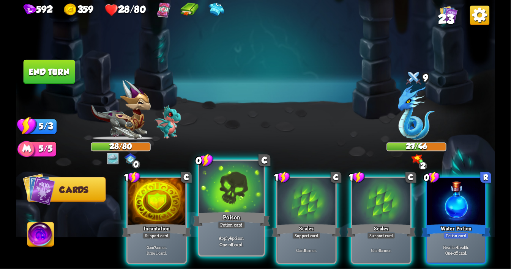
click at [230, 204] on div at bounding box center [231, 188] width 65 height 54
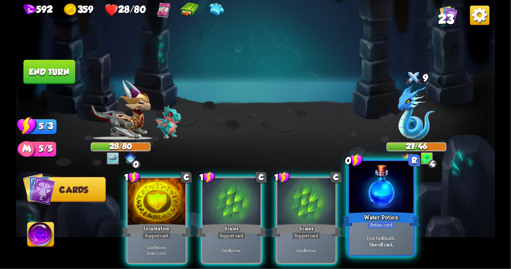
click at [365, 211] on div at bounding box center [381, 188] width 65 height 54
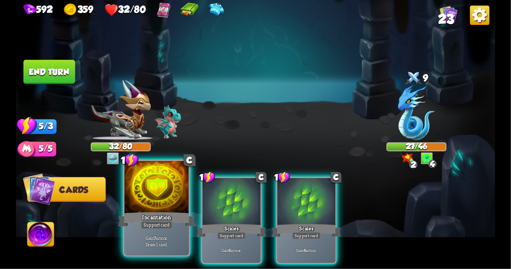
click at [145, 203] on div at bounding box center [156, 188] width 65 height 54
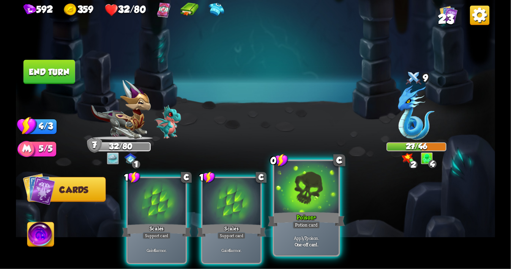
click at [309, 203] on div at bounding box center [306, 188] width 65 height 54
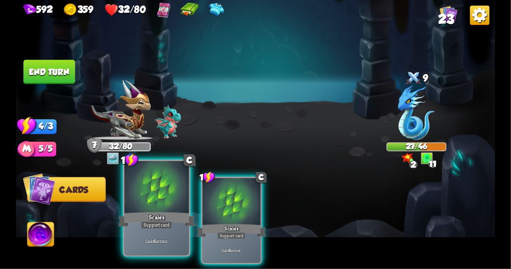
click at [156, 195] on div at bounding box center [156, 188] width 65 height 54
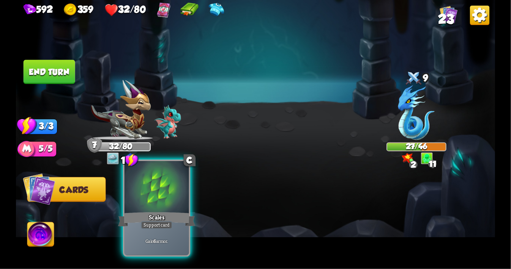
click at [156, 195] on div at bounding box center [156, 188] width 65 height 54
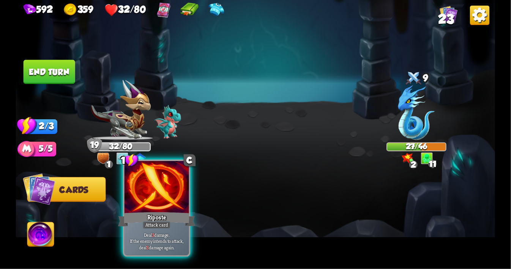
click at [157, 194] on div at bounding box center [156, 188] width 65 height 54
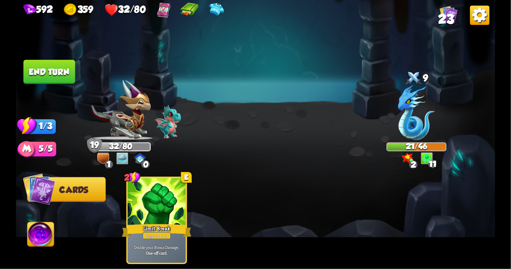
click at [47, 230] on img at bounding box center [40, 236] width 27 height 27
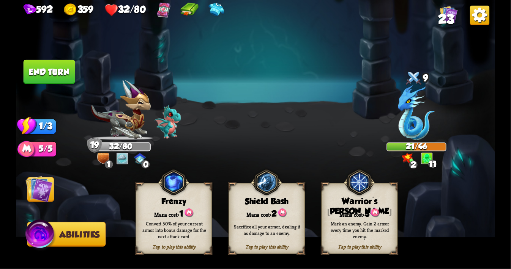
click at [174, 190] on img at bounding box center [173, 183] width 31 height 32
click at [26, 189] on img at bounding box center [39, 189] width 27 height 27
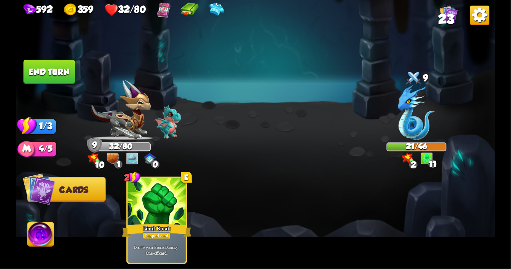
click at [60, 84] on button "End turn" at bounding box center [50, 72] width 52 height 24
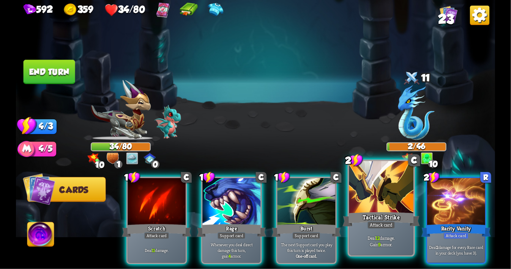
click at [372, 202] on div at bounding box center [381, 188] width 65 height 54
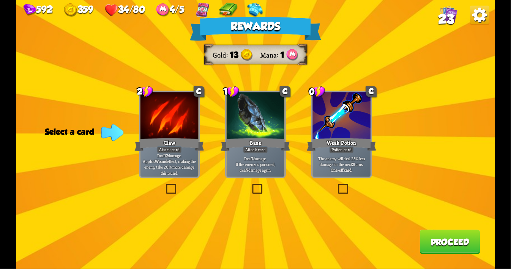
click at [251, 185] on label at bounding box center [251, 185] width 0 height 0
click at [0, 0] on input "checkbox" at bounding box center [0, 0] width 0 height 0
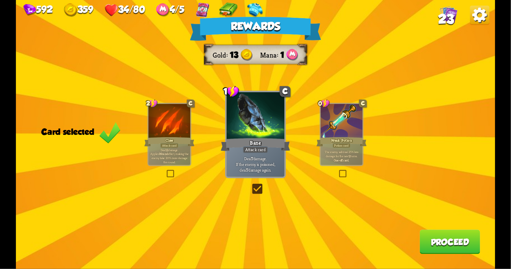
click at [440, 249] on button "Proceed" at bounding box center [449, 242] width 60 height 24
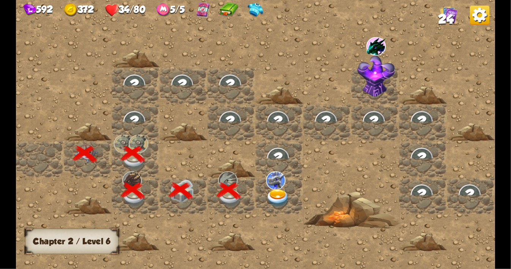
click at [277, 197] on img at bounding box center [278, 198] width 24 height 19
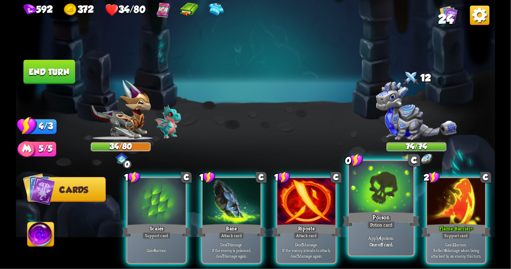
click at [372, 197] on div at bounding box center [381, 188] width 65 height 54
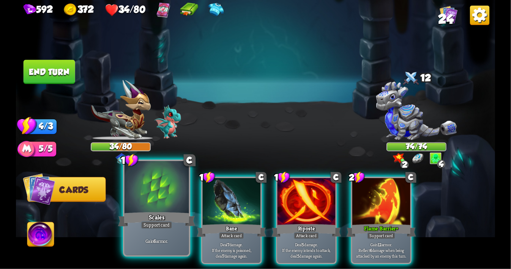
click at [164, 197] on div at bounding box center [156, 188] width 65 height 54
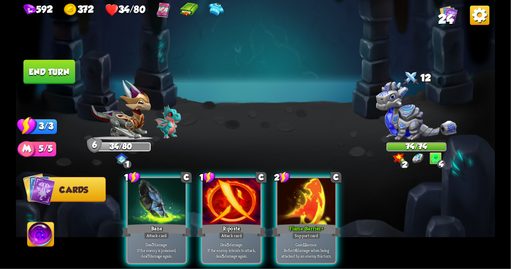
click at [164, 197] on div at bounding box center [157, 202] width 58 height 49
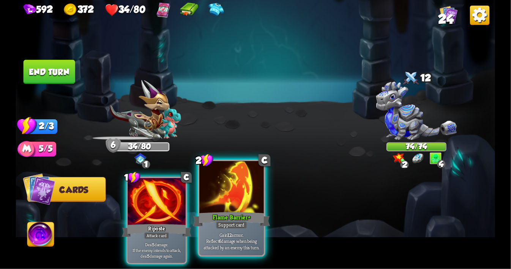
click at [236, 205] on div at bounding box center [231, 188] width 65 height 54
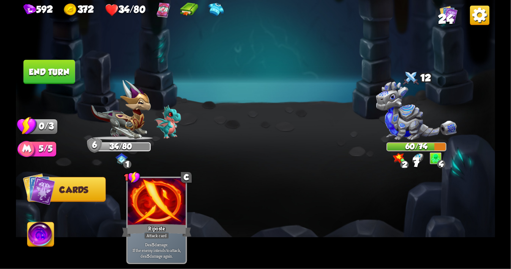
click at [60, 79] on button "End turn" at bounding box center [50, 72] width 52 height 24
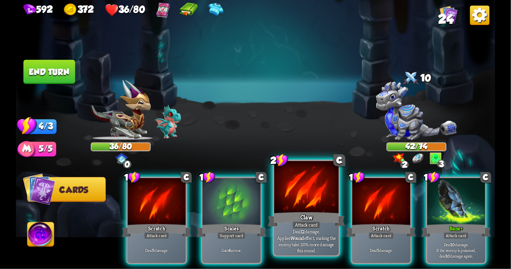
click at [307, 194] on div at bounding box center [306, 188] width 65 height 54
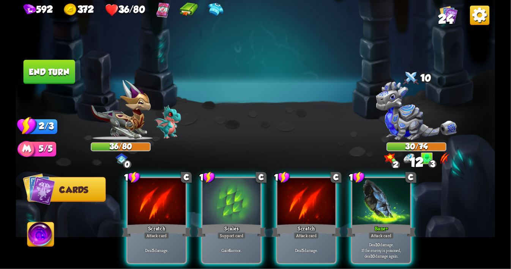
click at [419, 156] on div "2 0 3" at bounding box center [416, 159] width 72 height 12
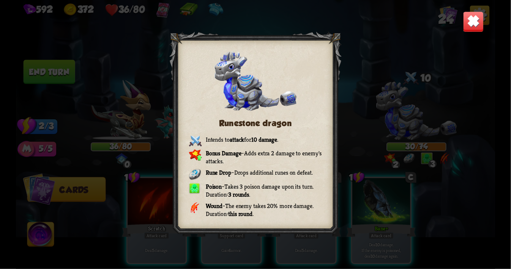
click at [473, 32] on div "Runestone dragon Intends to attack for 10 damage . Bonus Damage – Adds extra 2 …" at bounding box center [255, 134] width 479 height 269
click at [473, 28] on img at bounding box center [473, 21] width 21 height 21
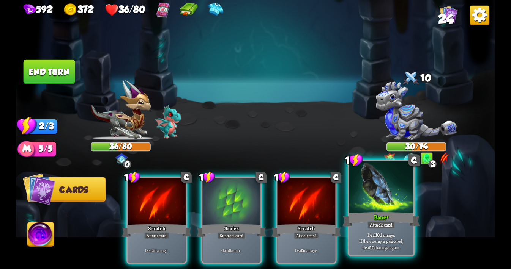
click at [375, 200] on div at bounding box center [381, 188] width 65 height 54
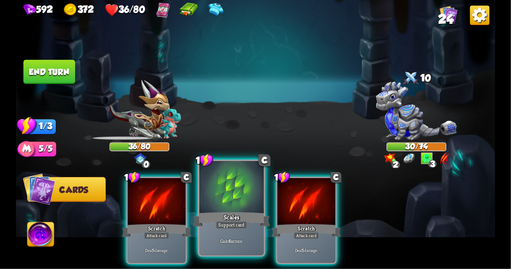
click at [237, 199] on div at bounding box center [231, 188] width 65 height 54
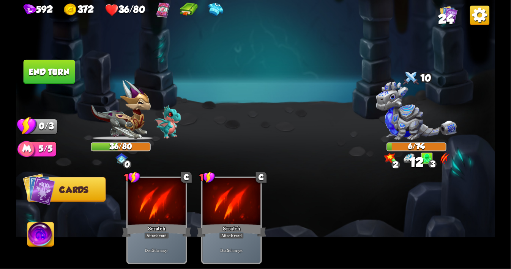
click at [60, 77] on button "End turn" at bounding box center [50, 72] width 52 height 24
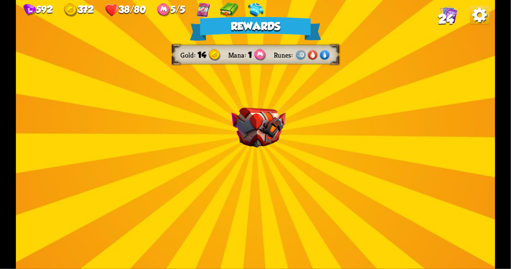
click at [262, 126] on img at bounding box center [259, 128] width 54 height 40
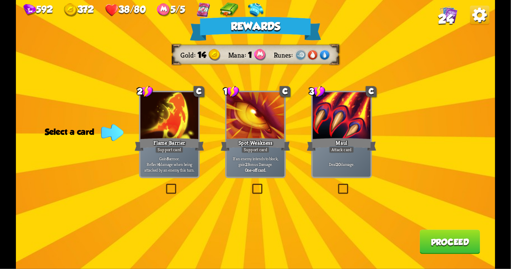
click at [296, 56] on img at bounding box center [301, 55] width 12 height 12
click at [164, 185] on label at bounding box center [164, 185] width 0 height 0
click at [0, 0] on input "checkbox" at bounding box center [0, 0] width 0 height 0
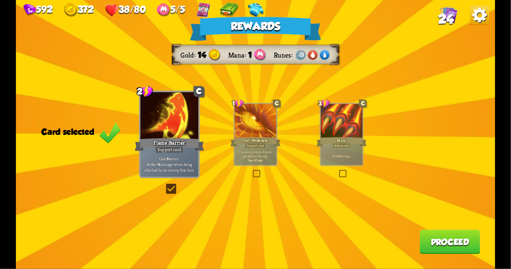
click at [436, 243] on button "Proceed" at bounding box center [449, 242] width 60 height 24
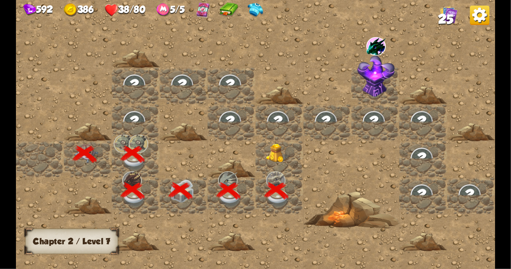
click at [266, 146] on div at bounding box center [279, 159] width 48 height 37
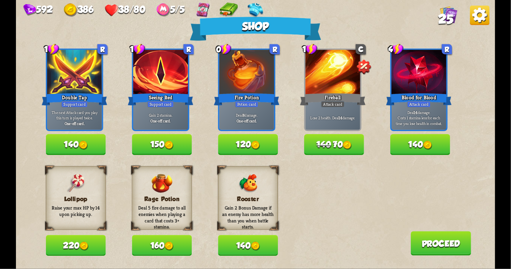
click at [79, 146] on button "140" at bounding box center [76, 144] width 60 height 21
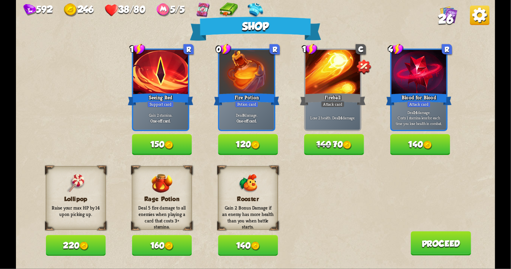
click at [421, 143] on button "140" at bounding box center [420, 144] width 60 height 21
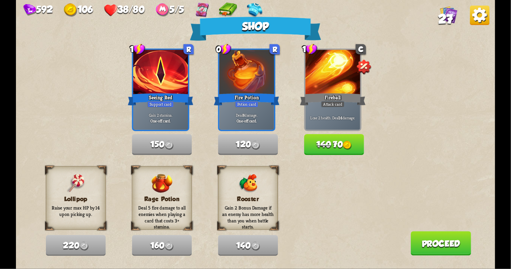
click at [433, 244] on button "Proceed" at bounding box center [441, 244] width 60 height 24
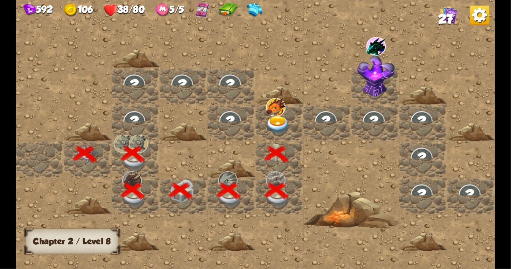
click at [278, 127] on img at bounding box center [278, 125] width 24 height 19
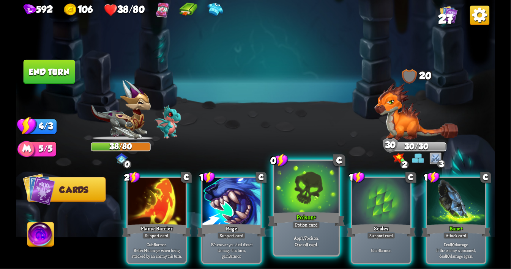
click at [303, 197] on div at bounding box center [306, 188] width 65 height 54
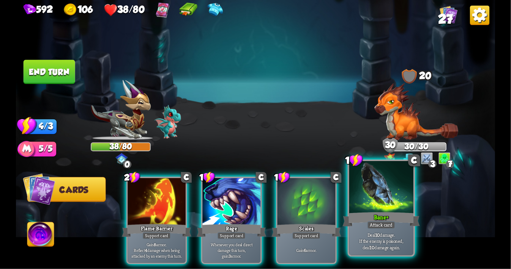
click at [377, 180] on div at bounding box center [381, 188] width 65 height 54
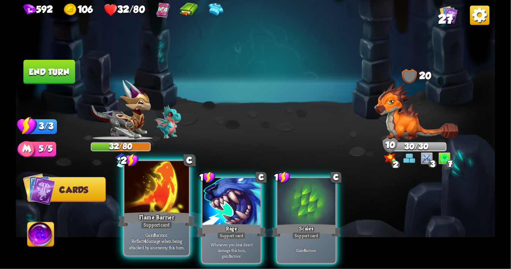
click at [153, 203] on div at bounding box center [156, 188] width 65 height 54
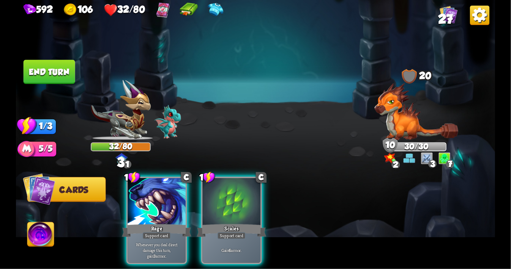
click at [153, 203] on div at bounding box center [157, 202] width 58 height 49
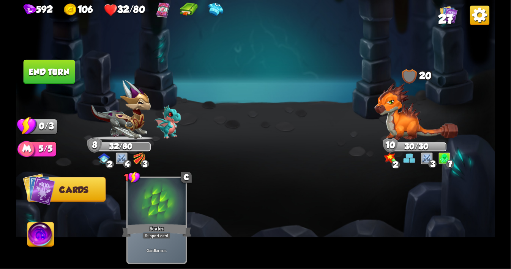
click at [35, 72] on button "End turn" at bounding box center [50, 72] width 52 height 24
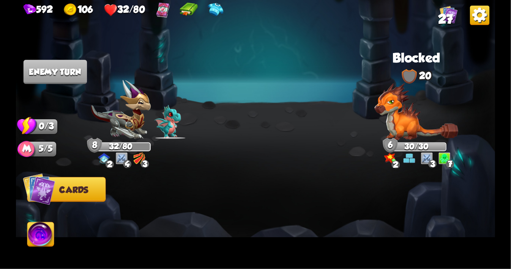
click at [136, 157] on img at bounding box center [139, 159] width 12 height 12
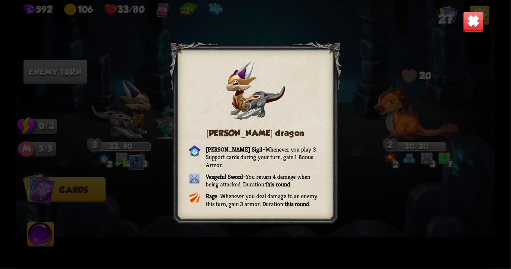
click at [474, 25] on img at bounding box center [473, 21] width 21 height 21
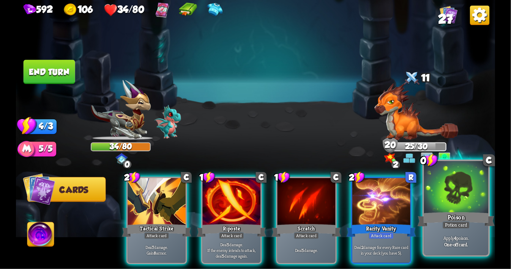
click at [451, 196] on div at bounding box center [456, 188] width 65 height 54
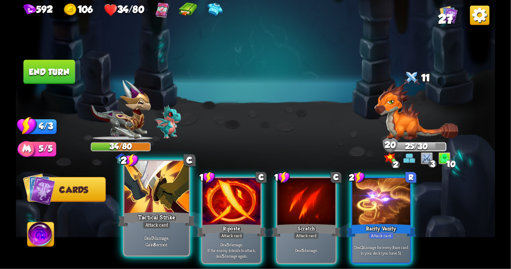
click at [137, 197] on div at bounding box center [156, 188] width 65 height 54
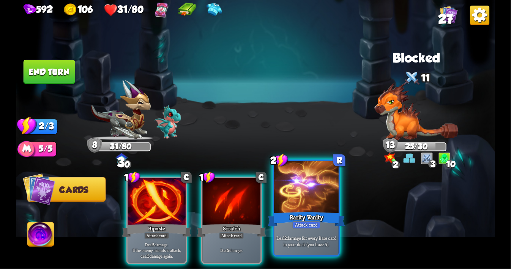
click at [291, 204] on div at bounding box center [306, 188] width 65 height 54
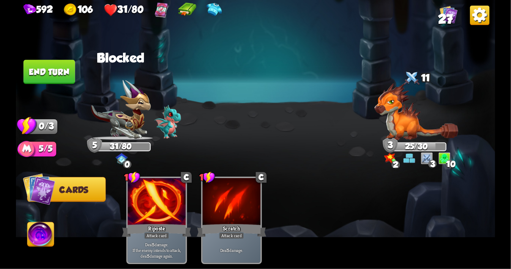
click at [40, 71] on button "End turn" at bounding box center [50, 72] width 52 height 24
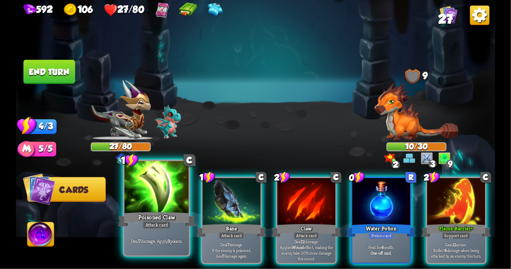
click at [158, 192] on div at bounding box center [156, 188] width 65 height 54
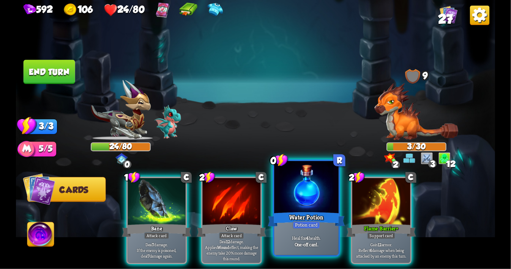
click at [299, 192] on div at bounding box center [306, 188] width 65 height 54
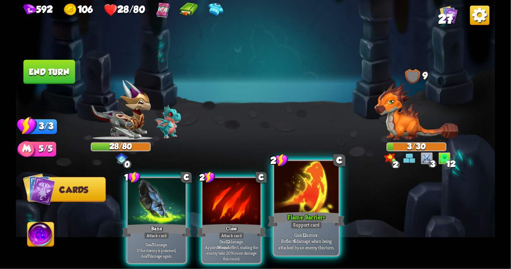
click at [312, 209] on div at bounding box center [306, 188] width 65 height 54
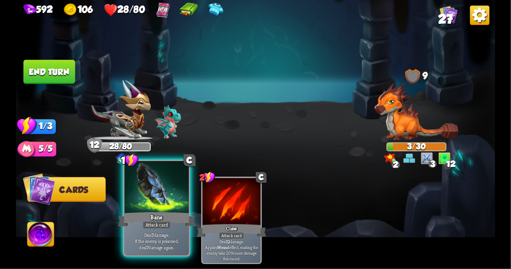
click at [172, 195] on div at bounding box center [156, 188] width 65 height 54
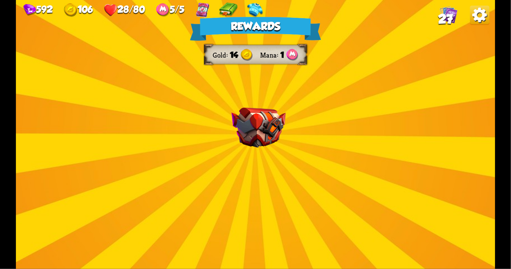
click at [268, 124] on img at bounding box center [259, 128] width 54 height 40
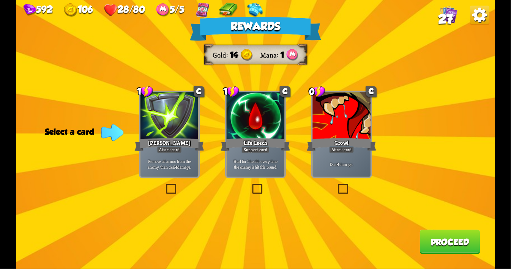
click at [251, 185] on label at bounding box center [251, 185] width 0 height 0
click at [0, 0] on input "checkbox" at bounding box center [0, 0] width 0 height 0
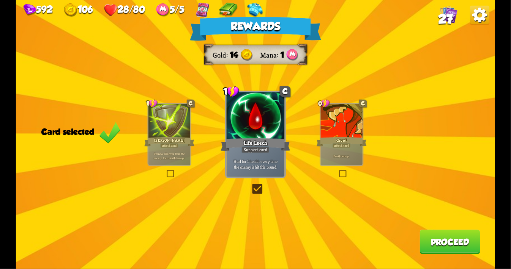
click at [434, 243] on button "Proceed" at bounding box center [449, 242] width 60 height 24
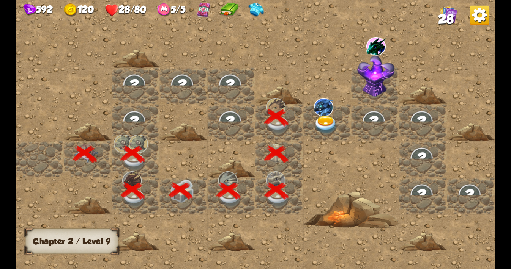
click at [325, 124] on img at bounding box center [326, 125] width 24 height 19
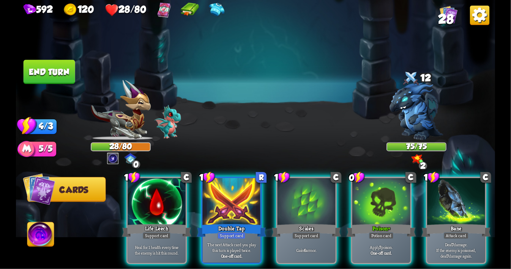
click at [106, 160] on div "0 0 0" at bounding box center [120, 159] width 35 height 12
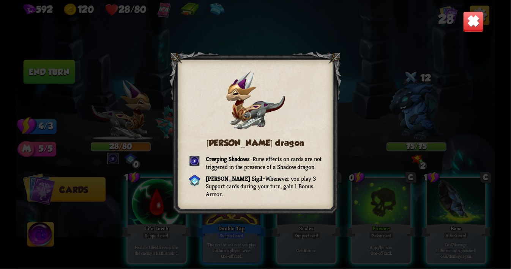
click at [471, 25] on img at bounding box center [473, 21] width 21 height 21
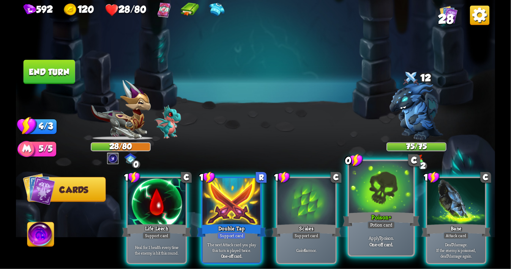
click at [373, 193] on div at bounding box center [381, 188] width 65 height 54
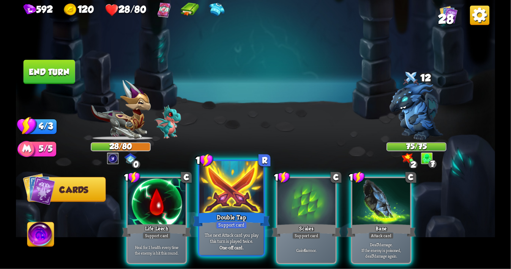
click at [224, 206] on div at bounding box center [231, 188] width 65 height 54
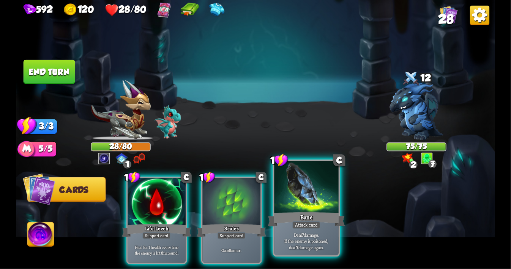
click at [312, 208] on div at bounding box center [306, 188] width 65 height 54
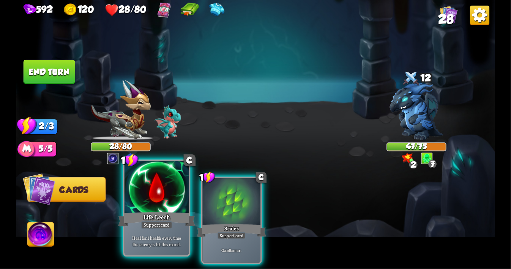
click at [151, 193] on div at bounding box center [156, 188] width 65 height 54
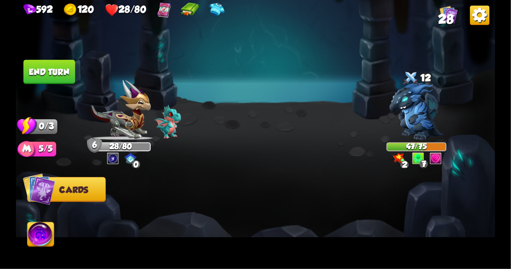
click at [46, 72] on button "End turn" at bounding box center [50, 72] width 52 height 24
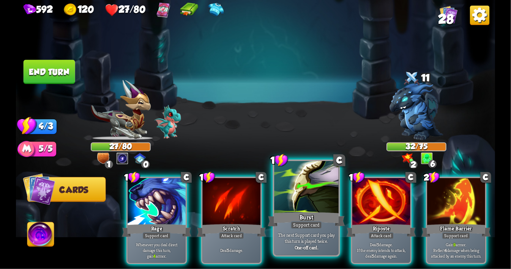
click at [300, 195] on div at bounding box center [306, 188] width 65 height 54
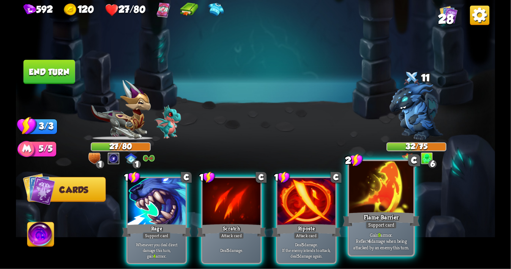
click at [389, 197] on div at bounding box center [381, 188] width 65 height 54
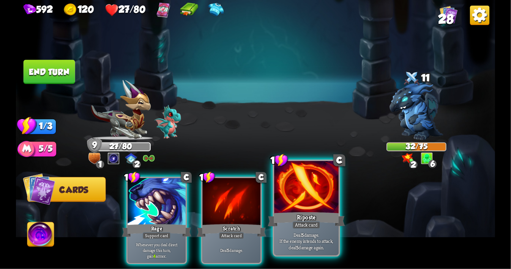
click at [311, 203] on div at bounding box center [306, 188] width 65 height 54
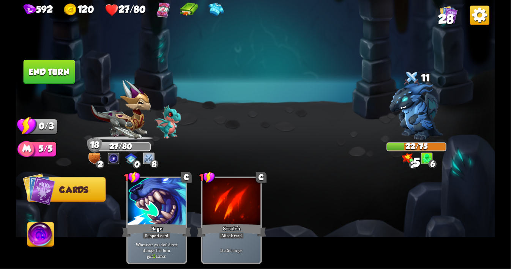
click at [49, 78] on button "End turn" at bounding box center [50, 72] width 52 height 24
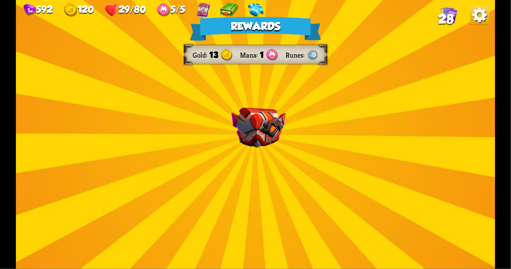
click at [244, 132] on img at bounding box center [259, 128] width 54 height 40
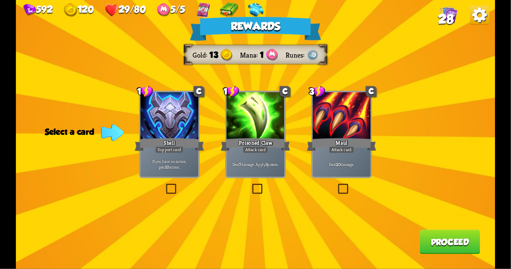
click at [251, 185] on label at bounding box center [251, 185] width 0 height 0
click at [0, 0] on input "checkbox" at bounding box center [0, 0] width 0 height 0
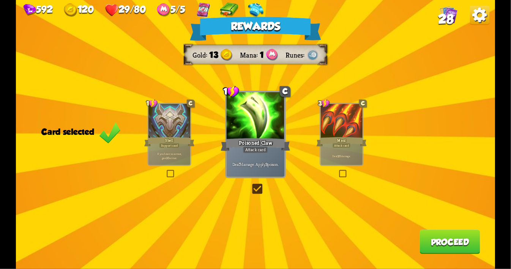
click at [458, 251] on button "Proceed" at bounding box center [449, 242] width 60 height 24
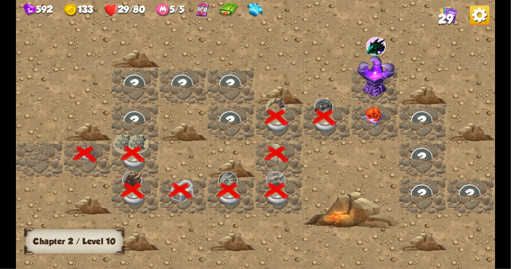
click at [373, 55] on img at bounding box center [376, 76] width 38 height 42
click at [376, 84] on img at bounding box center [376, 76] width 38 height 42
click at [374, 49] on img at bounding box center [375, 46] width 19 height 19
click at [369, 118] on img at bounding box center [374, 117] width 24 height 20
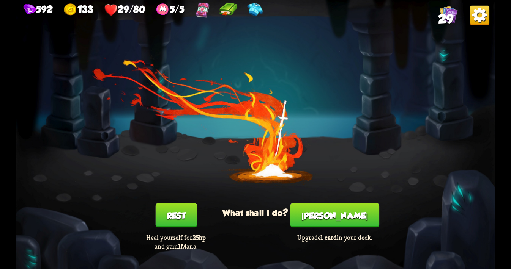
click at [326, 221] on button "[PERSON_NAME]" at bounding box center [334, 215] width 89 height 24
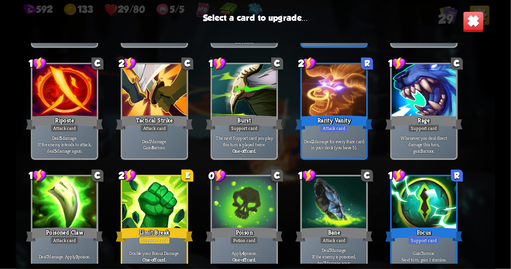
scroll to position [236, 0]
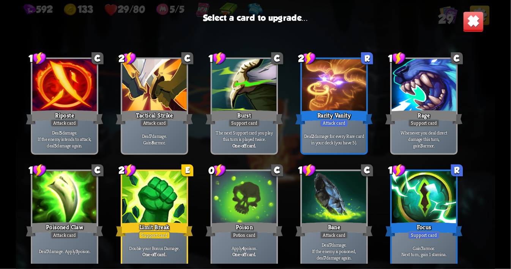
click at [327, 110] on div "Rarity Vanity" at bounding box center [333, 117] width 77 height 17
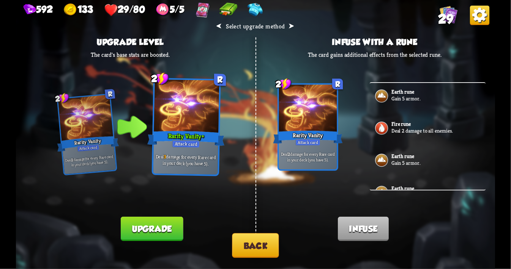
click at [162, 229] on button "Upgrade" at bounding box center [152, 229] width 62 height 24
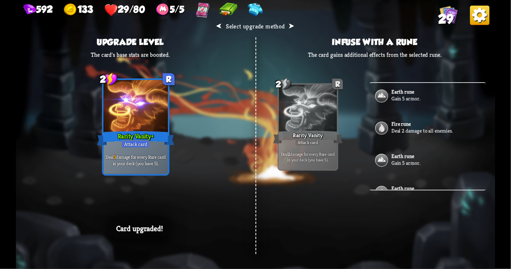
click at [254, 153] on div "⮜ Select upgrade method ⮞ Upgrade level The card's base stats are boosted. 2 R …" at bounding box center [255, 134] width 479 height 269
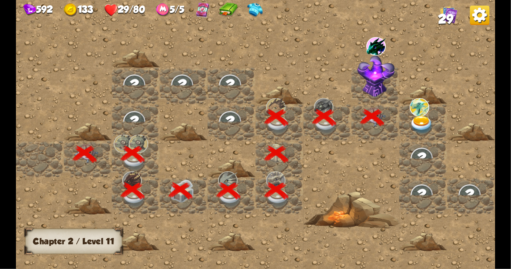
scroll to position [0, 146]
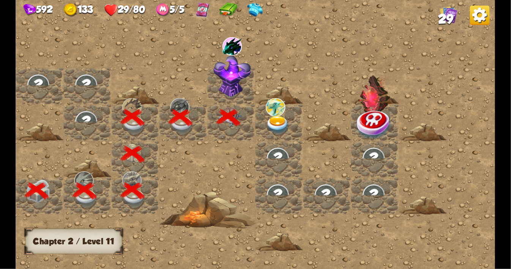
click at [222, 75] on img at bounding box center [233, 76] width 38 height 42
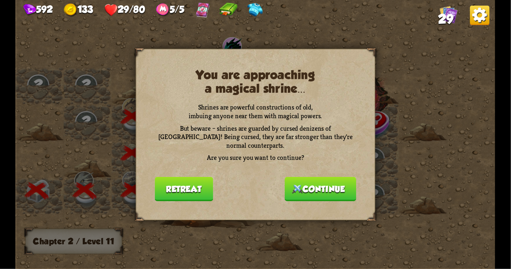
click at [290, 94] on h2 "You are approaching a magical shrine..." at bounding box center [256, 82] width 202 height 28
click at [320, 184] on button "Continue" at bounding box center [320, 189] width 71 height 24
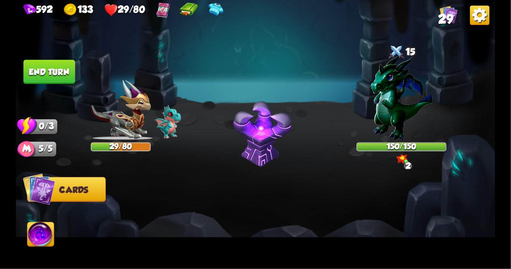
click at [284, 151] on div at bounding box center [303, 210] width 383 height 120
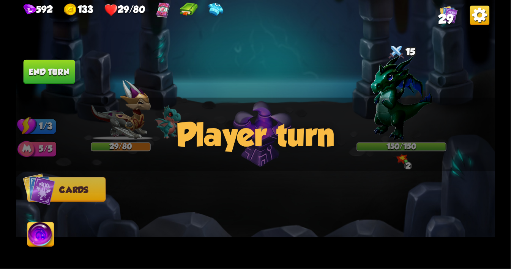
click at [388, 122] on div "Player turn" at bounding box center [255, 135] width 479 height 74
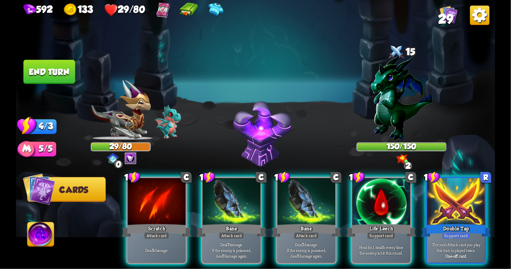
click at [389, 87] on img at bounding box center [401, 97] width 61 height 87
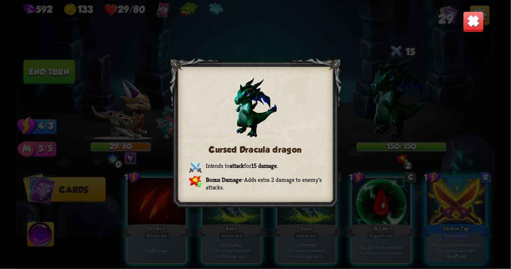
click at [471, 22] on img at bounding box center [473, 21] width 21 height 21
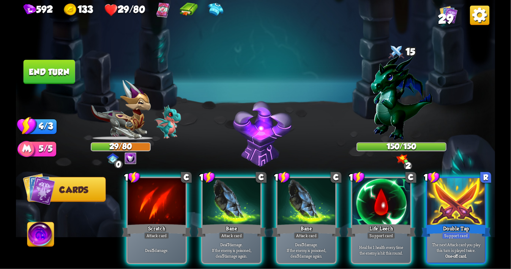
click at [130, 158] on img at bounding box center [130, 159] width 12 height 12
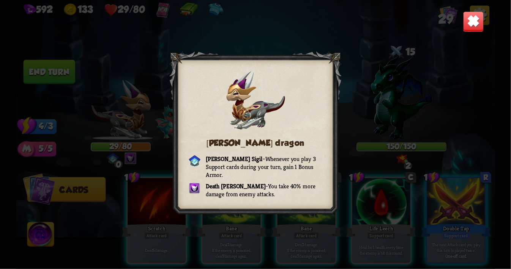
click at [472, 20] on img at bounding box center [473, 21] width 21 height 21
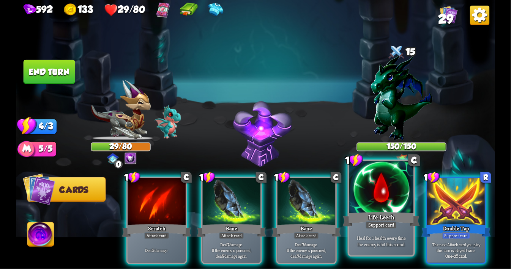
click at [378, 206] on div at bounding box center [381, 188] width 65 height 54
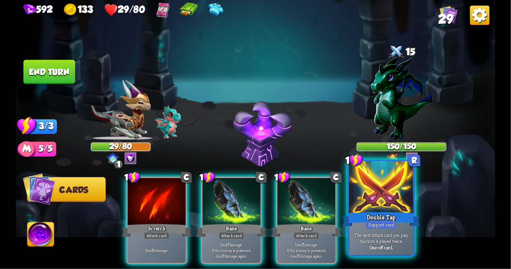
click at [373, 191] on div at bounding box center [381, 188] width 65 height 54
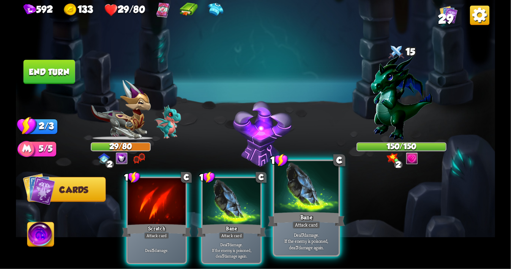
click at [309, 192] on div at bounding box center [306, 188] width 65 height 54
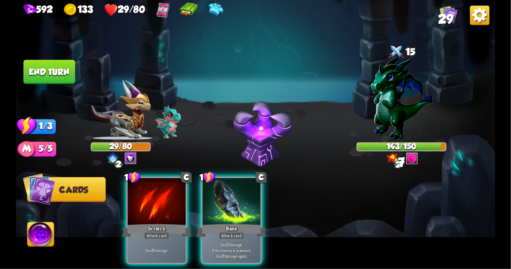
click at [141, 157] on div "1 C Scratch Attack card Deal 5 damage. 1 C Bane Attack card Deal 7 damage. If t…" at bounding box center [303, 210] width 383 height 120
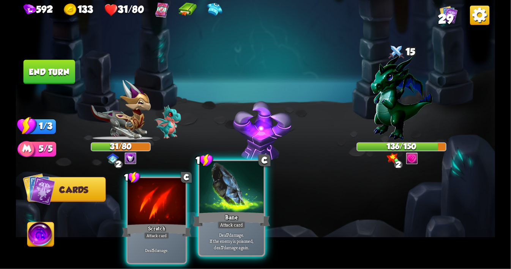
click at [231, 190] on div at bounding box center [231, 188] width 65 height 54
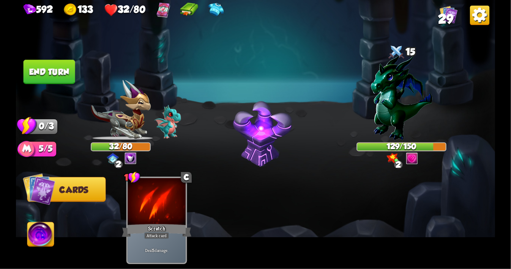
click at [57, 75] on button "End turn" at bounding box center [50, 72] width 52 height 24
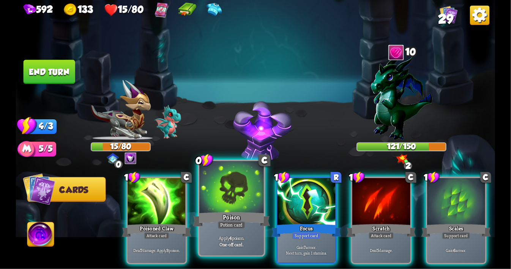
click at [219, 191] on div at bounding box center [231, 188] width 65 height 54
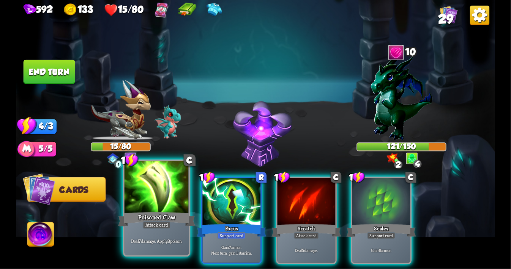
click at [153, 202] on div at bounding box center [156, 188] width 65 height 54
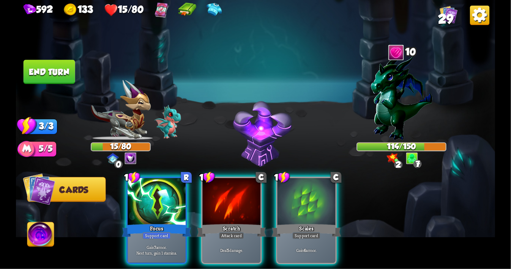
click at [153, 202] on div at bounding box center [157, 202] width 58 height 49
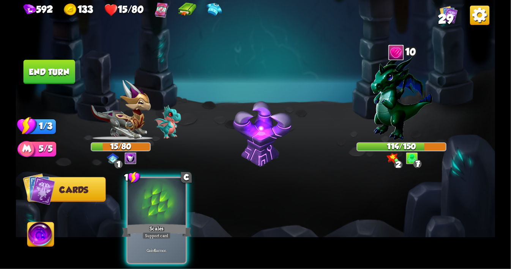
click at [153, 202] on div at bounding box center [157, 202] width 58 height 49
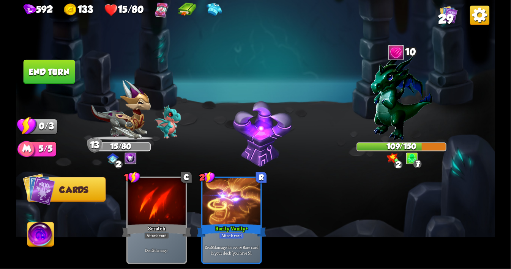
click at [49, 80] on button "End turn" at bounding box center [50, 72] width 52 height 24
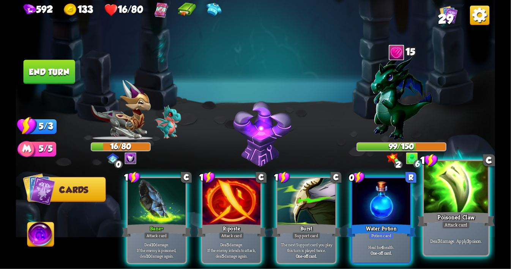
click at [456, 196] on div at bounding box center [456, 188] width 65 height 54
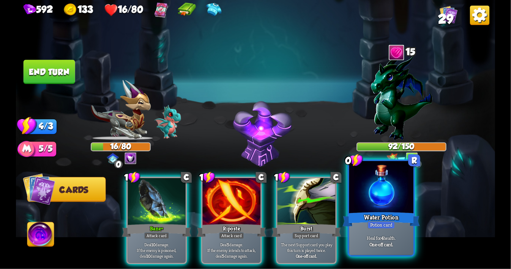
click at [388, 201] on div at bounding box center [381, 188] width 65 height 54
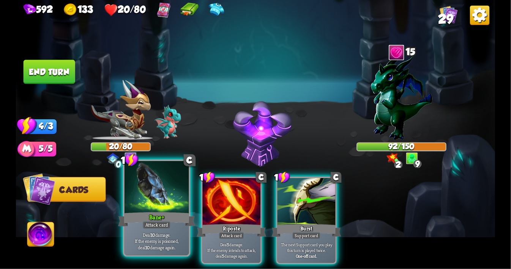
click at [153, 191] on div at bounding box center [156, 188] width 65 height 54
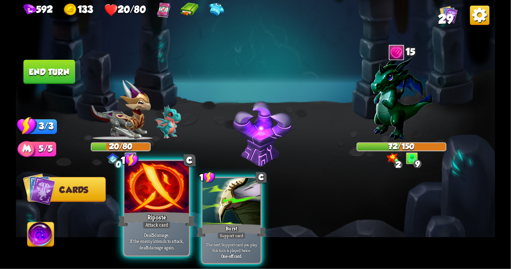
click at [154, 186] on div at bounding box center [156, 188] width 65 height 54
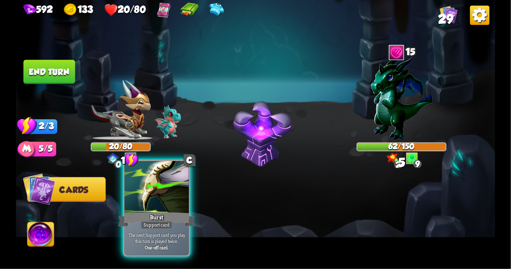
click at [157, 186] on div at bounding box center [156, 188] width 65 height 54
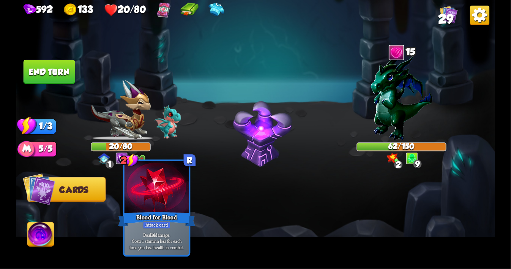
click at [167, 185] on div at bounding box center [156, 188] width 65 height 54
click at [141, 201] on div at bounding box center [156, 188] width 65 height 54
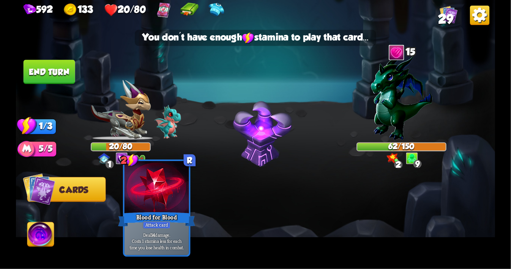
click at [141, 201] on div at bounding box center [156, 188] width 65 height 54
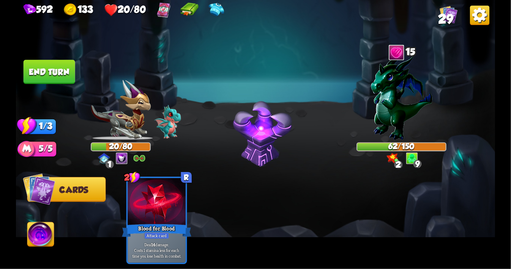
click at [48, 79] on button "End turn" at bounding box center [50, 72] width 52 height 24
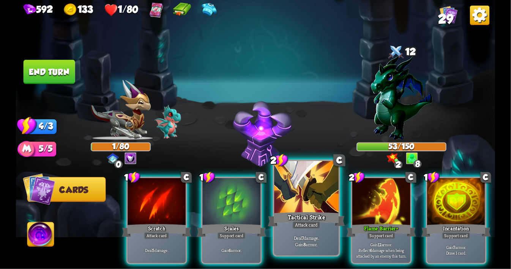
click at [319, 187] on div at bounding box center [306, 188] width 65 height 54
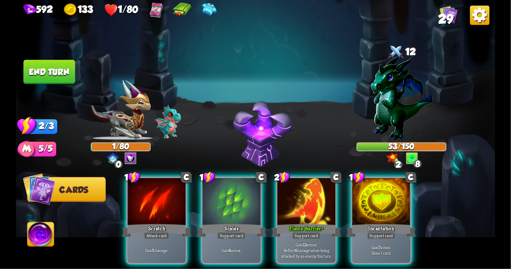
click at [319, 187] on div at bounding box center [306, 202] width 58 height 49
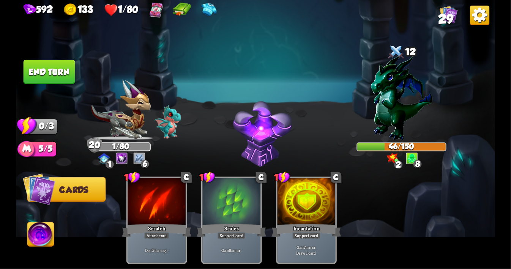
click at [56, 80] on button "End turn" at bounding box center [50, 72] width 52 height 24
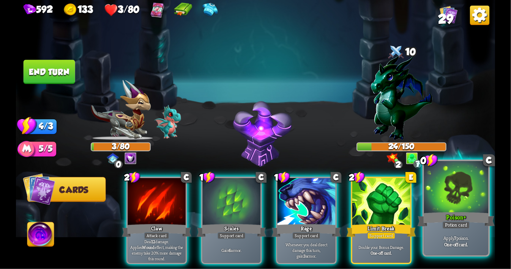
click at [439, 186] on div at bounding box center [456, 188] width 65 height 54
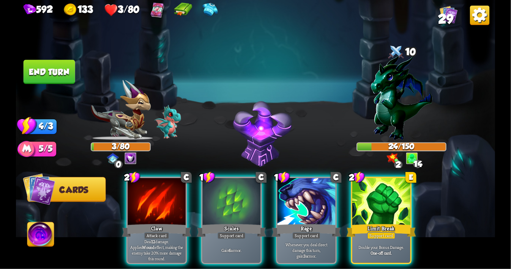
click at [42, 226] on img at bounding box center [40, 236] width 27 height 27
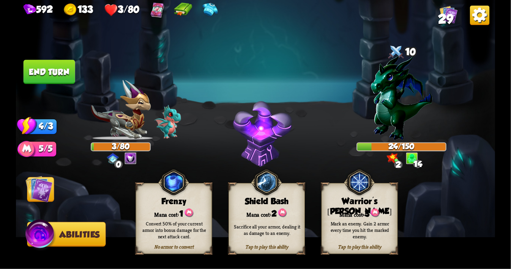
click at [38, 189] on img at bounding box center [39, 189] width 27 height 27
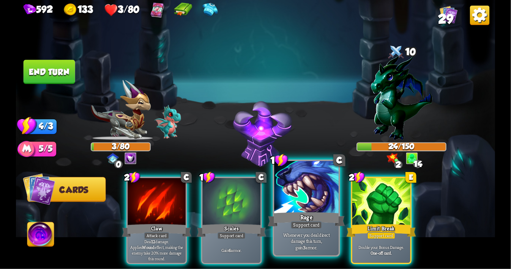
click at [309, 200] on div at bounding box center [306, 188] width 65 height 54
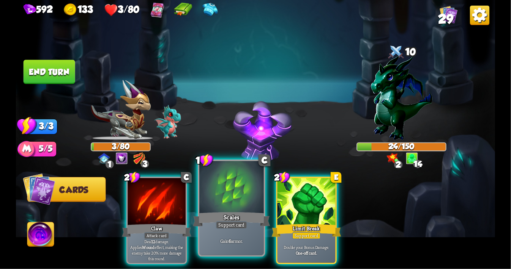
click at [213, 191] on div at bounding box center [231, 188] width 65 height 54
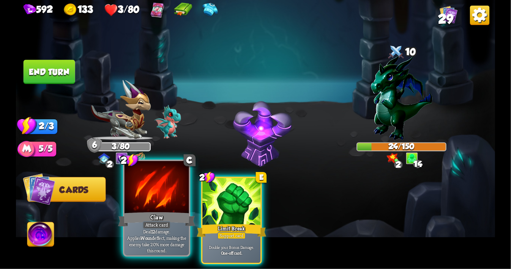
click at [148, 195] on div at bounding box center [156, 188] width 65 height 54
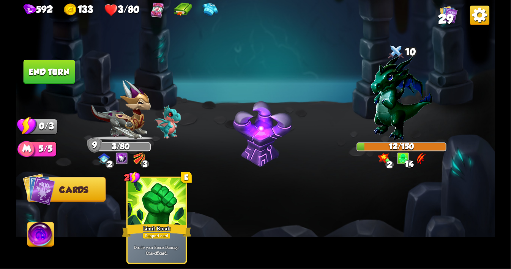
click at [54, 77] on button "End turn" at bounding box center [50, 72] width 52 height 24
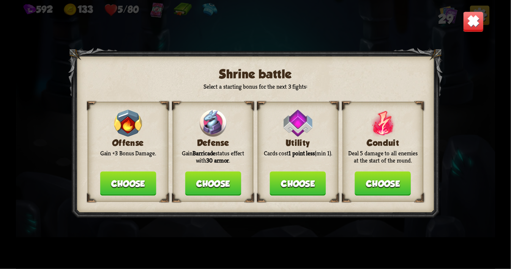
click at [308, 185] on button "Choose" at bounding box center [298, 184] width 56 height 24
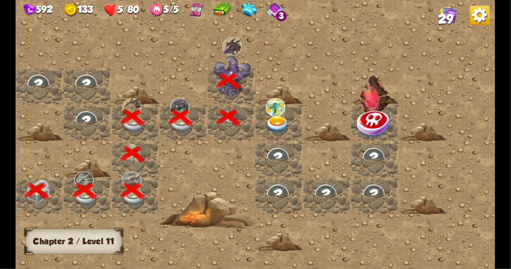
click at [282, 123] on img at bounding box center [278, 125] width 24 height 19
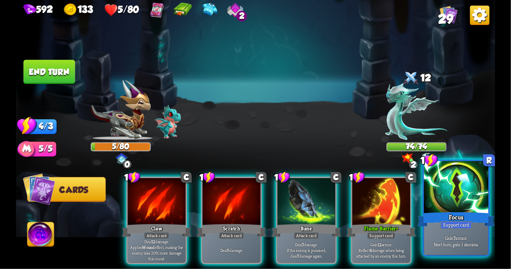
click at [444, 201] on div at bounding box center [456, 188] width 65 height 54
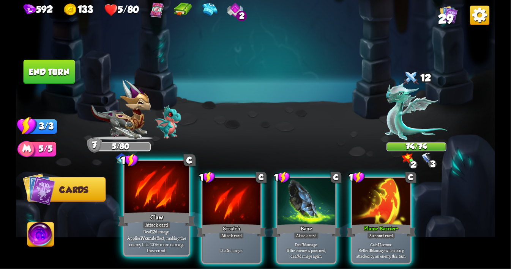
click at [164, 197] on div at bounding box center [156, 188] width 65 height 54
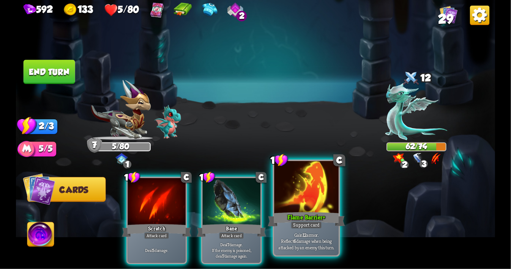
click at [295, 197] on div at bounding box center [306, 188] width 65 height 54
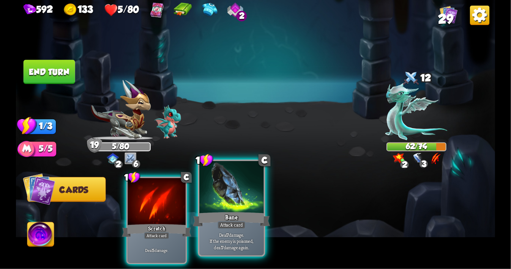
click at [227, 198] on div at bounding box center [231, 188] width 65 height 54
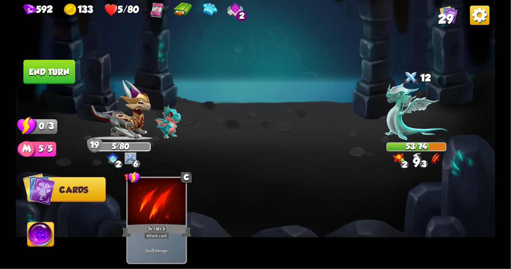
click at [58, 76] on button "End turn" at bounding box center [50, 72] width 52 height 24
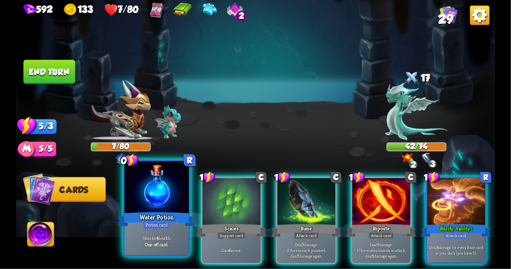
click at [152, 195] on div at bounding box center [156, 188] width 65 height 54
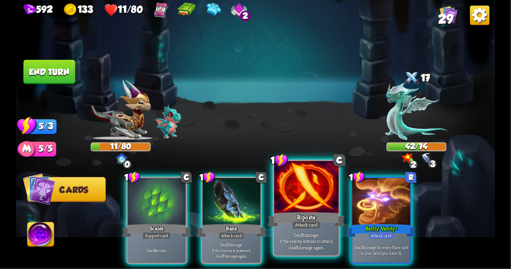
click at [291, 198] on div at bounding box center [306, 188] width 65 height 54
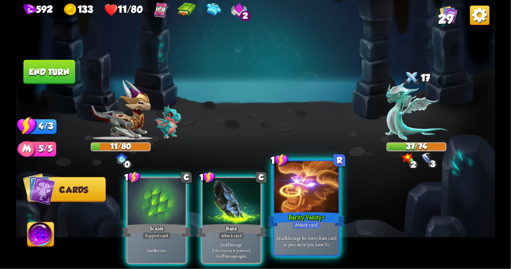
click at [304, 204] on div at bounding box center [306, 188] width 65 height 54
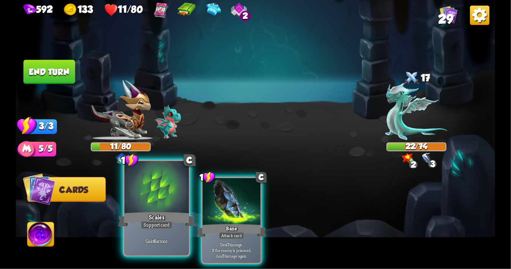
click at [164, 193] on div at bounding box center [156, 188] width 65 height 54
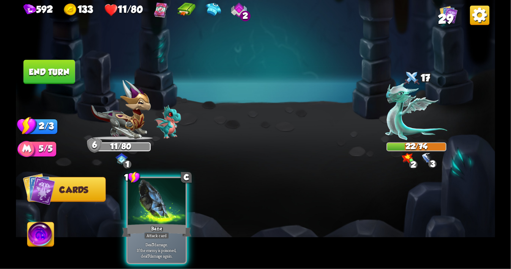
click at [164, 193] on div at bounding box center [157, 202] width 58 height 49
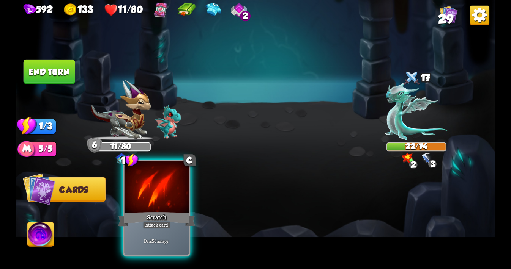
click at [152, 202] on div at bounding box center [156, 188] width 65 height 54
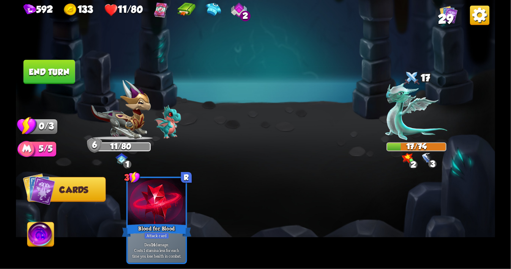
click at [55, 70] on button "End turn" at bounding box center [50, 72] width 52 height 24
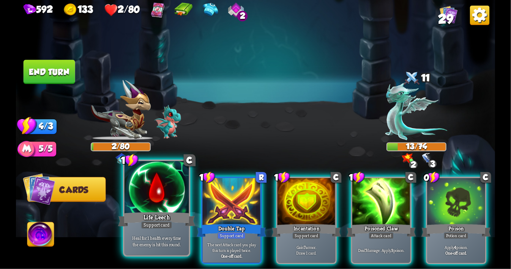
click at [161, 181] on div at bounding box center [156, 188] width 65 height 54
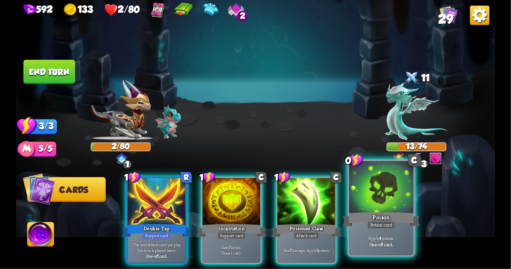
click at [372, 180] on div at bounding box center [381, 188] width 65 height 54
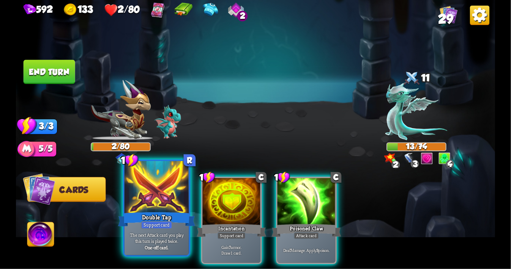
click at [163, 186] on div at bounding box center [156, 188] width 65 height 54
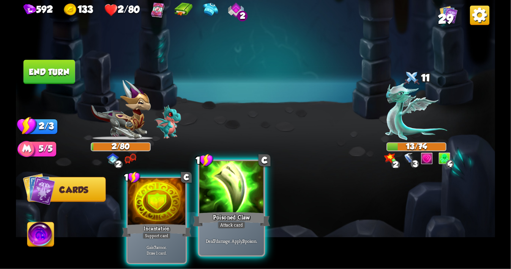
click at [233, 192] on div at bounding box center [231, 188] width 65 height 54
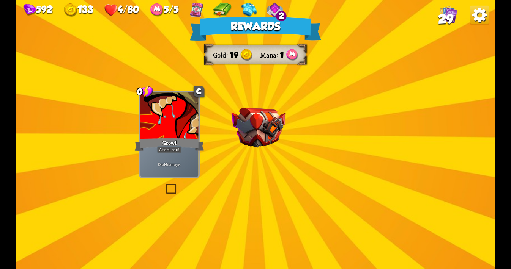
click at [251, 150] on div "Rewards Gold 19 Mana 1 Select a card 0 C Growl Attack card Deal 4 damage. 2 C C…" at bounding box center [255, 134] width 479 height 269
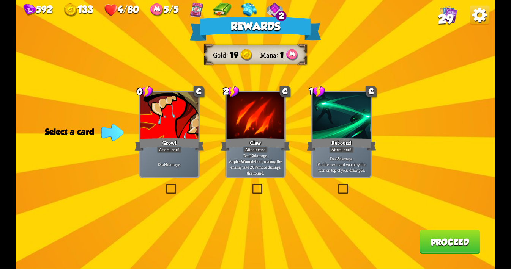
click at [336, 185] on label at bounding box center [336, 185] width 0 height 0
click at [0, 0] on input "checkbox" at bounding box center [0, 0] width 0 height 0
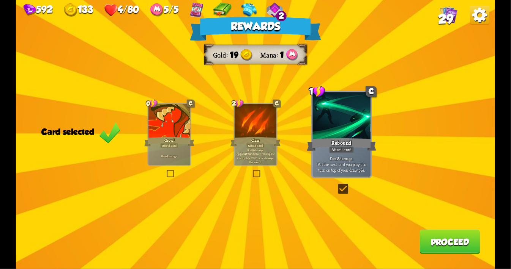
click at [438, 244] on button "Proceed" at bounding box center [449, 242] width 60 height 24
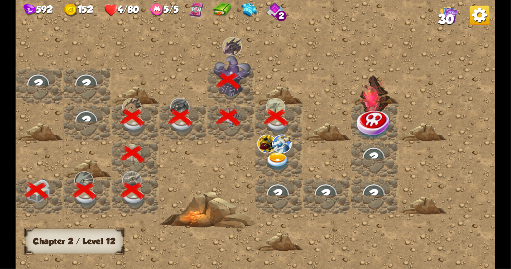
click at [279, 158] on img at bounding box center [278, 162] width 24 height 19
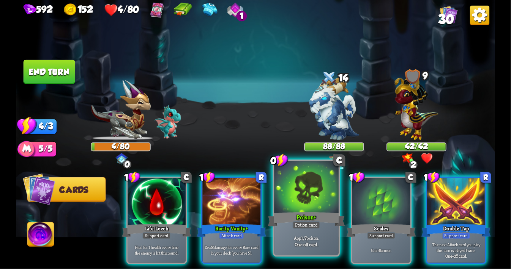
click at [300, 207] on div at bounding box center [306, 188] width 65 height 54
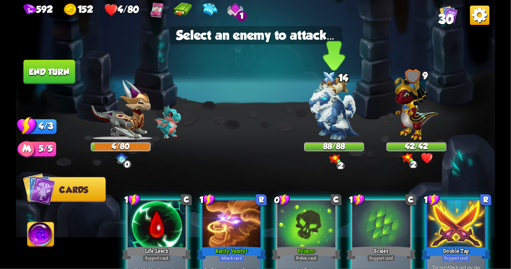
click at [336, 99] on img at bounding box center [334, 108] width 50 height 63
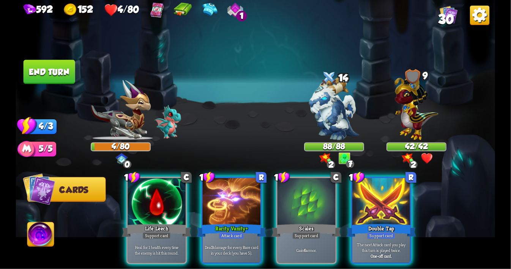
click at [429, 159] on img at bounding box center [427, 159] width 12 height 12
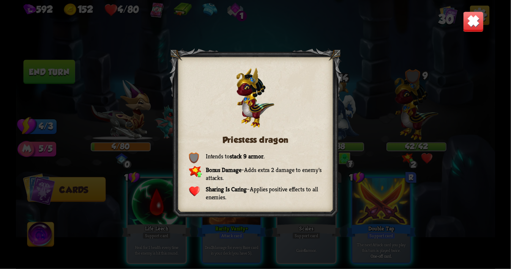
click at [471, 19] on img at bounding box center [473, 21] width 21 height 21
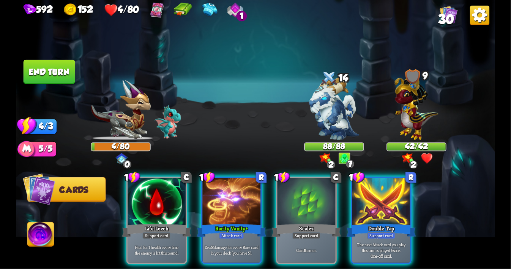
click at [430, 158] on img at bounding box center [427, 159] width 12 height 12
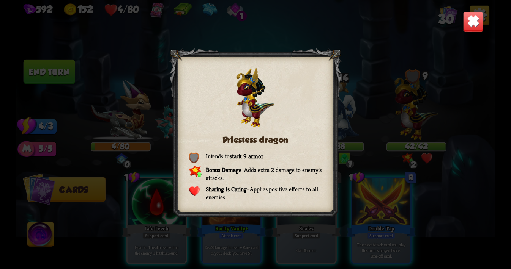
click at [476, 25] on img at bounding box center [473, 21] width 21 height 21
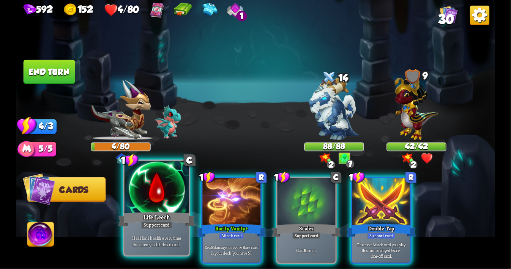
click at [157, 198] on div at bounding box center [156, 188] width 65 height 54
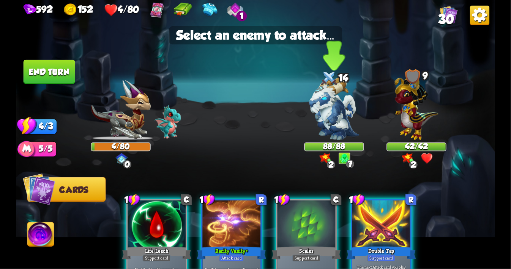
click at [326, 107] on img at bounding box center [334, 108] width 50 height 63
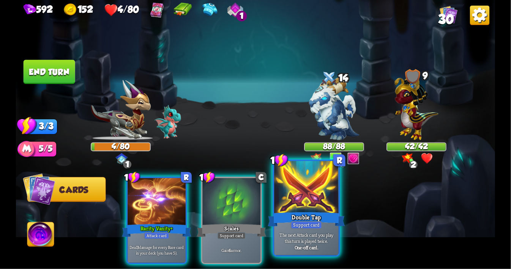
click at [300, 191] on div at bounding box center [306, 188] width 65 height 54
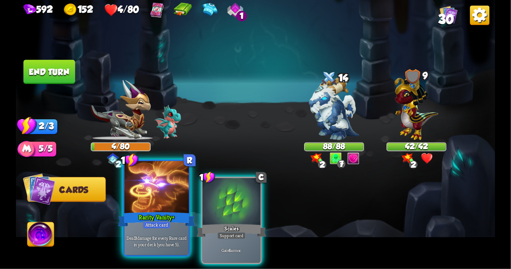
click at [162, 186] on div at bounding box center [156, 188] width 65 height 54
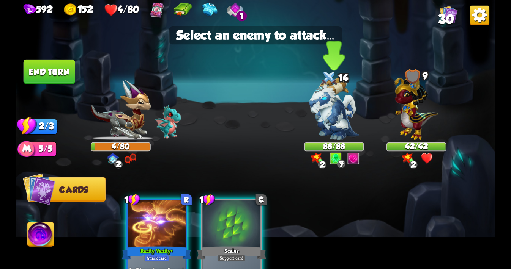
click at [339, 108] on img at bounding box center [334, 108] width 50 height 63
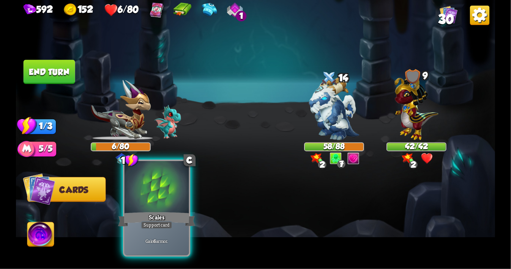
click at [157, 187] on div at bounding box center [156, 188] width 65 height 54
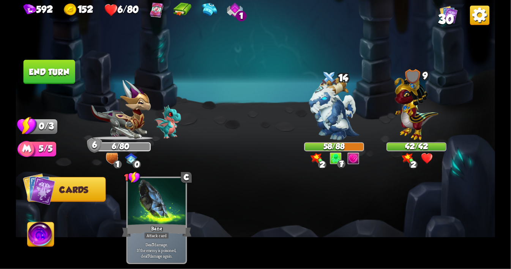
click at [56, 67] on button "End turn" at bounding box center [50, 72] width 52 height 24
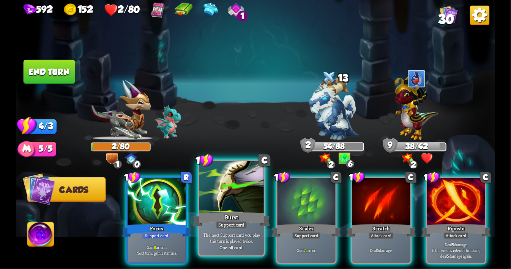
click at [217, 206] on div at bounding box center [231, 188] width 65 height 54
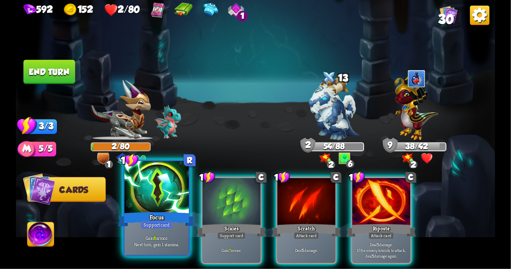
click at [166, 199] on div at bounding box center [156, 188] width 65 height 54
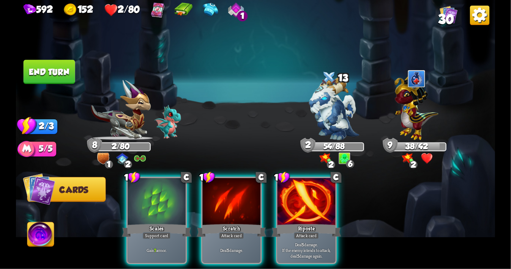
click at [166, 199] on div at bounding box center [157, 202] width 58 height 49
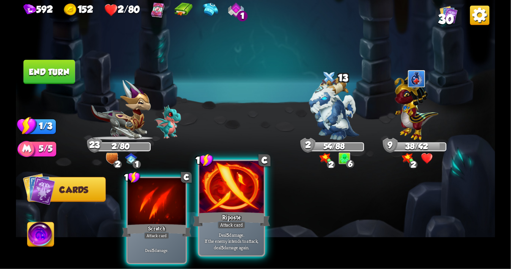
click at [211, 206] on div at bounding box center [231, 188] width 65 height 54
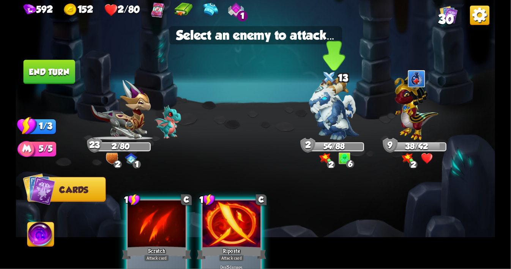
click at [343, 115] on img at bounding box center [334, 108] width 50 height 63
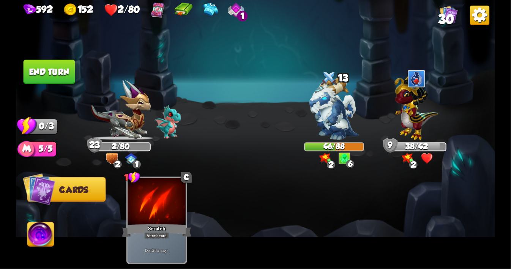
click at [57, 66] on button "End turn" at bounding box center [50, 72] width 52 height 24
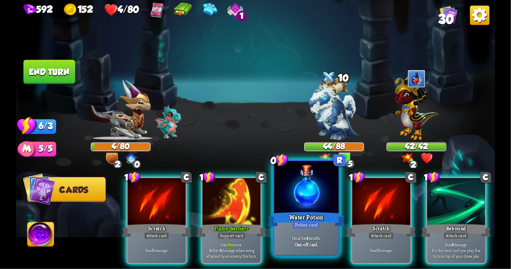
click at [308, 200] on div at bounding box center [306, 188] width 65 height 54
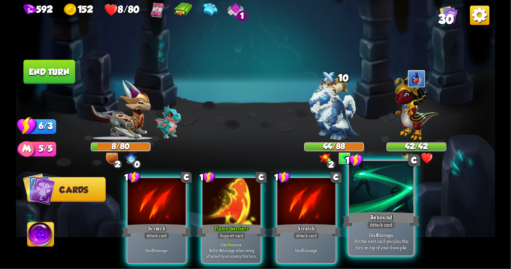
click at [368, 189] on div at bounding box center [381, 188] width 65 height 54
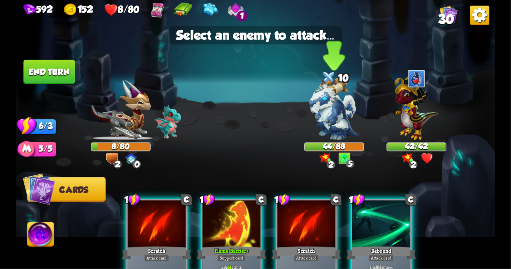
click at [338, 109] on img at bounding box center [334, 108] width 50 height 63
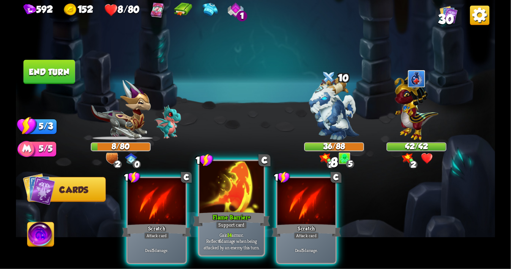
click at [227, 194] on div at bounding box center [231, 188] width 65 height 54
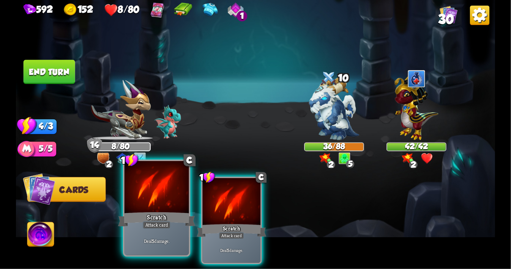
click at [157, 198] on div at bounding box center [156, 188] width 65 height 54
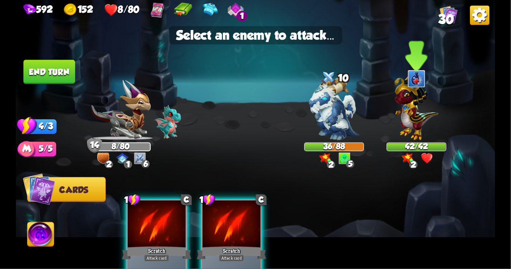
click at [408, 118] on img at bounding box center [416, 106] width 44 height 68
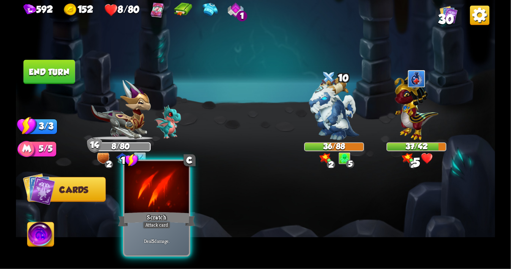
click at [149, 206] on div at bounding box center [156, 188] width 65 height 54
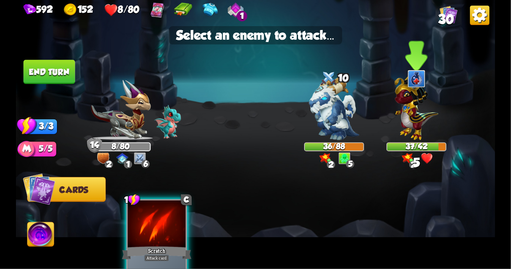
click at [410, 113] on img at bounding box center [416, 106] width 44 height 68
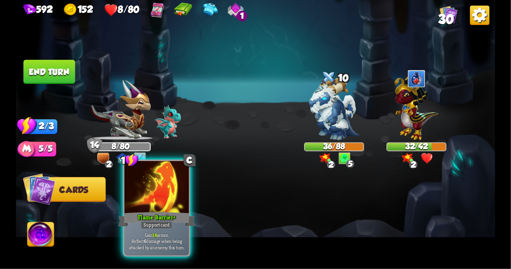
click at [160, 186] on div at bounding box center [156, 188] width 65 height 54
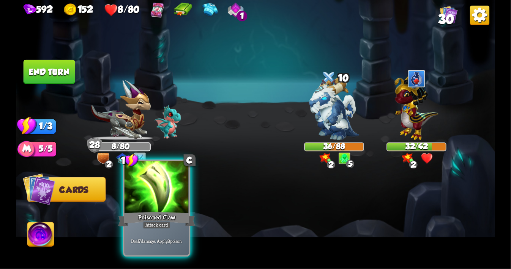
click at [159, 191] on div at bounding box center [156, 188] width 65 height 54
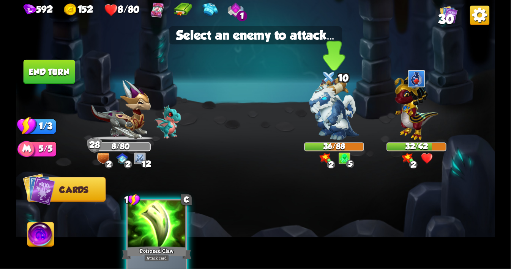
click at [334, 93] on img at bounding box center [334, 108] width 50 height 63
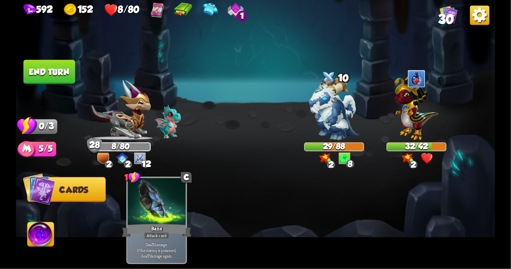
click at [51, 80] on button "End turn" at bounding box center [50, 72] width 52 height 24
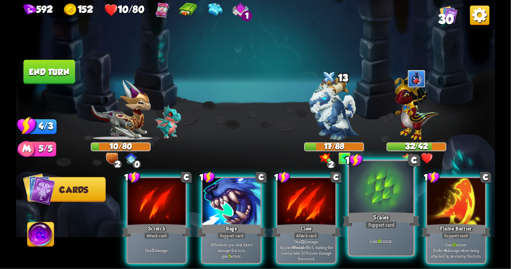
click at [389, 202] on div at bounding box center [381, 188] width 65 height 54
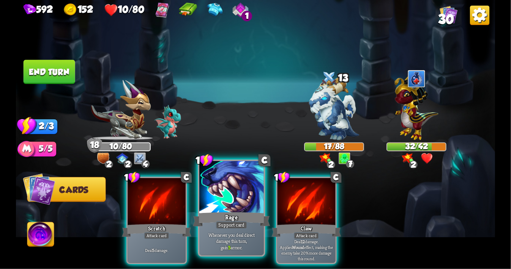
click at [205, 209] on div at bounding box center [231, 188] width 65 height 54
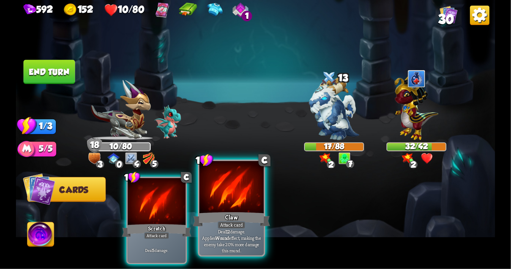
click at [235, 194] on div at bounding box center [231, 188] width 65 height 54
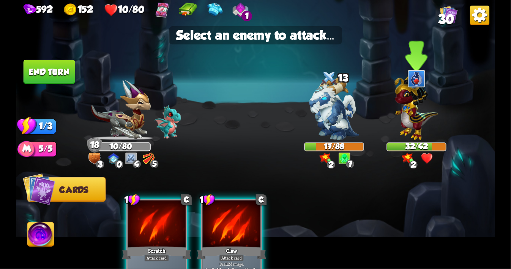
click at [416, 105] on img at bounding box center [416, 106] width 44 height 68
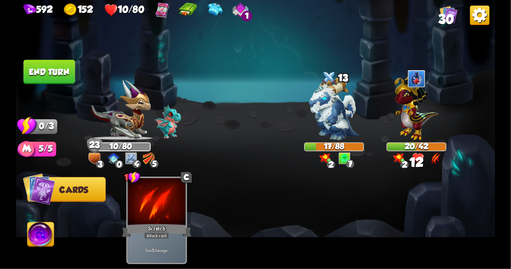
click at [54, 67] on button "End turn" at bounding box center [50, 72] width 52 height 24
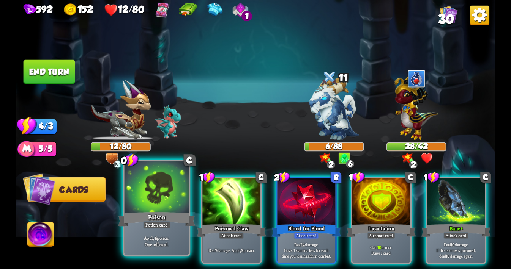
click at [165, 197] on div at bounding box center [156, 188] width 65 height 54
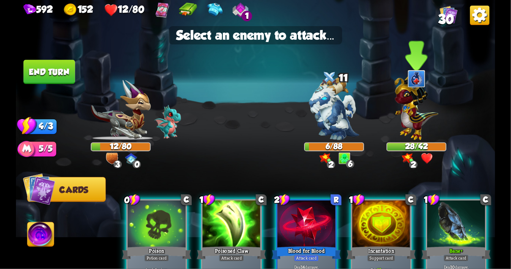
click at [399, 127] on img at bounding box center [416, 106] width 44 height 68
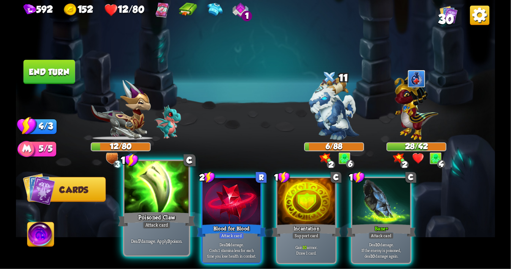
click at [169, 192] on div at bounding box center [156, 188] width 65 height 54
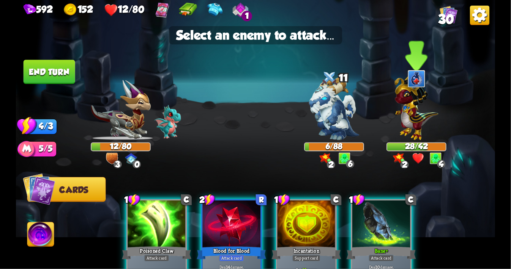
click at [403, 103] on img at bounding box center [416, 106] width 44 height 68
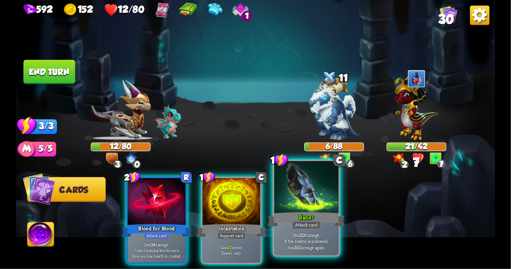
click at [303, 198] on div at bounding box center [306, 188] width 65 height 54
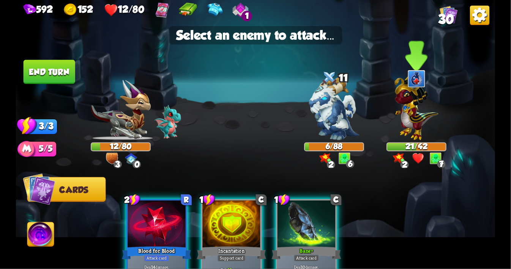
click at [400, 108] on img at bounding box center [416, 106] width 44 height 68
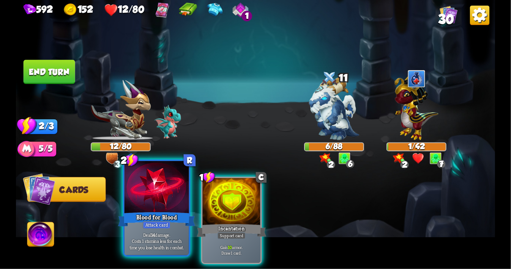
click at [161, 188] on div at bounding box center [156, 188] width 65 height 54
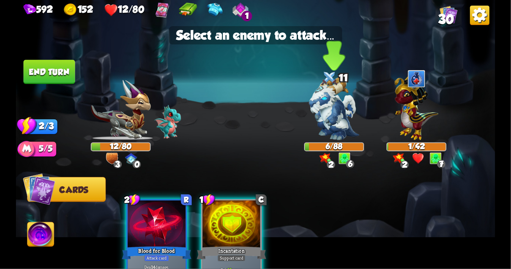
click at [341, 97] on img at bounding box center [334, 108] width 50 height 63
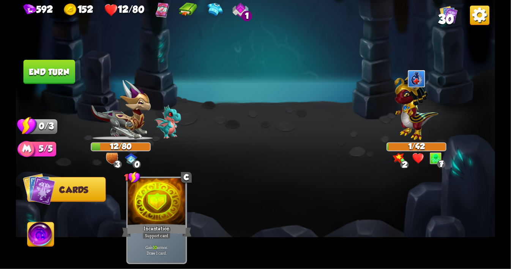
click at [54, 72] on button "End turn" at bounding box center [50, 72] width 52 height 24
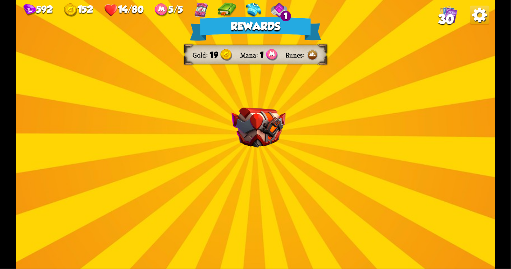
click at [237, 166] on div "Rewards Gold 19 Mana 1 Runes Select a card 1 C Rebound Attack card Deal 8 damag…" at bounding box center [255, 134] width 479 height 269
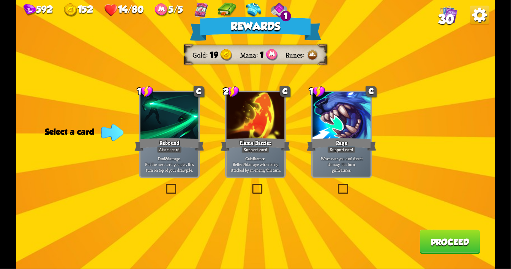
click at [251, 185] on label at bounding box center [251, 185] width 0 height 0
click at [0, 0] on input "checkbox" at bounding box center [0, 0] width 0 height 0
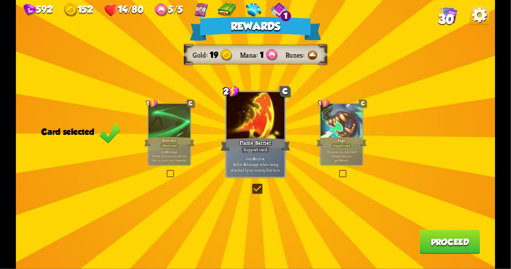
click at [462, 238] on button "Proceed" at bounding box center [449, 242] width 60 height 24
